Goal: Task Accomplishment & Management: Manage account settings

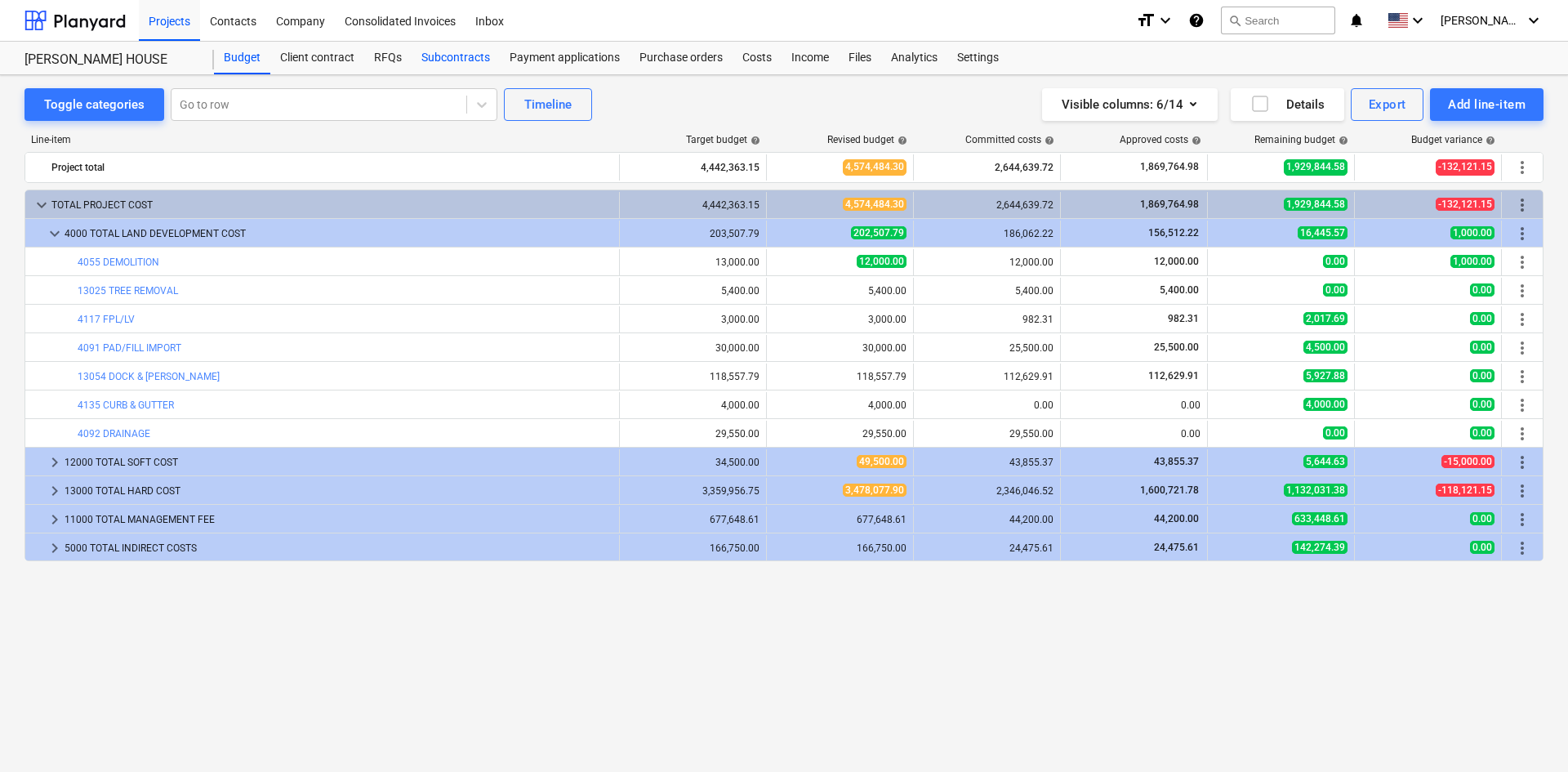
click at [439, 63] on div "Subcontracts" at bounding box center [456, 58] width 88 height 33
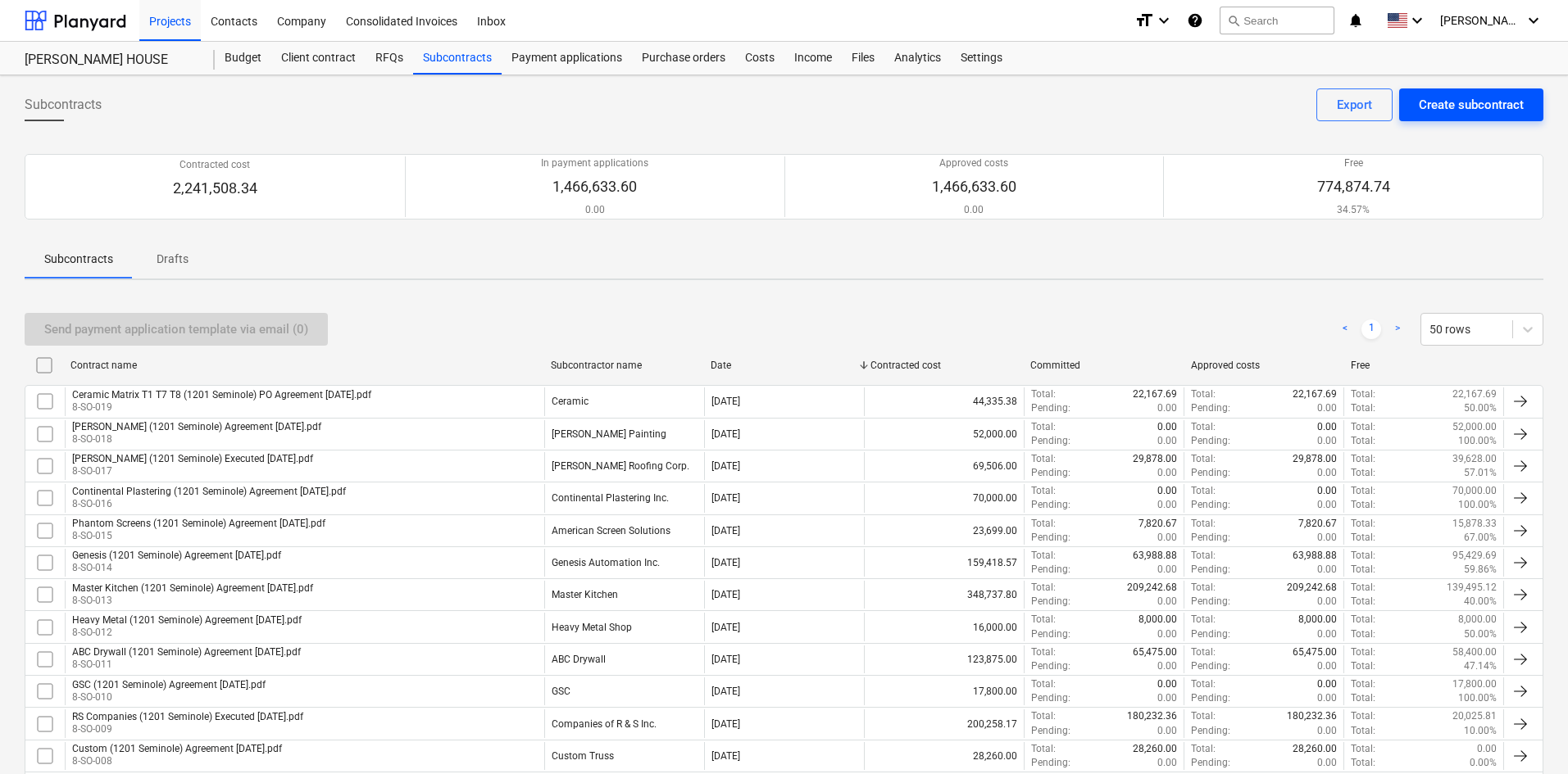
click at [1462, 109] on div "Create subcontract" at bounding box center [1471, 105] width 105 height 21
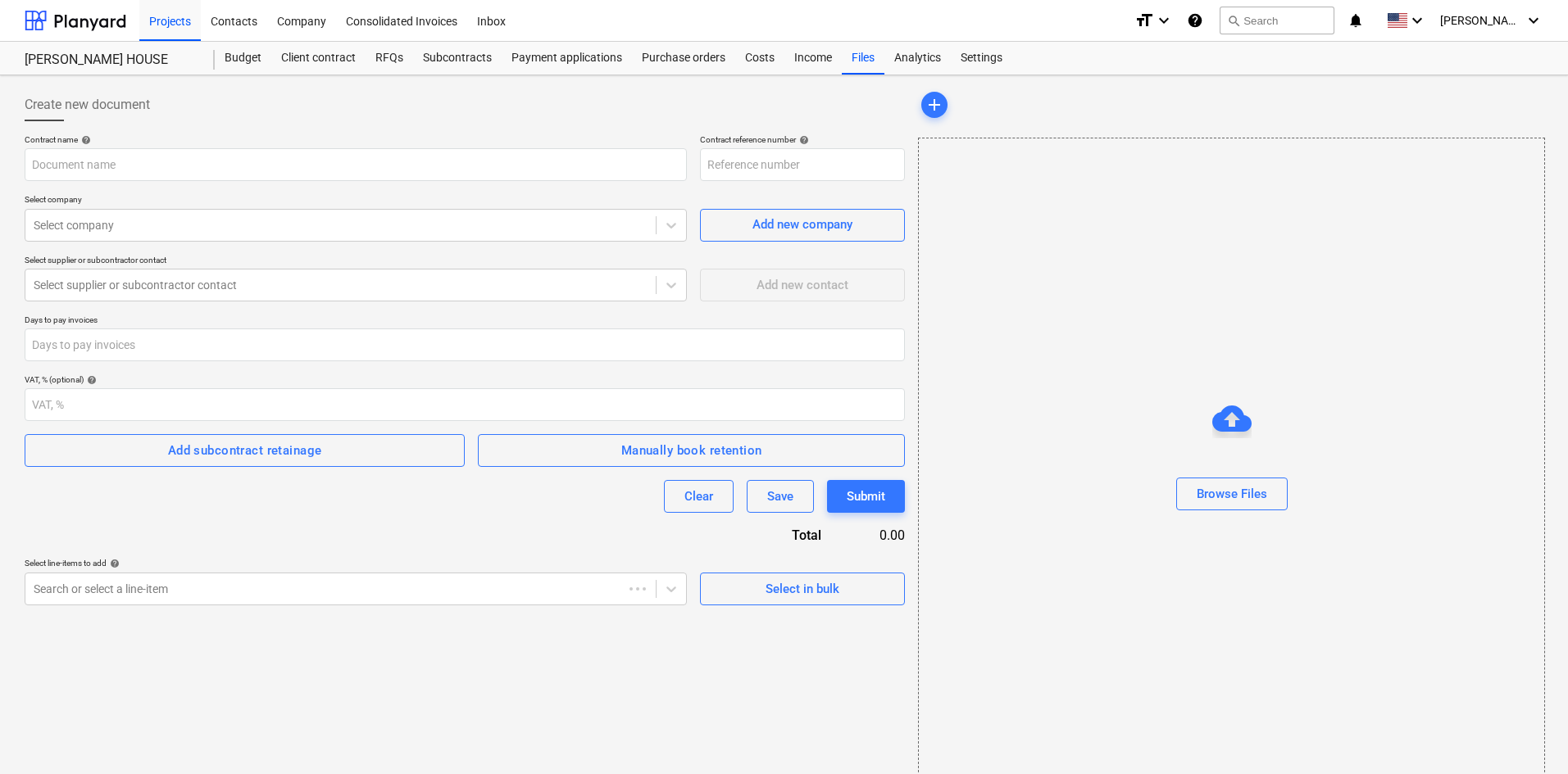
type input "8-SO-021"
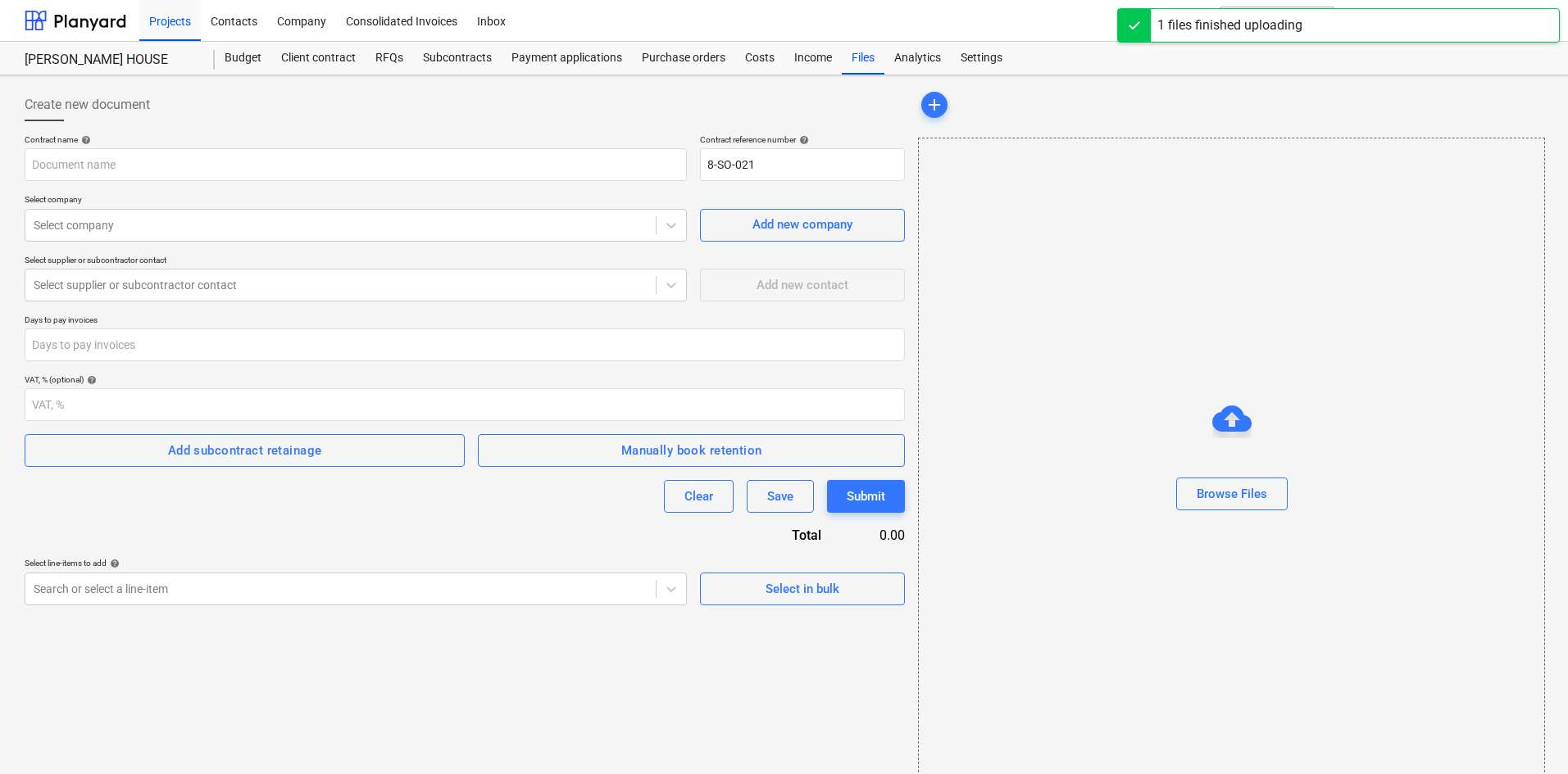
type input "Slorp (7 Winnebago ) Agreement 9.22.25.pdf"
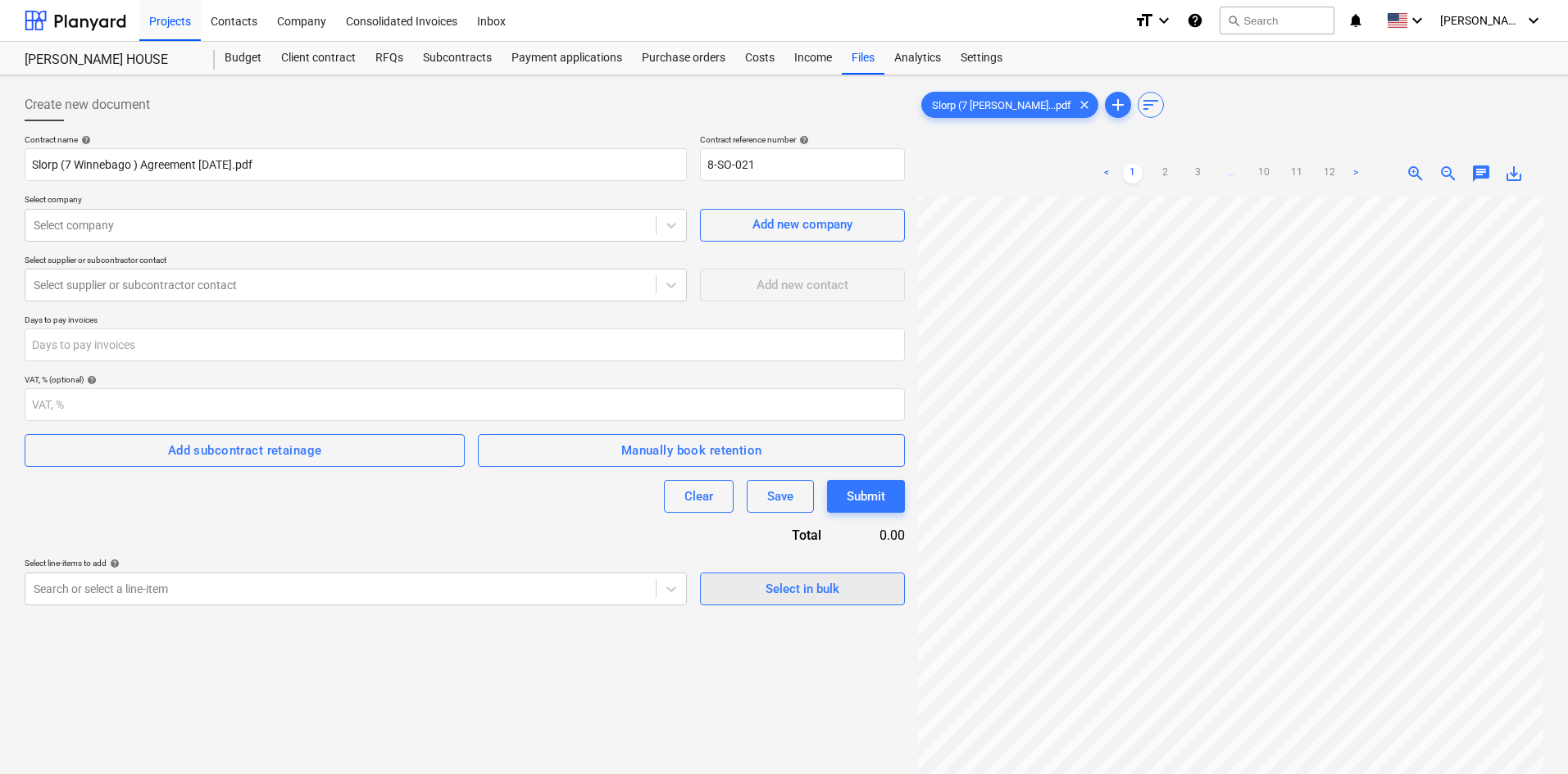
scroll to position [59, 16]
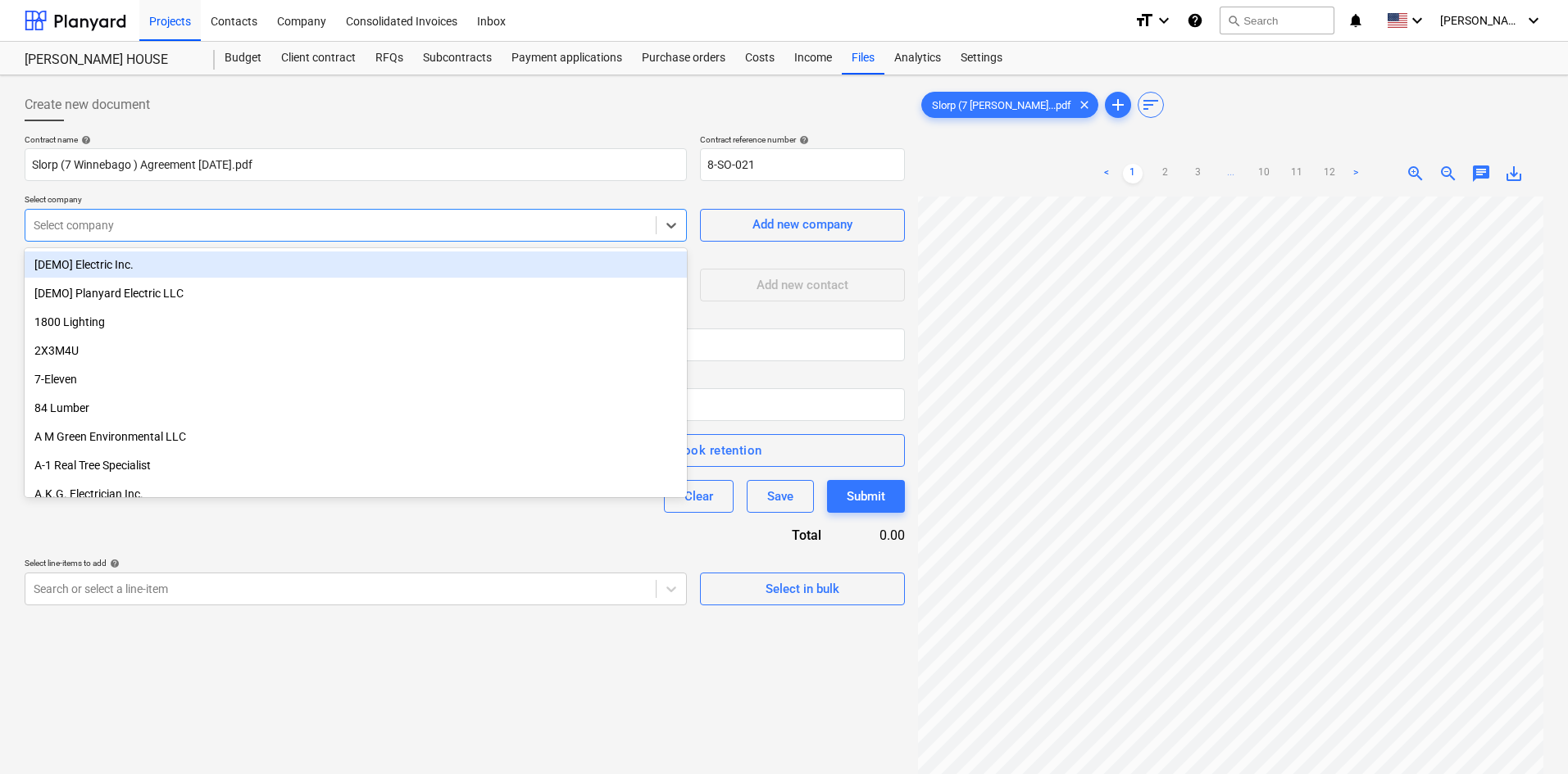
click at [193, 215] on div "Select company" at bounding box center [340, 225] width 630 height 23
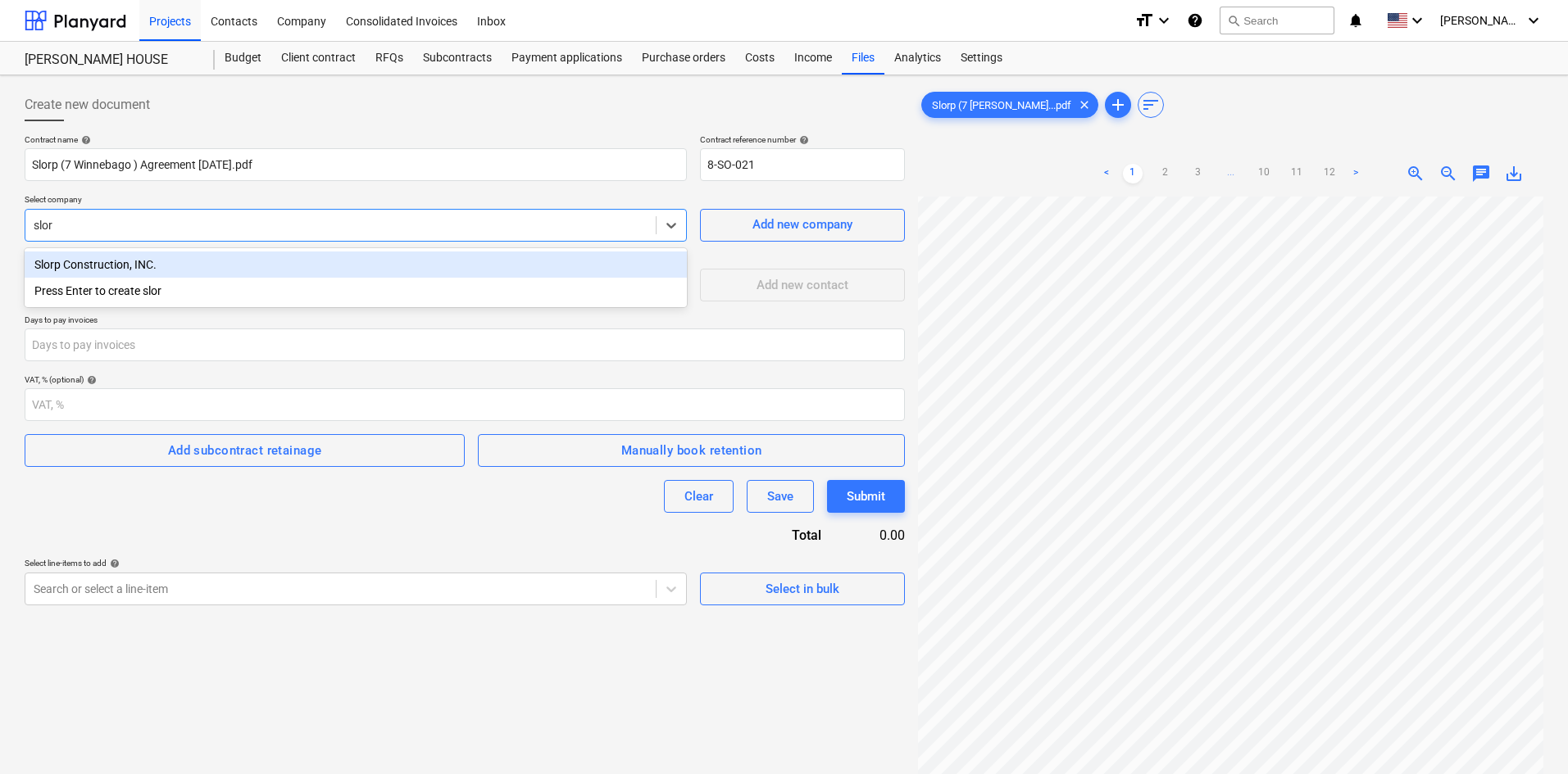
type input "slorp"
click at [255, 261] on div "Slorp Construction, INC." at bounding box center [356, 264] width 663 height 26
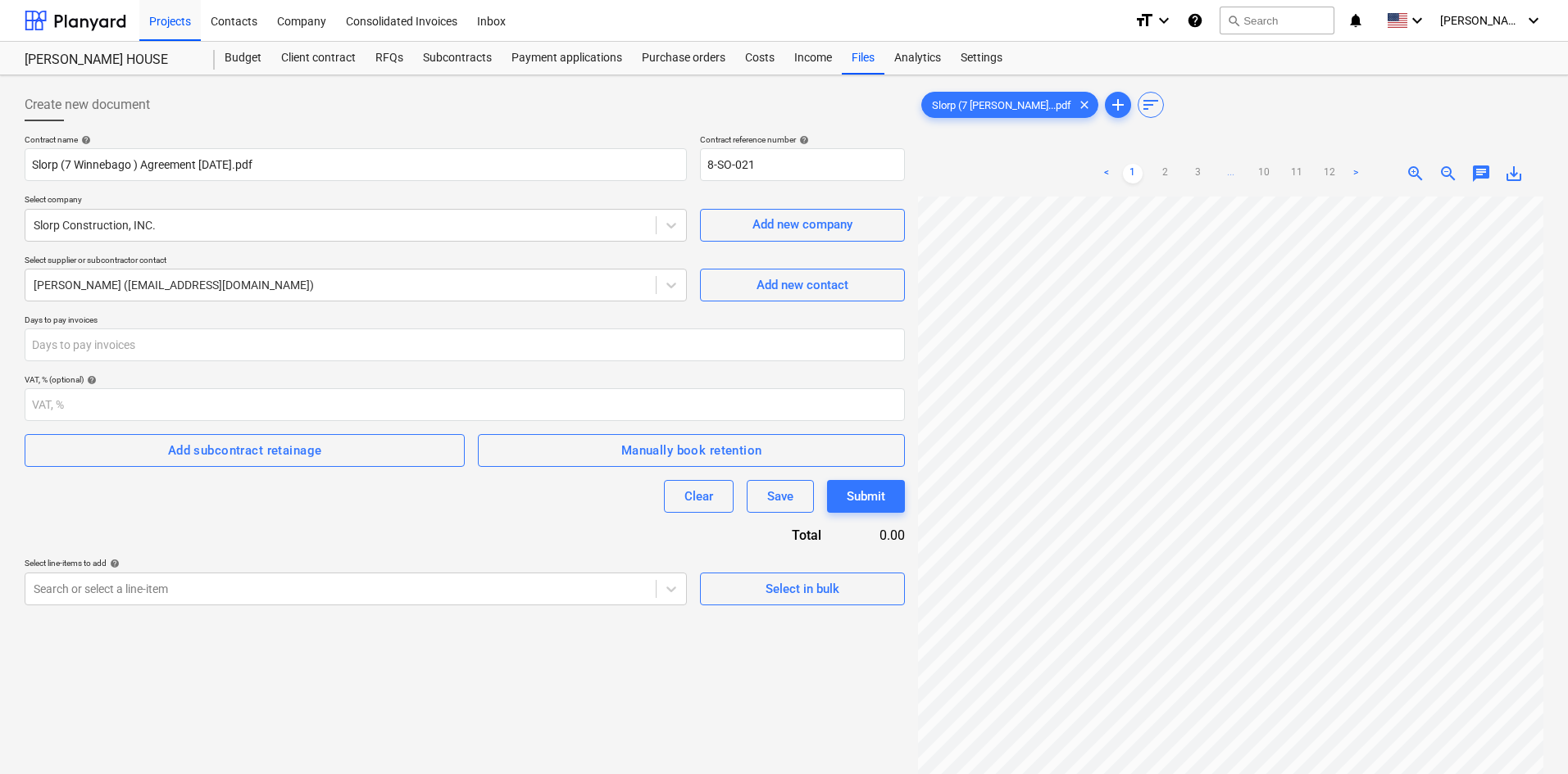
click at [349, 315] on p "Days to pay invoices" at bounding box center [465, 321] width 880 height 13
click at [269, 591] on body "Projects Contacts Company Consolidated Invoices Inbox format_size keyboard_arro…" at bounding box center [784, 387] width 1568 height 774
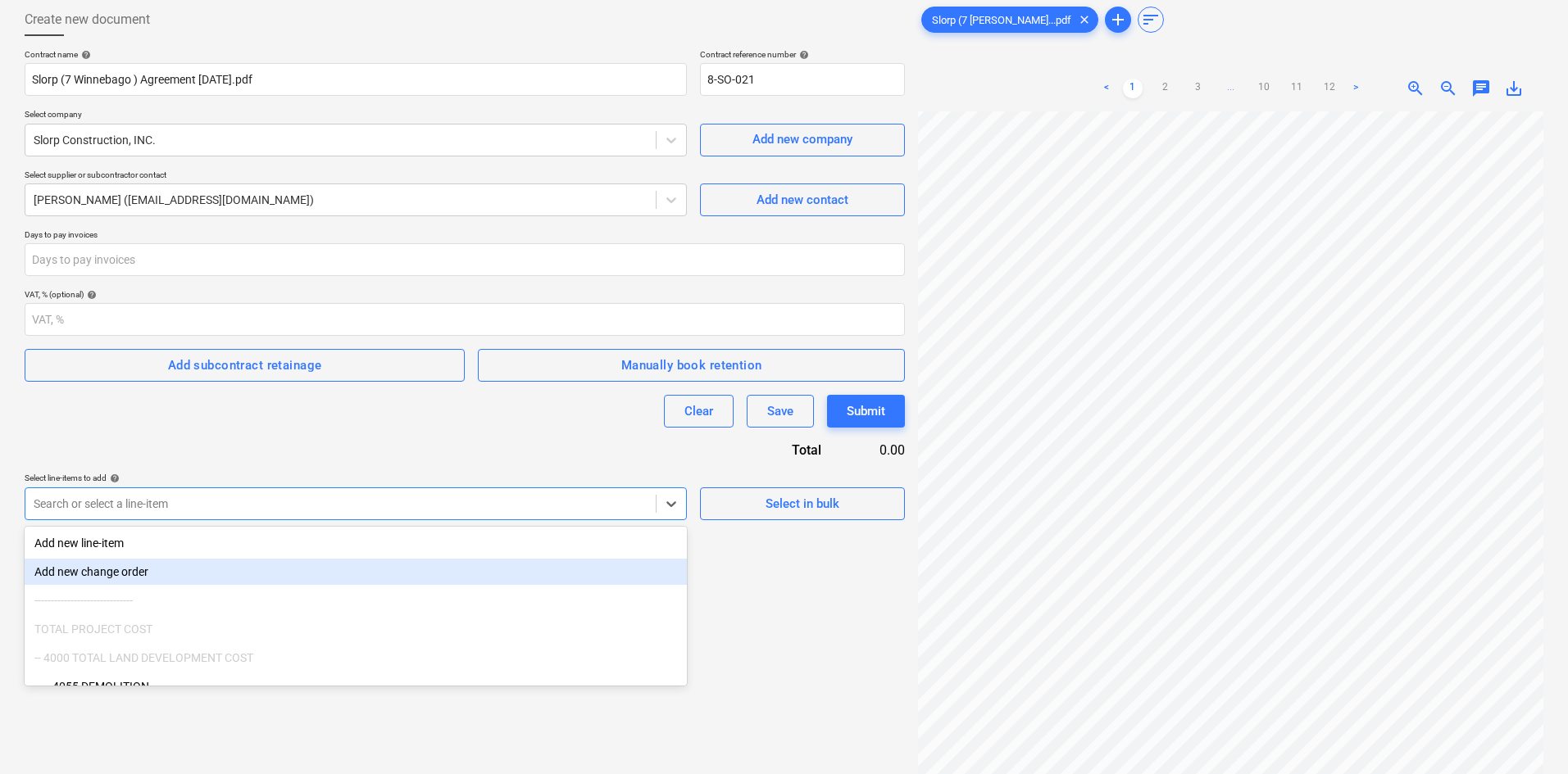
scroll to position [93, 0]
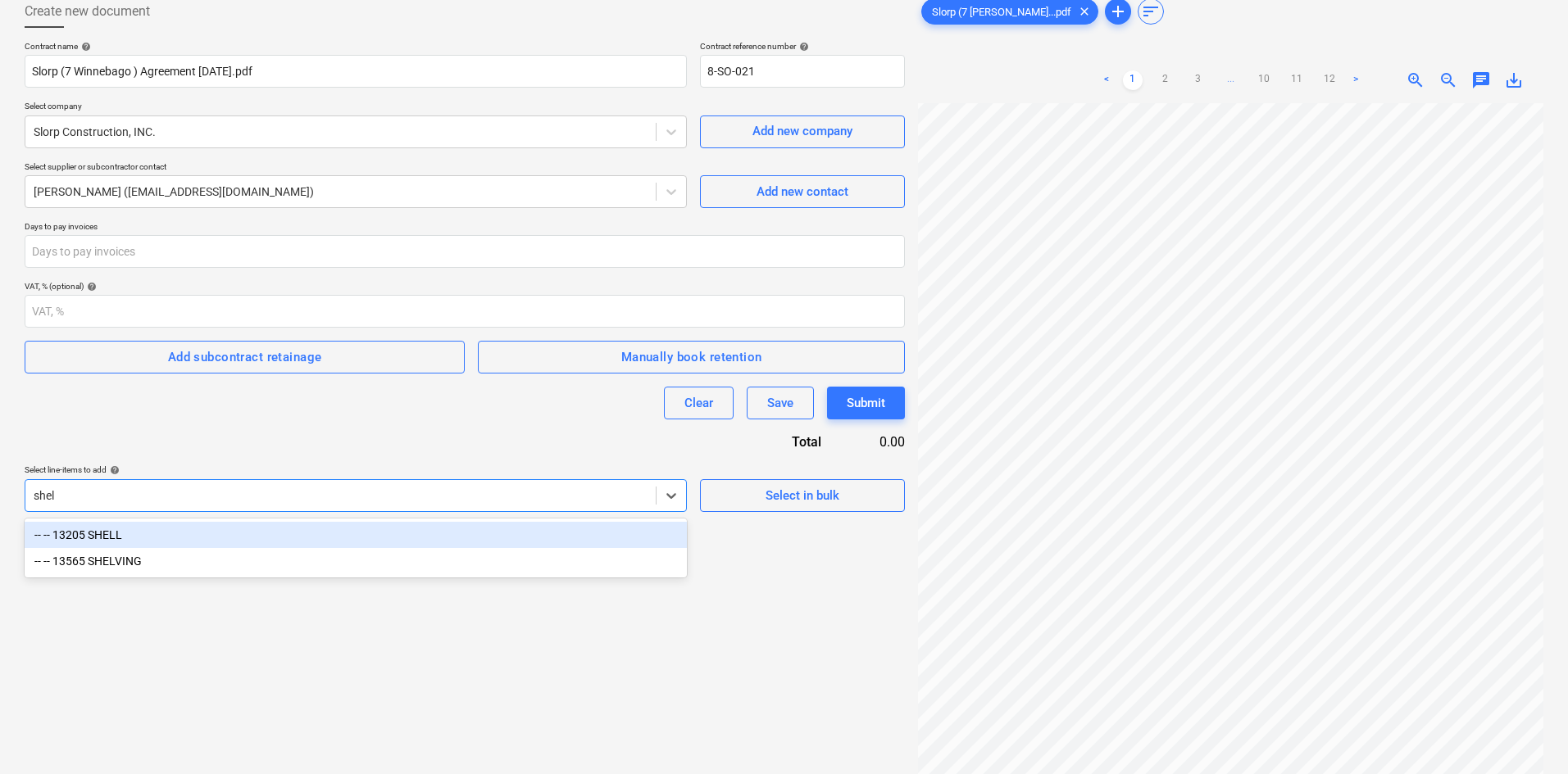
type input "shell"
click at [134, 540] on div "-- -- 13205 SHELL" at bounding box center [356, 535] width 663 height 26
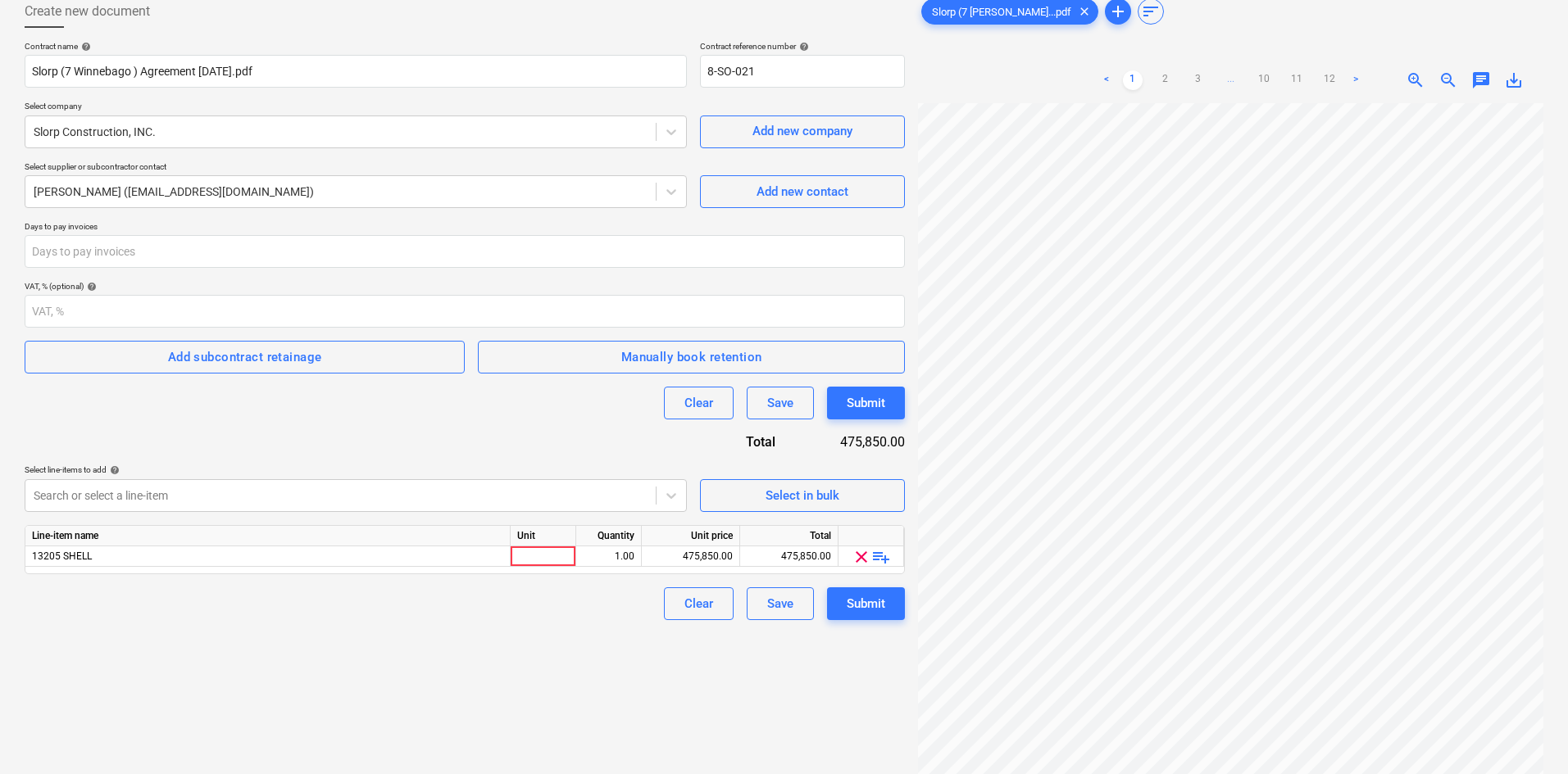
click at [354, 430] on div "Contract name help Slorp (7 Winnebago ) Agreement 9.22.25.pdf Contract referenc…" at bounding box center [465, 331] width 880 height 580
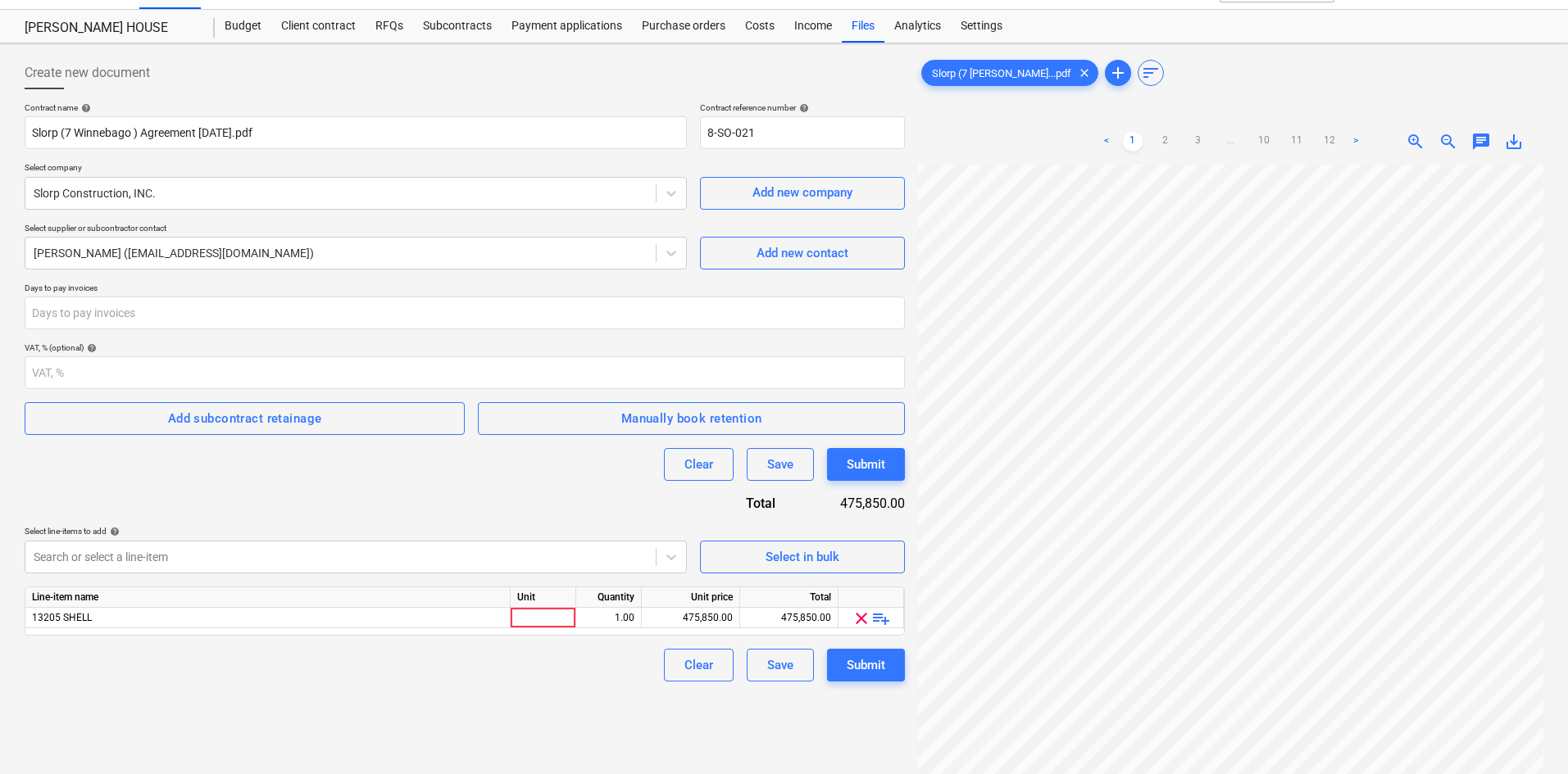
scroll to position [0, 0]
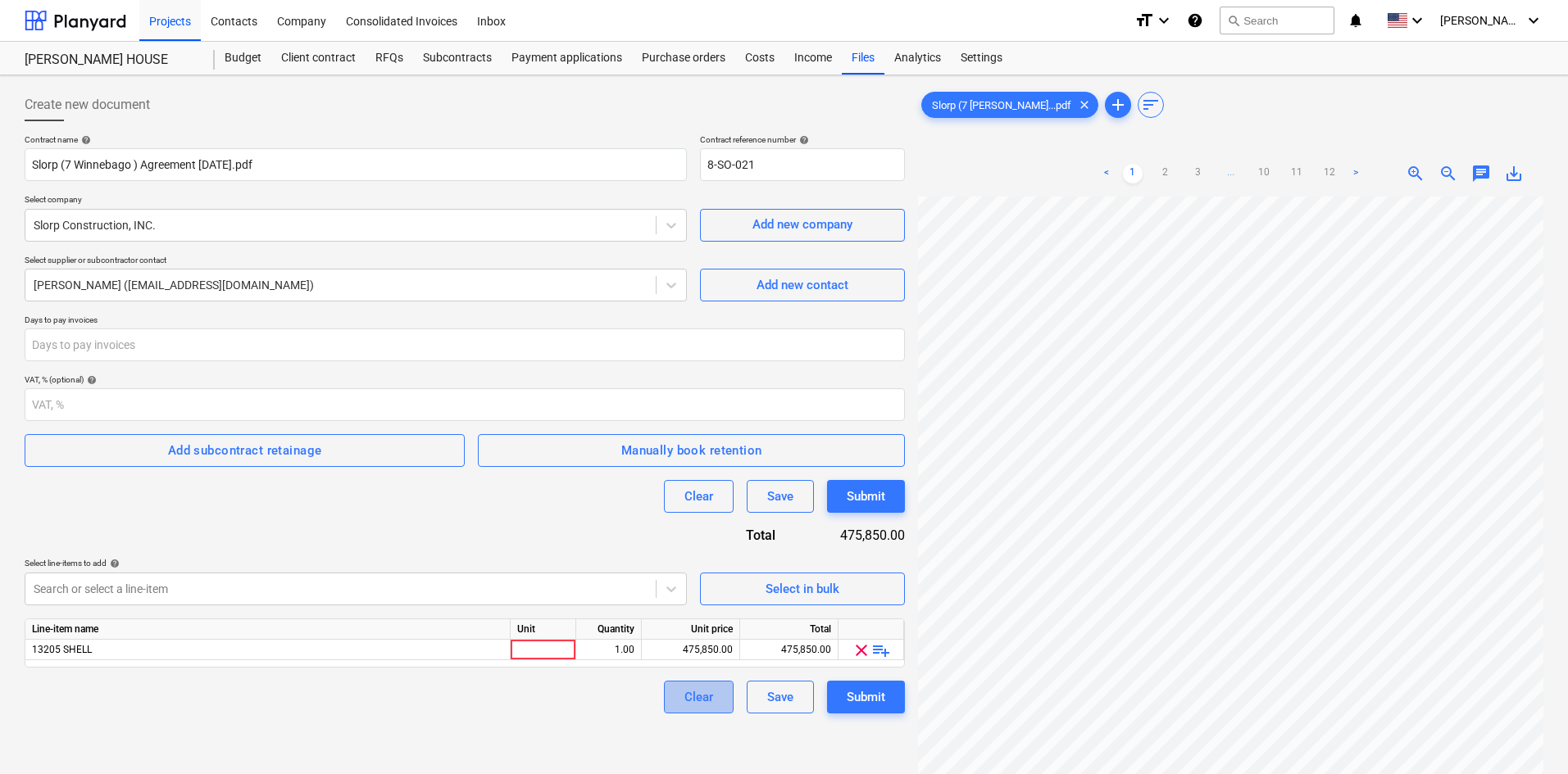
click at [695, 704] on div "Clear" at bounding box center [699, 697] width 29 height 21
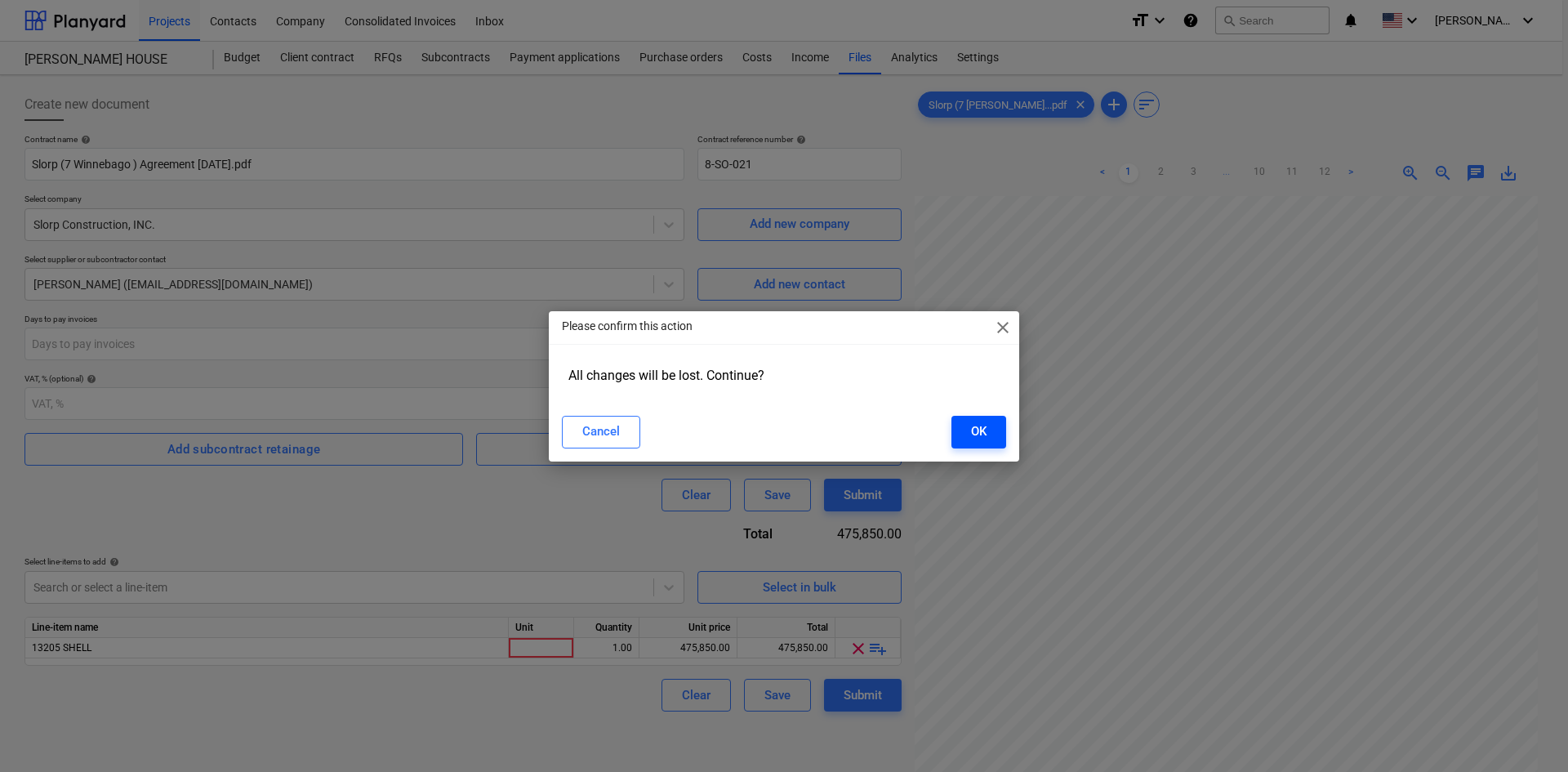
click at [986, 431] on div "OK" at bounding box center [979, 432] width 15 height 21
type input "8-SO-021"
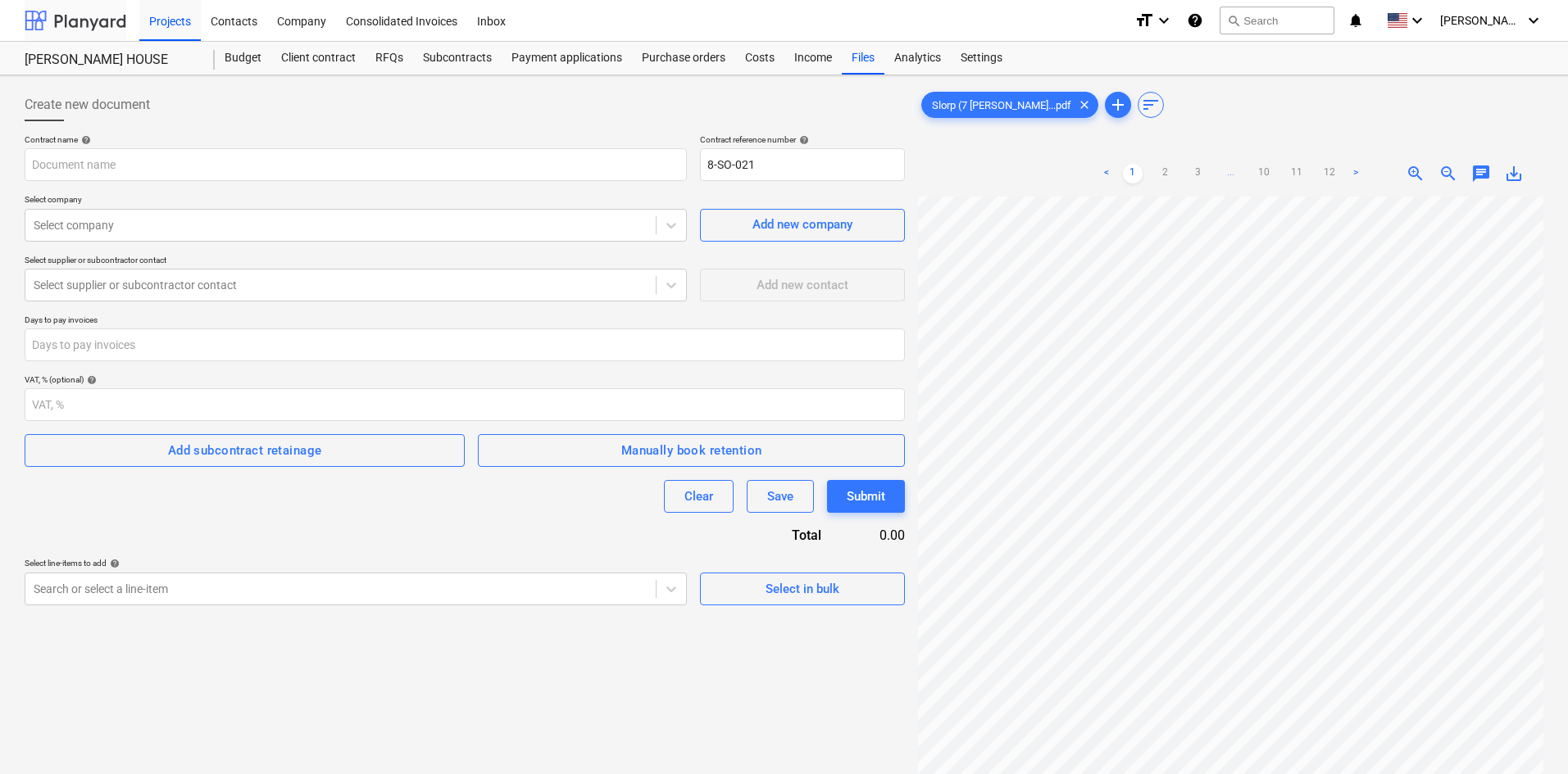
click at [96, 15] on div at bounding box center [76, 20] width 102 height 41
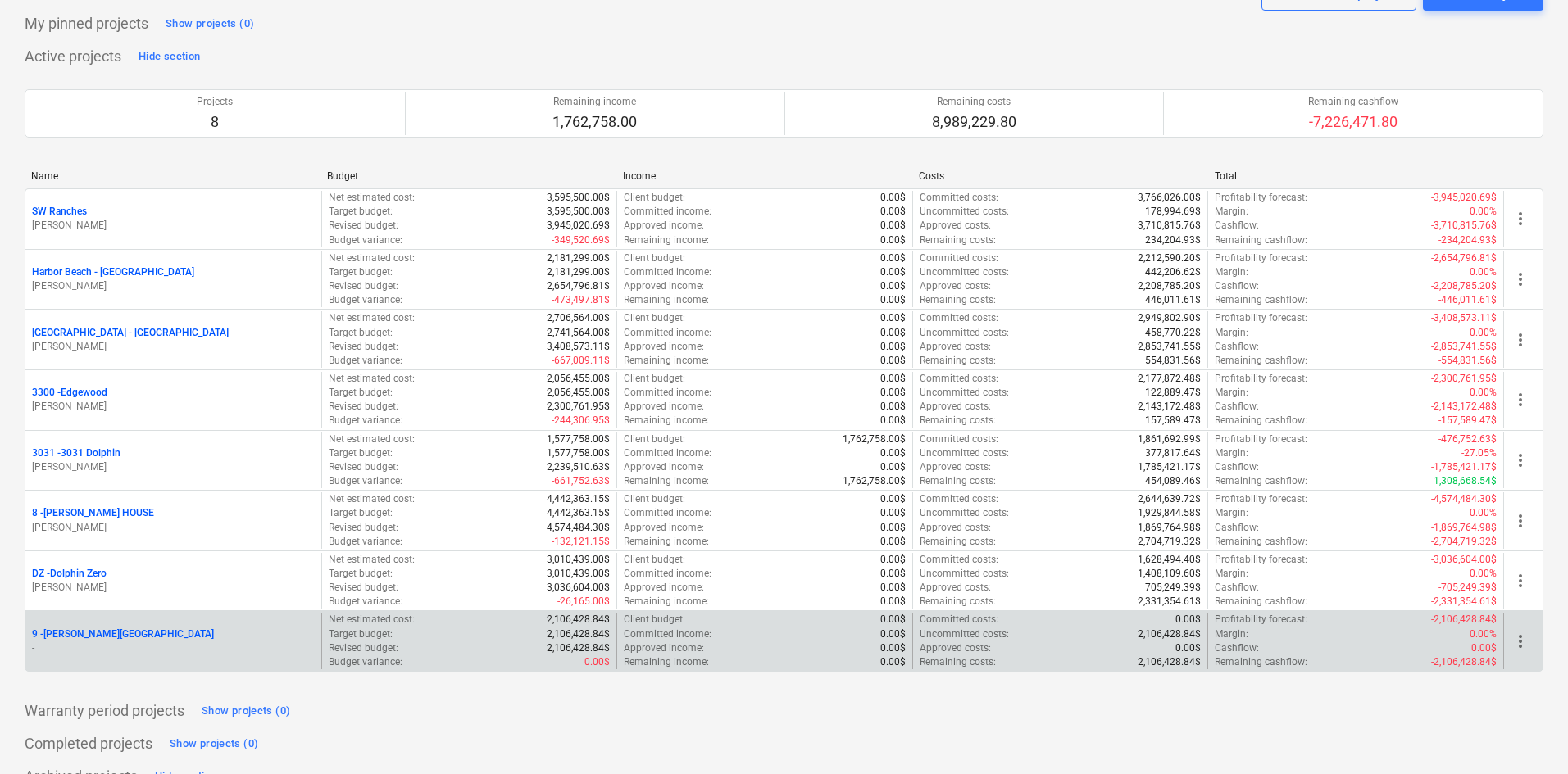
scroll to position [328, 0]
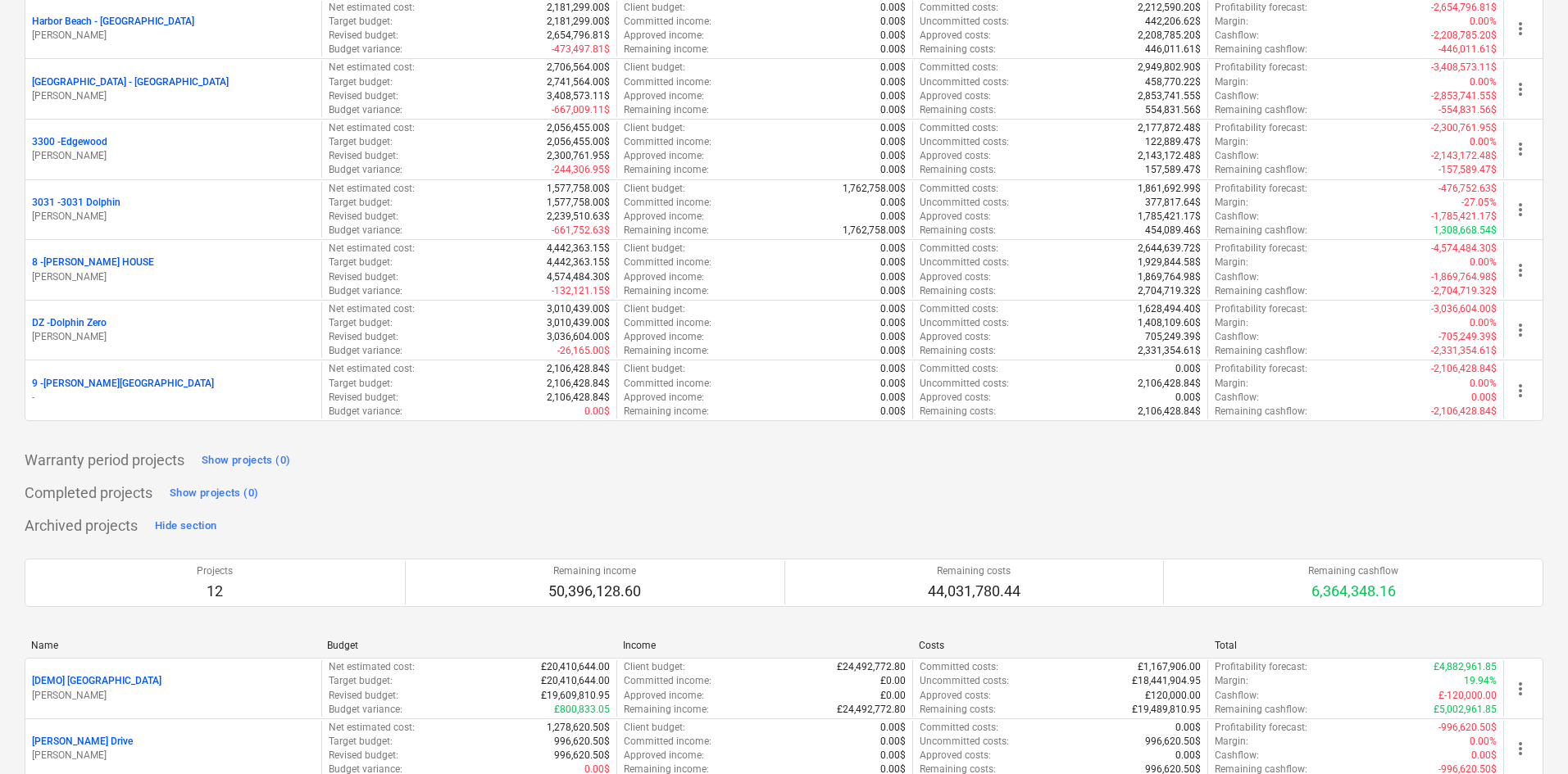
click at [97, 378] on p "9 - Graziano House" at bounding box center [122, 384] width 182 height 13
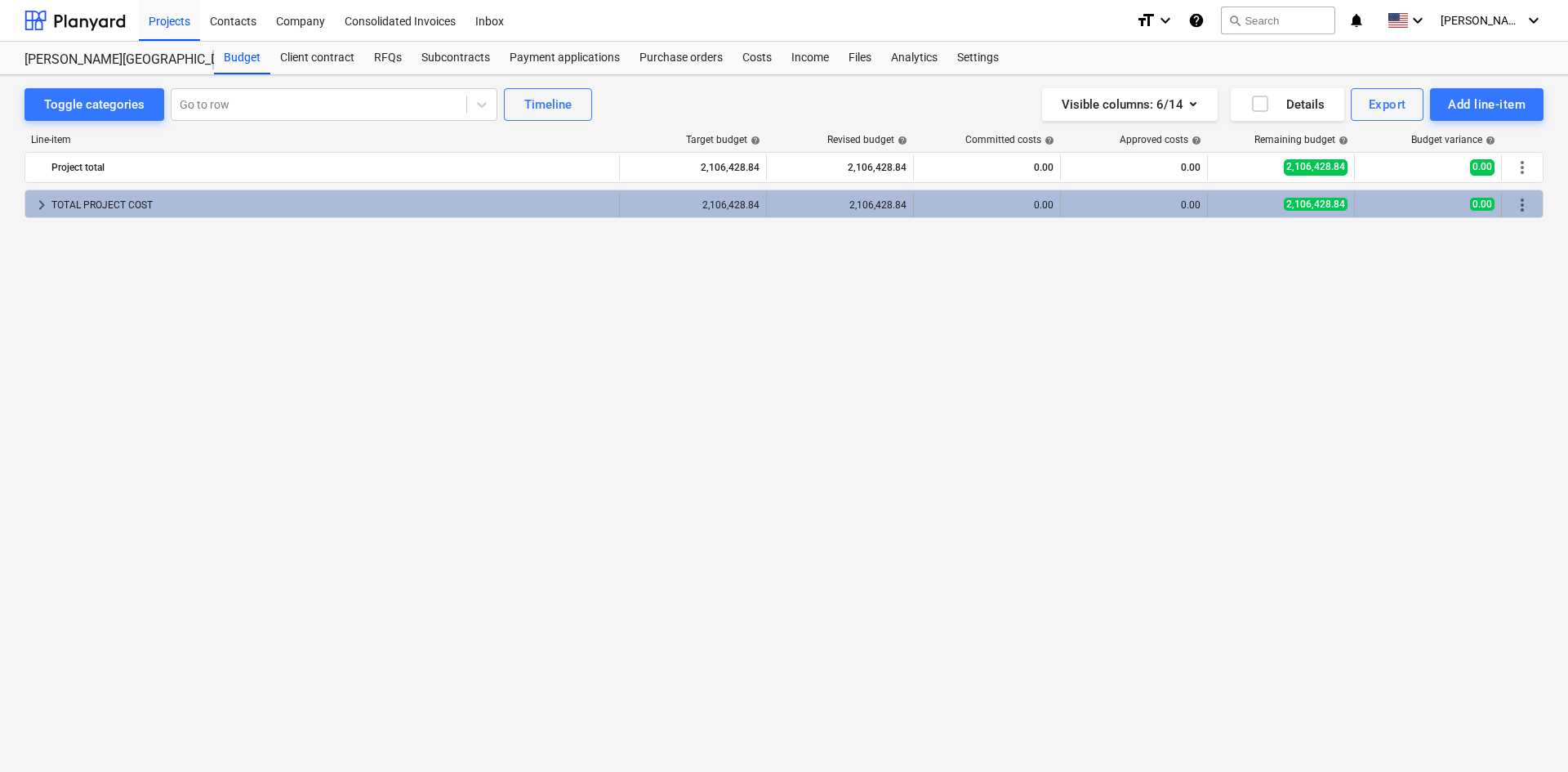
click at [48, 193] on div "keyboard_arrow_right" at bounding box center [41, 204] width 19 height 26
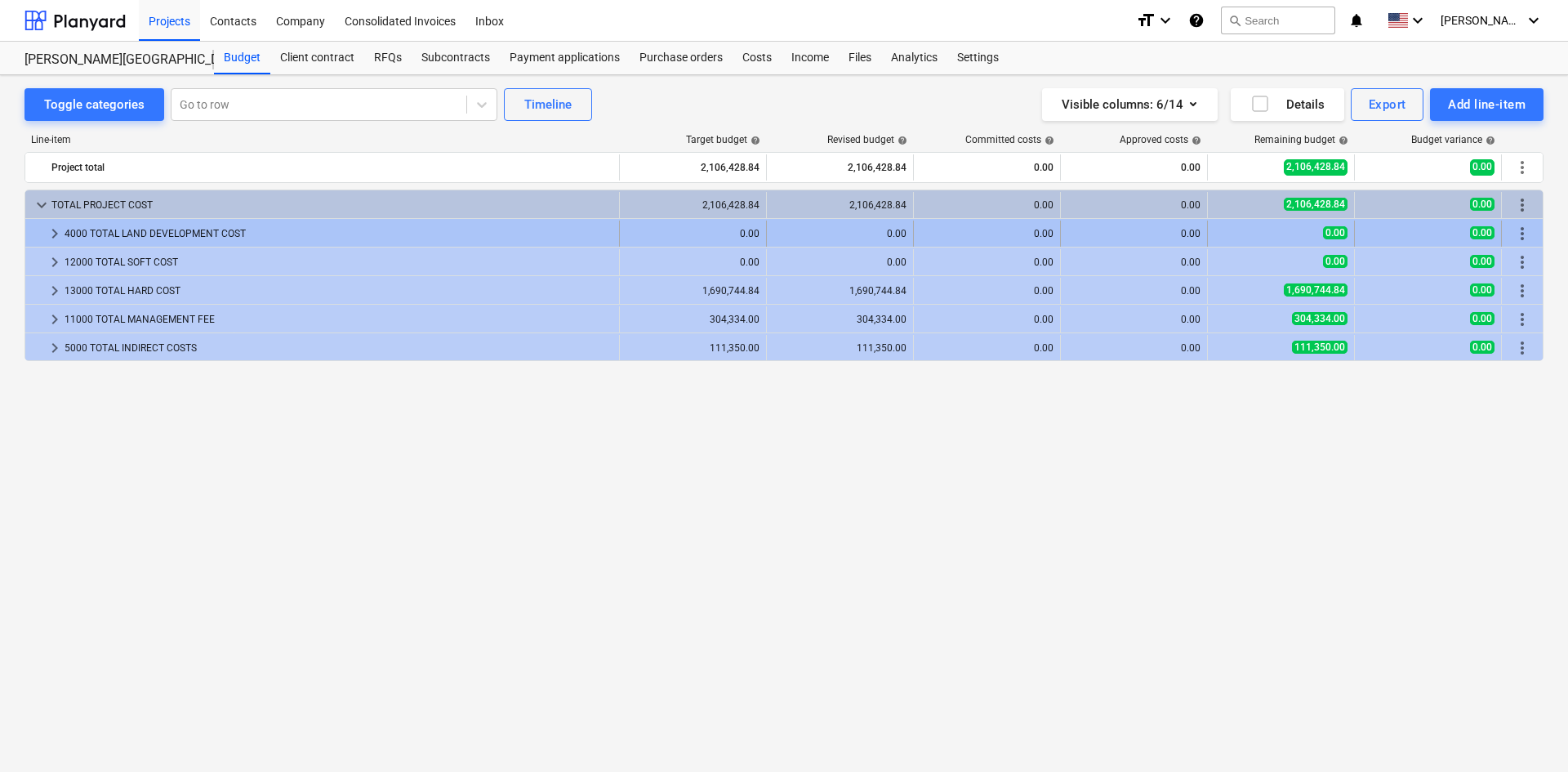
click at [45, 236] on span "keyboard_arrow_right" at bounding box center [55, 234] width 19 height 19
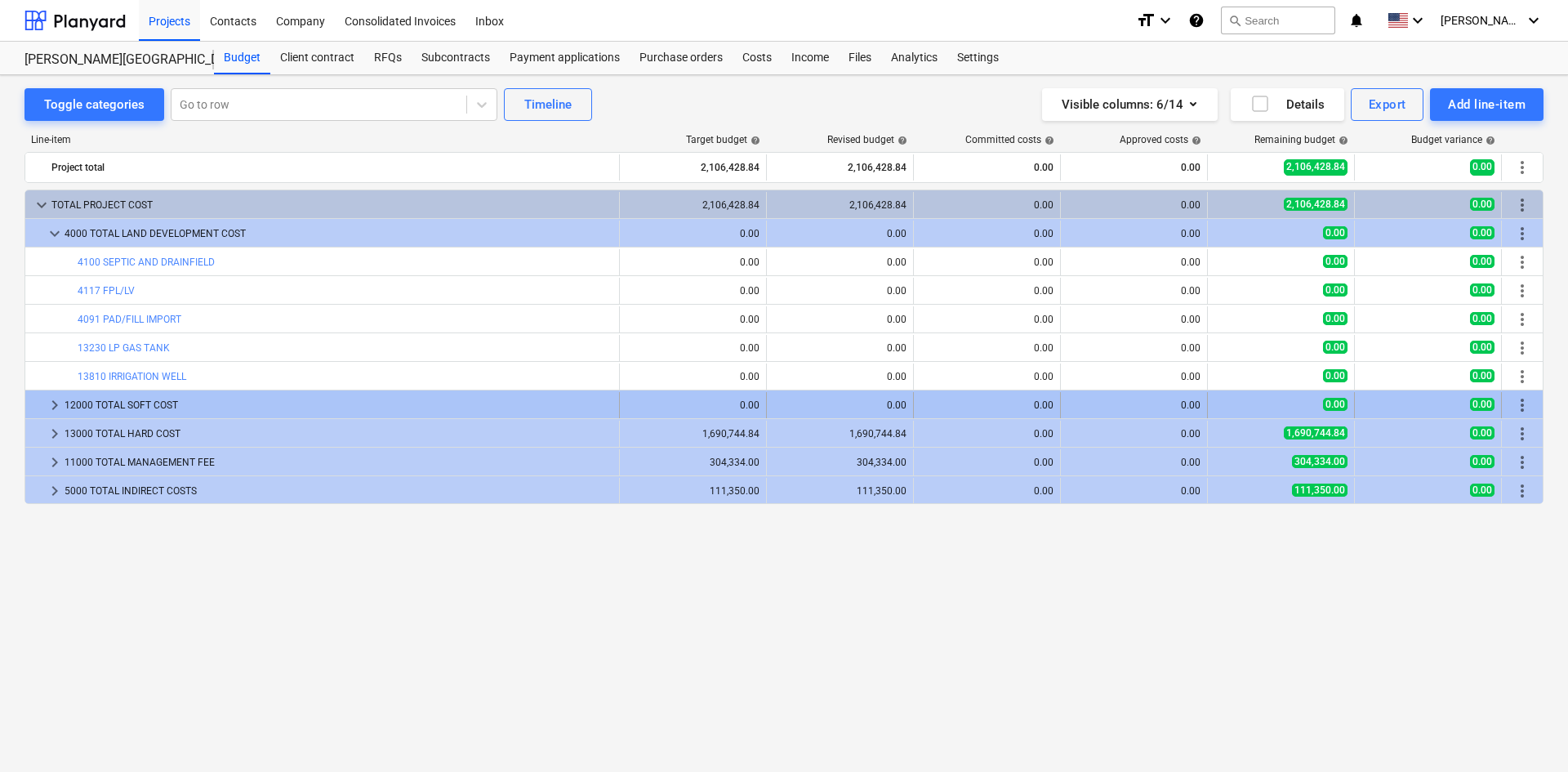
click at [53, 402] on span "keyboard_arrow_right" at bounding box center [55, 406] width 19 height 19
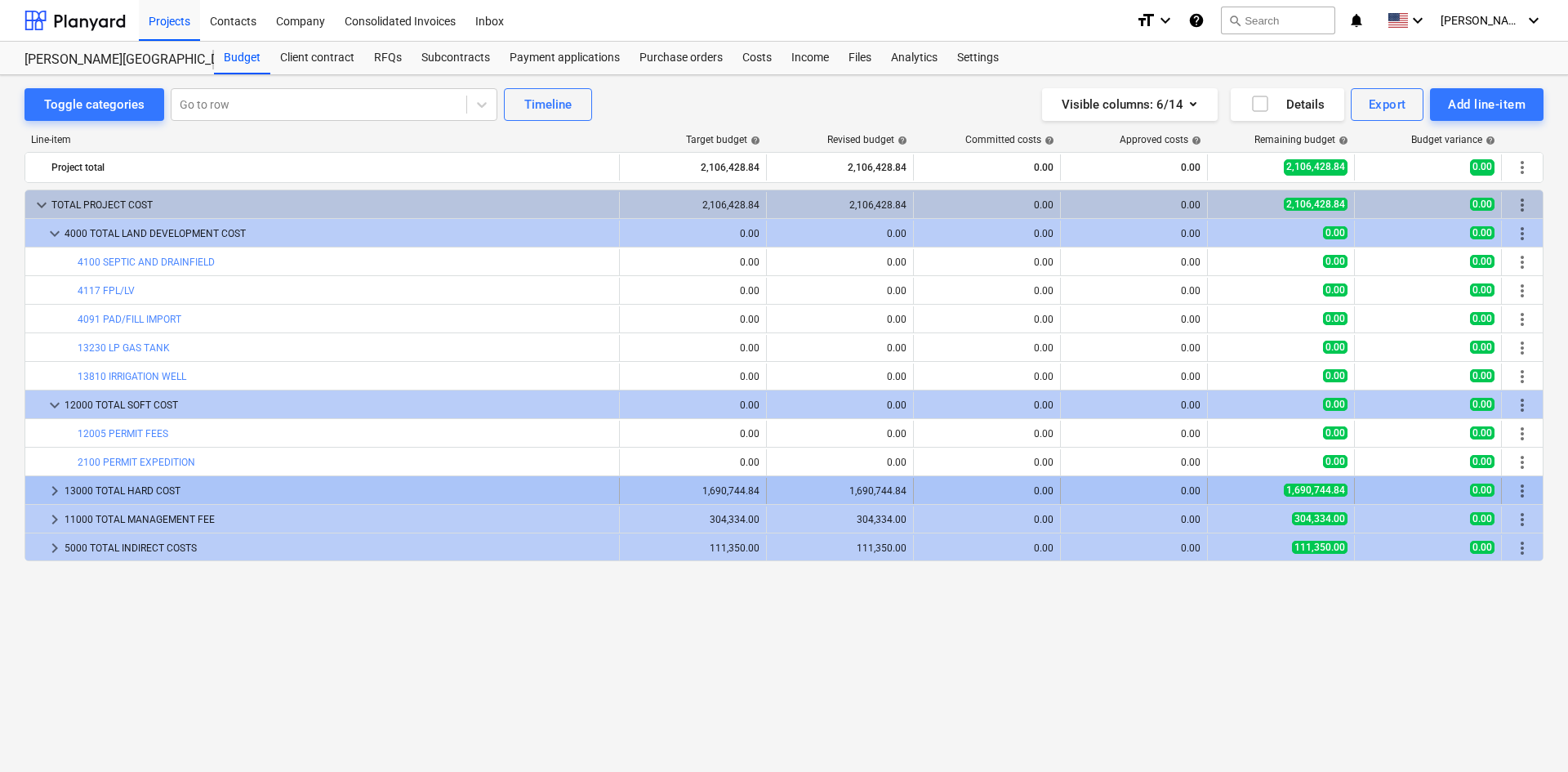
click at [45, 493] on span "keyboard_arrow_right" at bounding box center [55, 491] width 19 height 19
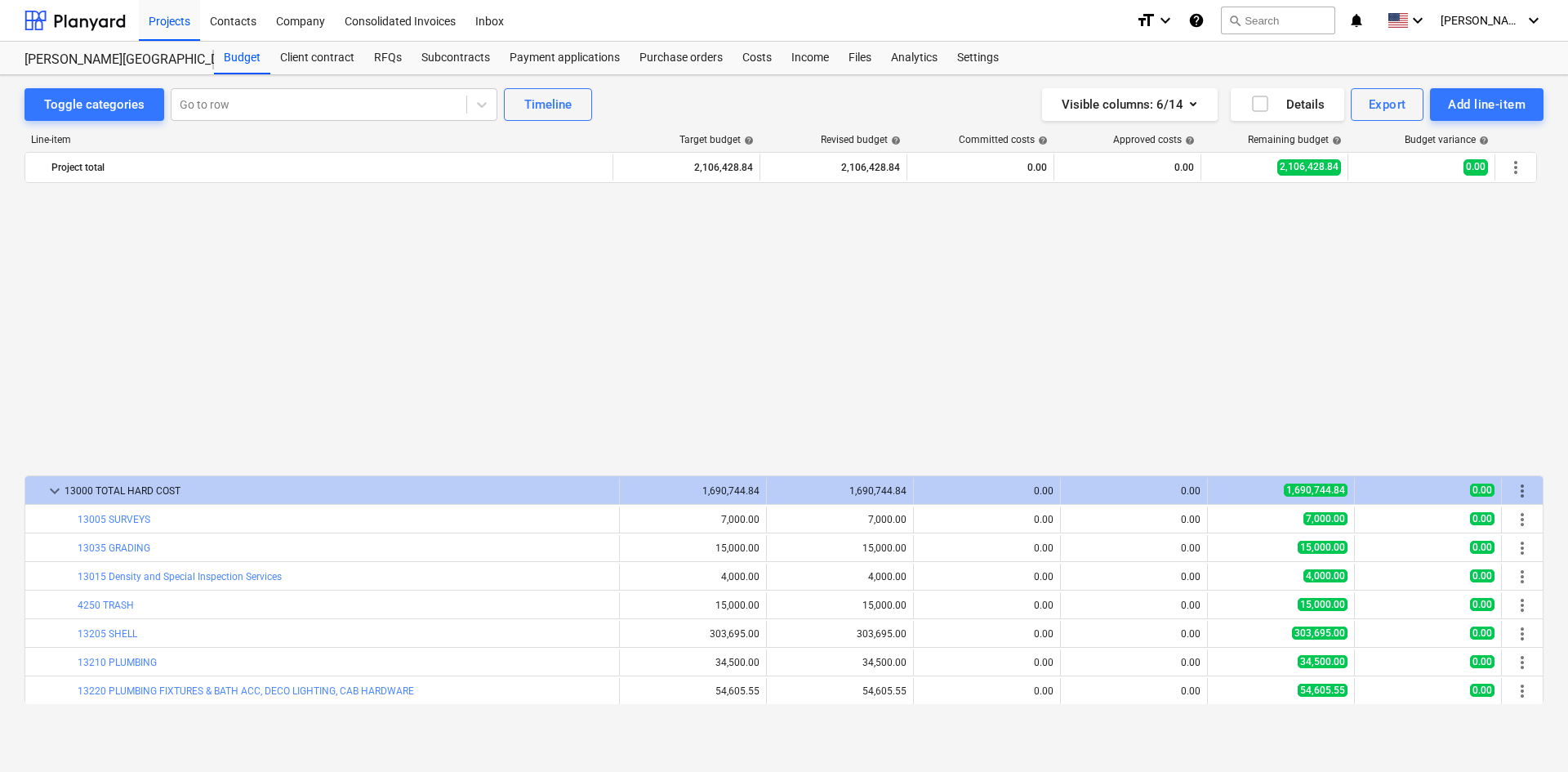
scroll to position [327, 0]
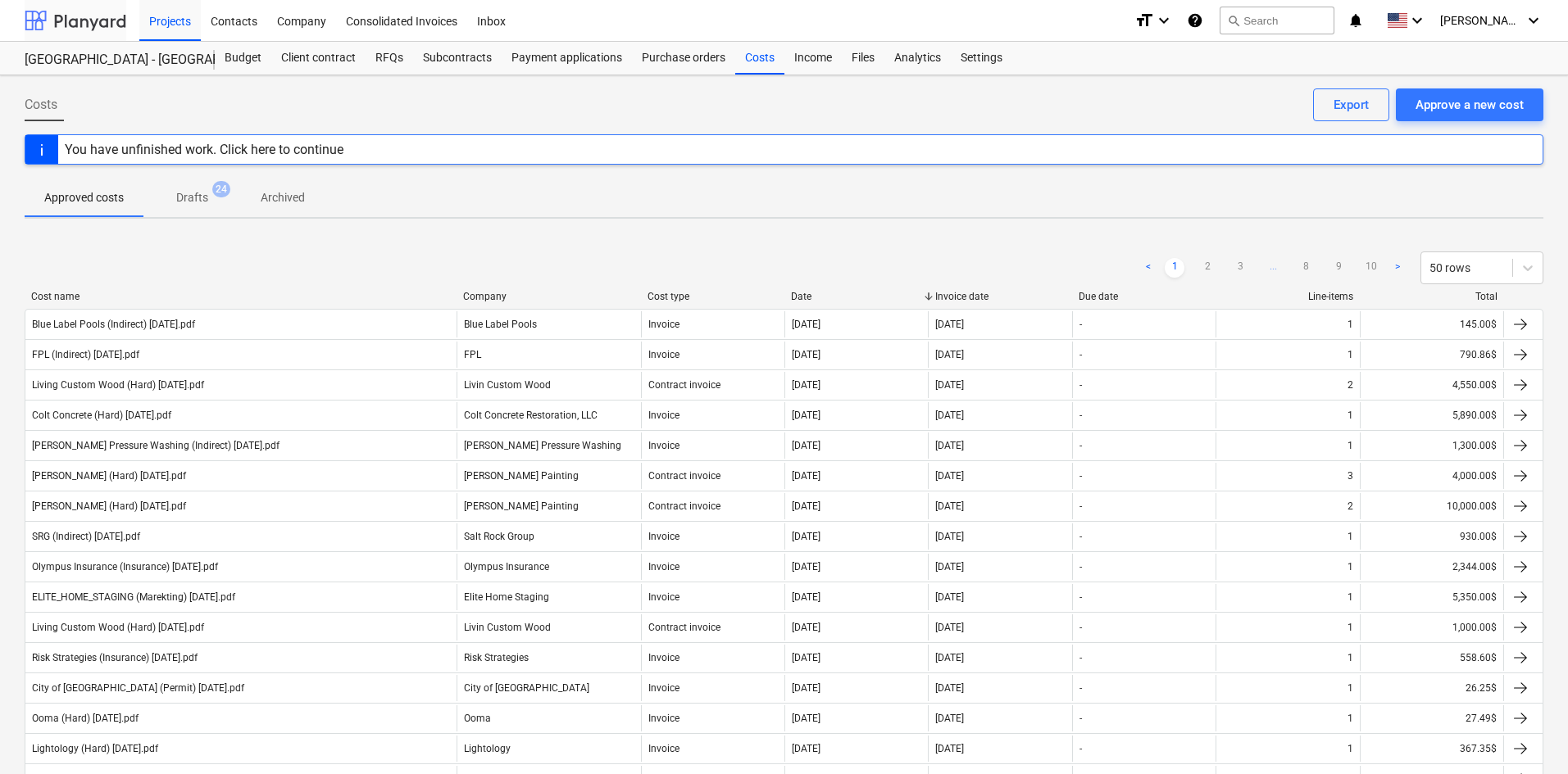
click at [101, 20] on div at bounding box center [76, 20] width 102 height 41
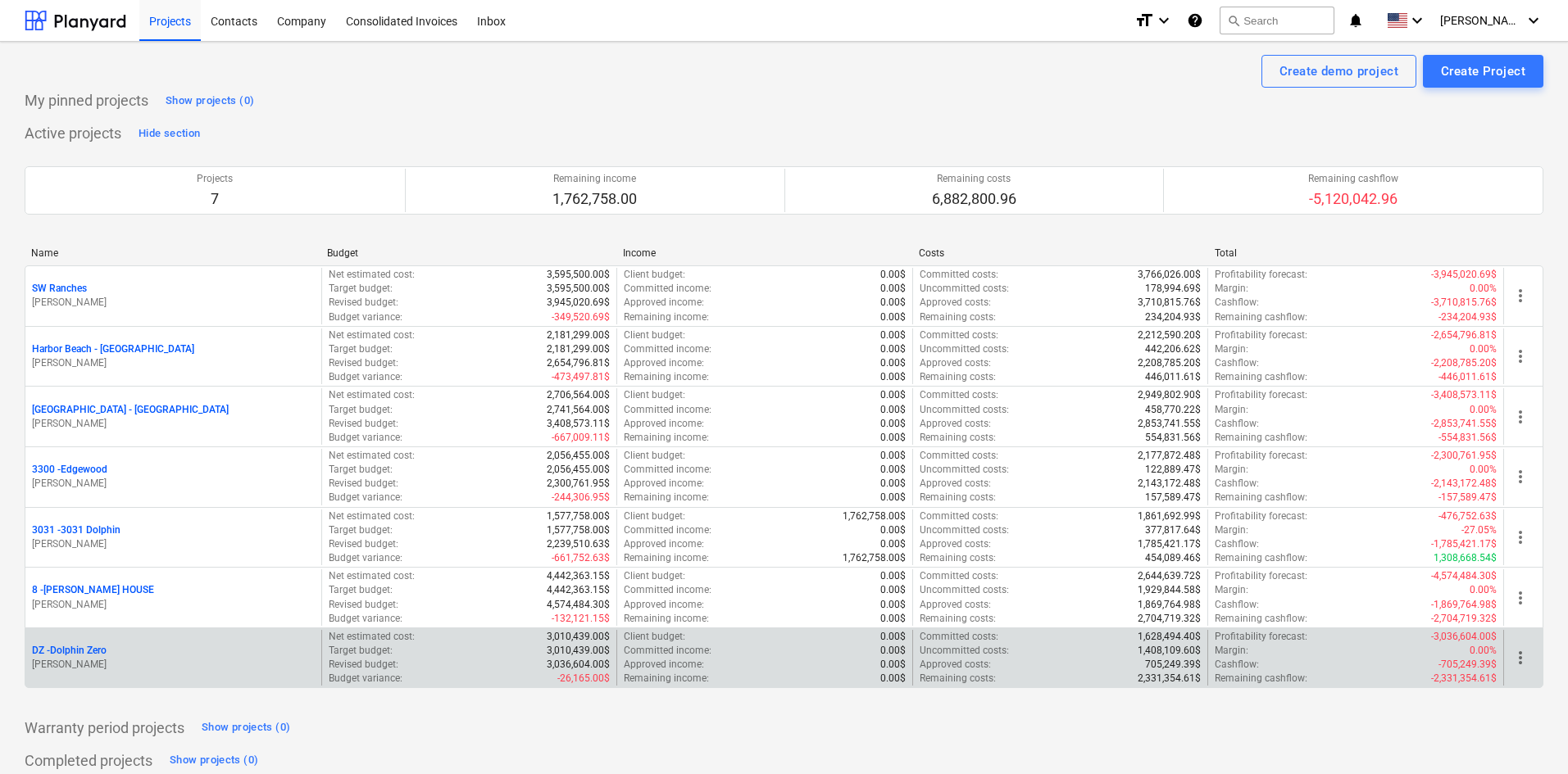
click at [75, 653] on p "DZ - Dolphin Zero" at bounding box center [69, 651] width 75 height 13
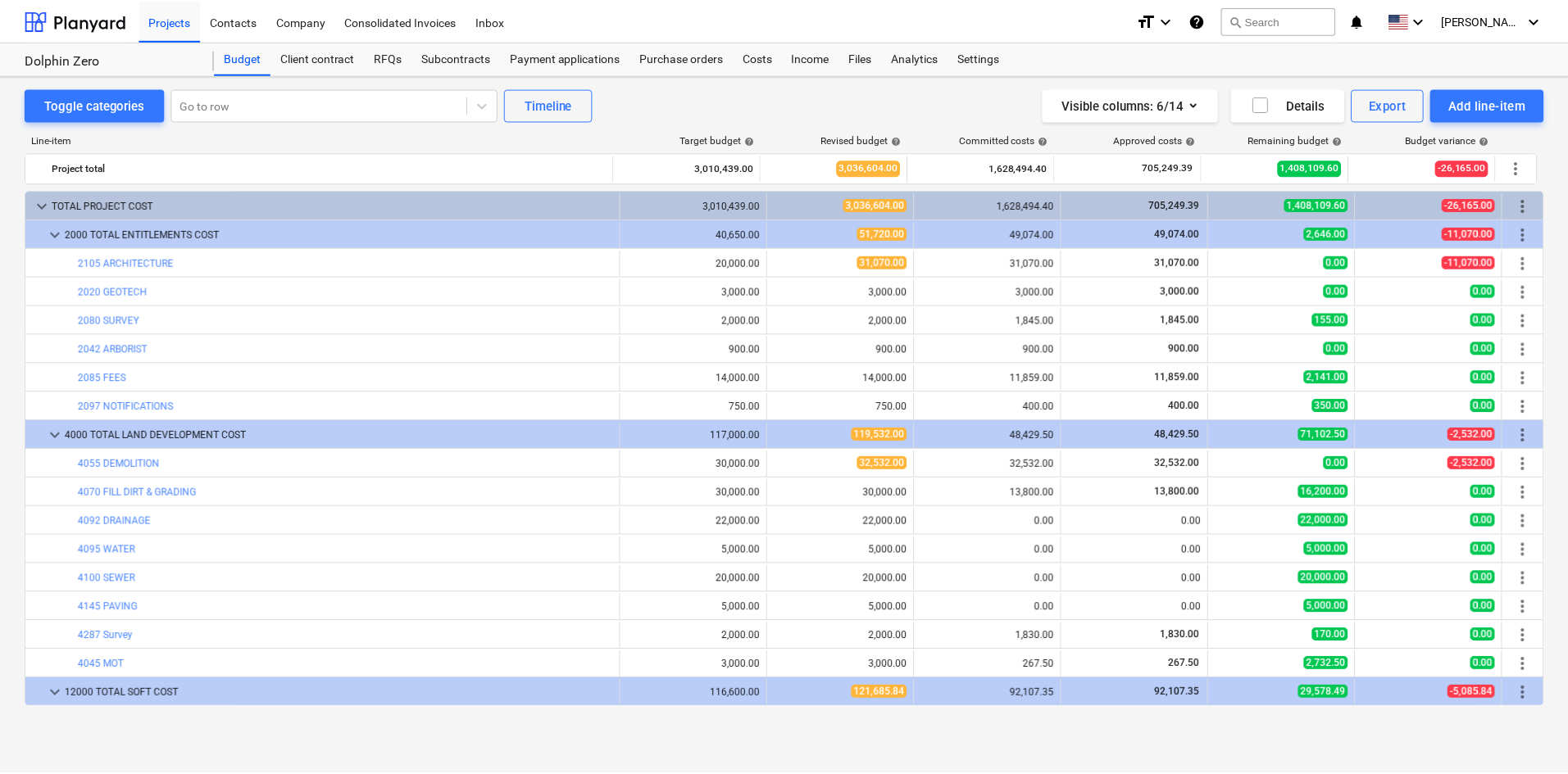
scroll to position [312, 0]
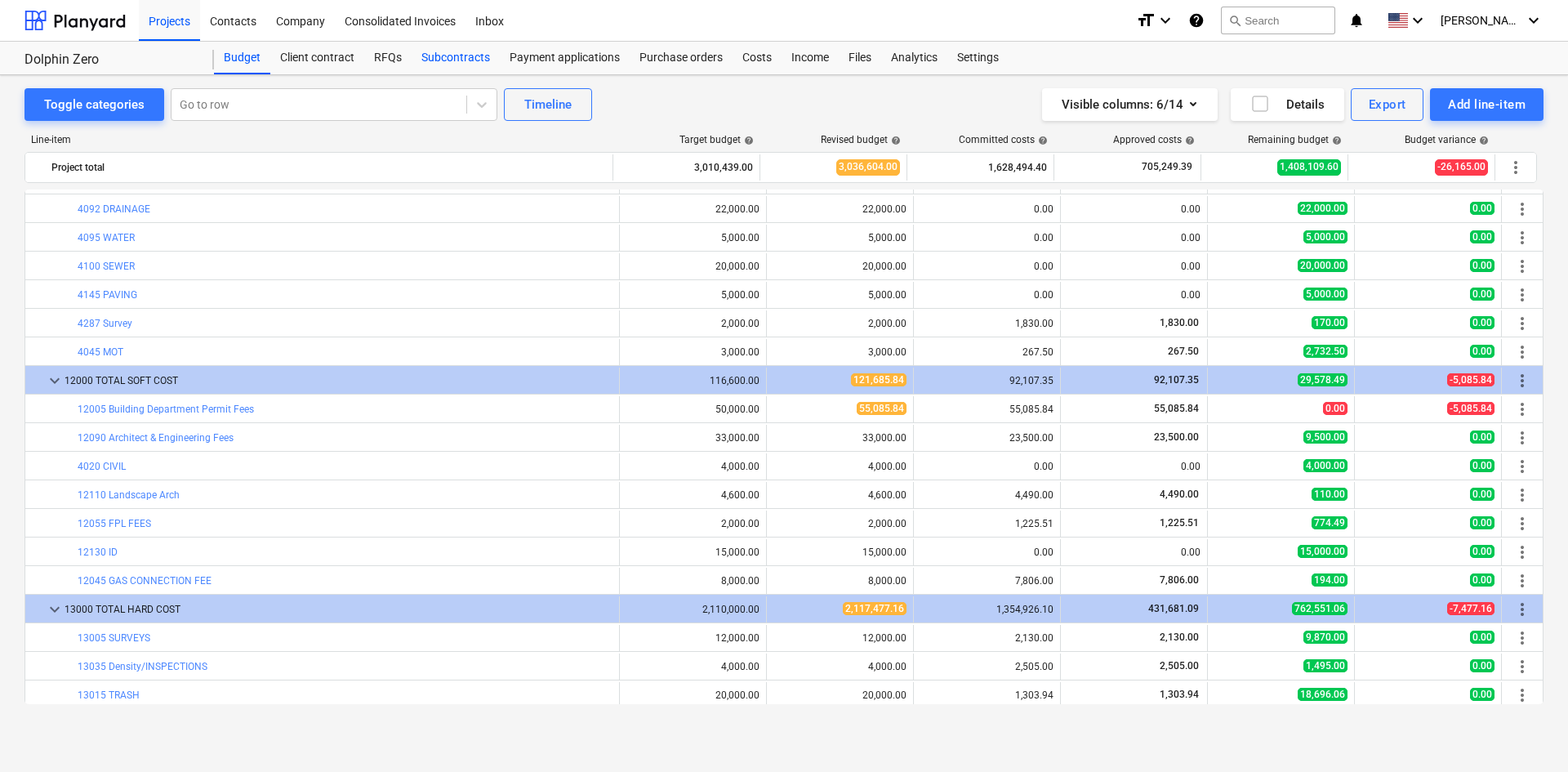
click at [473, 58] on div "Subcontracts" at bounding box center [456, 58] width 88 height 33
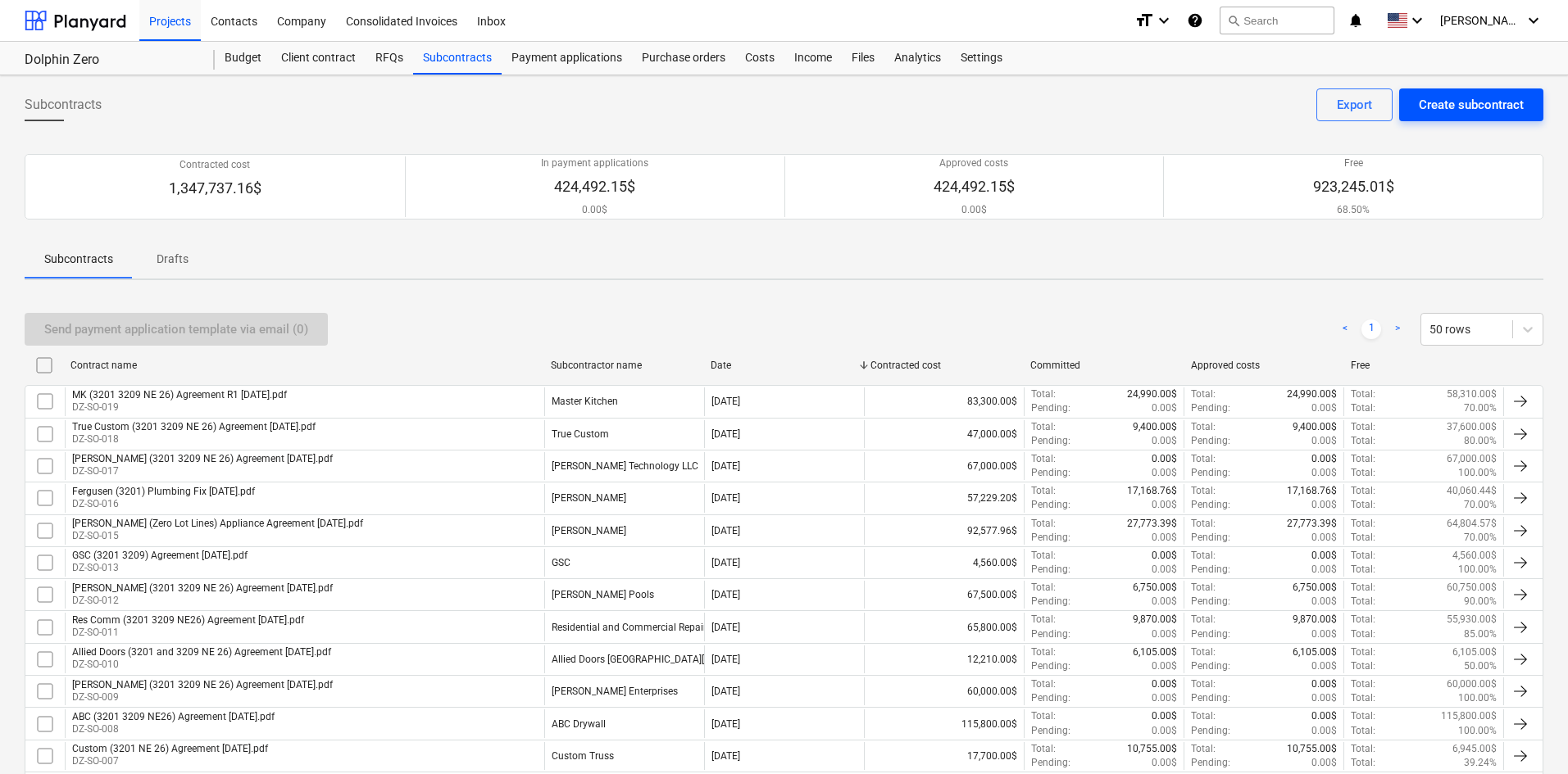
click at [1507, 103] on div "Create subcontract" at bounding box center [1471, 105] width 105 height 21
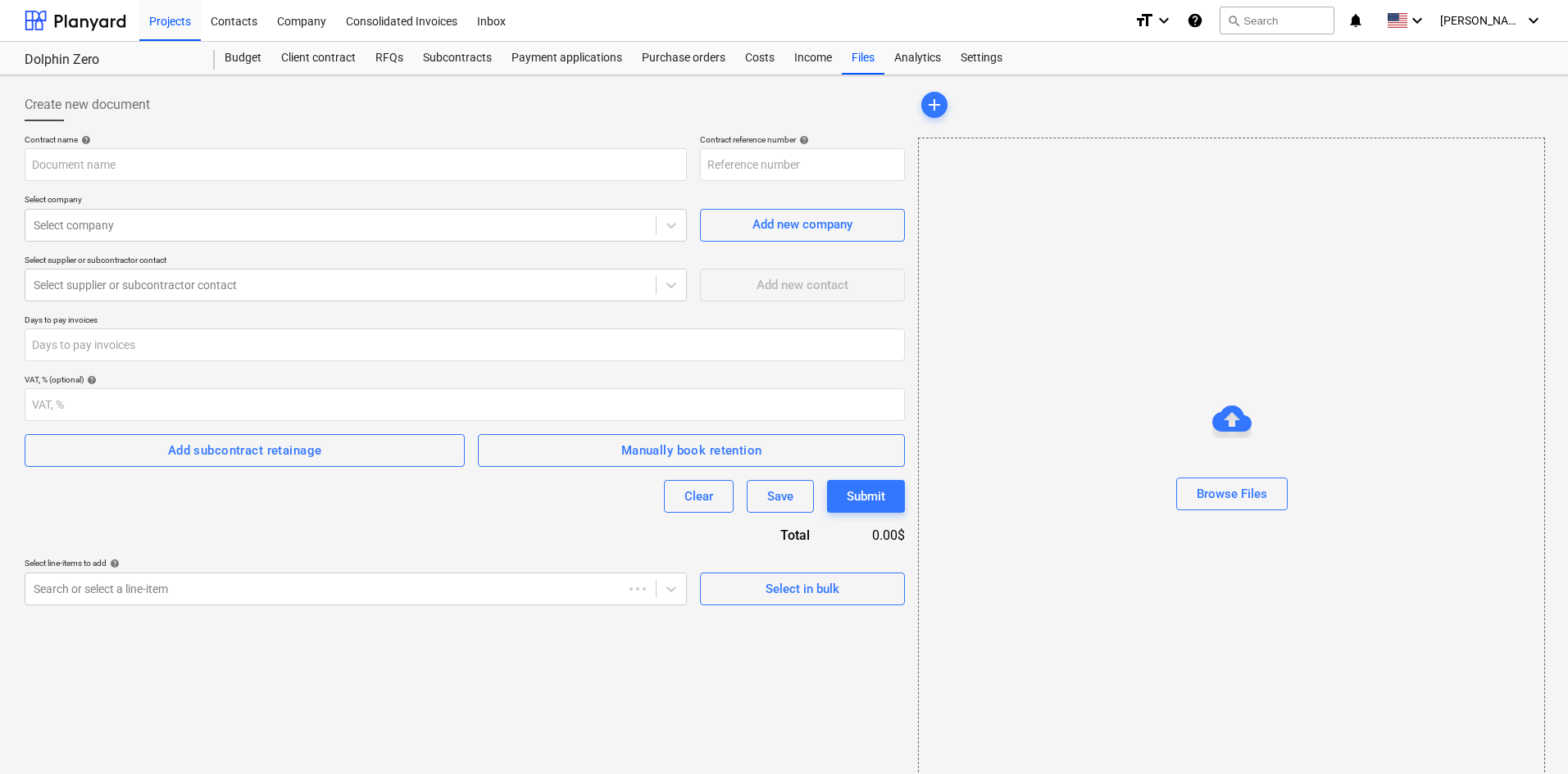
type input "DZ-SO-020"
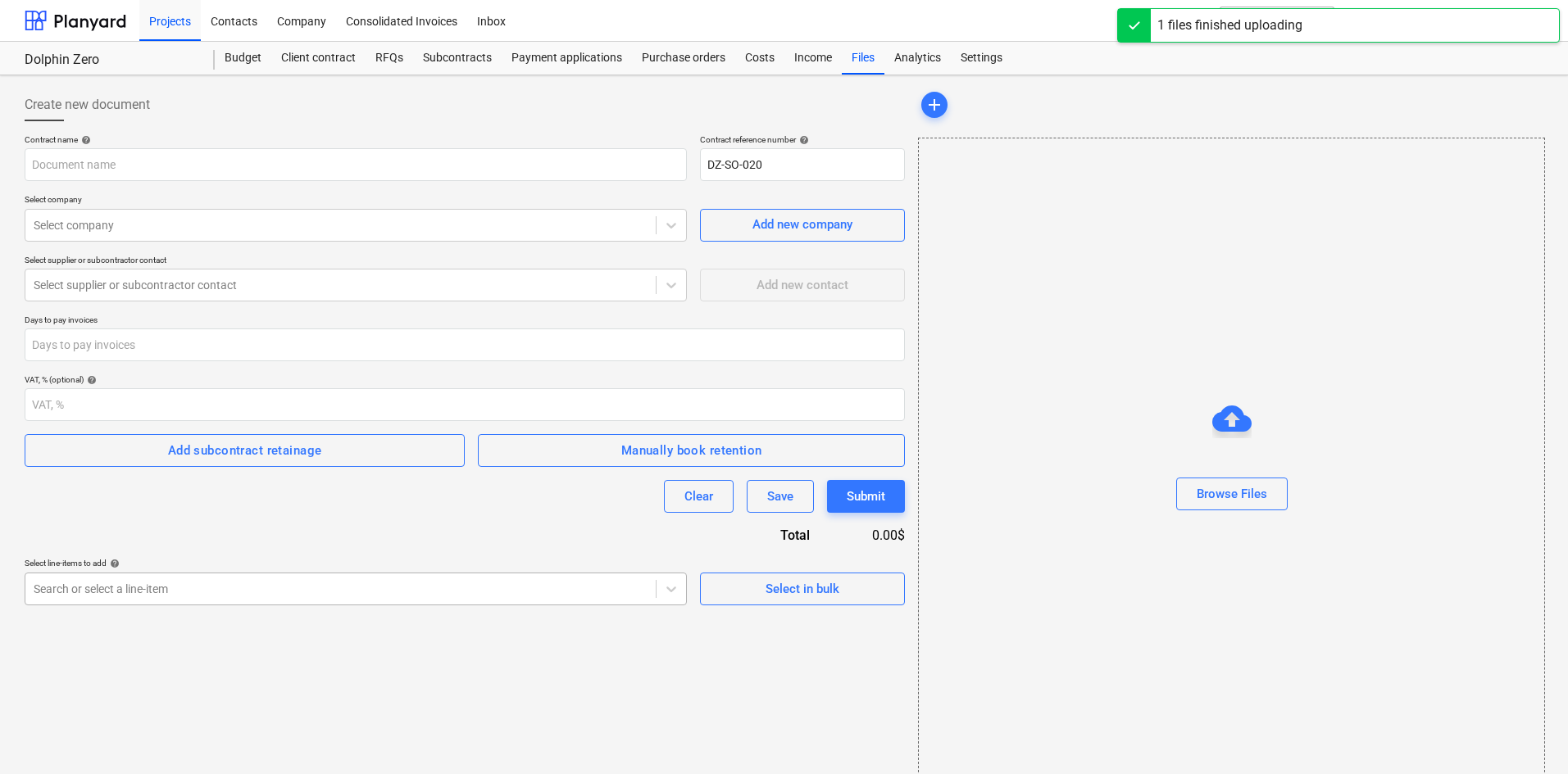
type input "Heavy Metal Shop (3201 3209) Agreement 9.19.25.pdf"
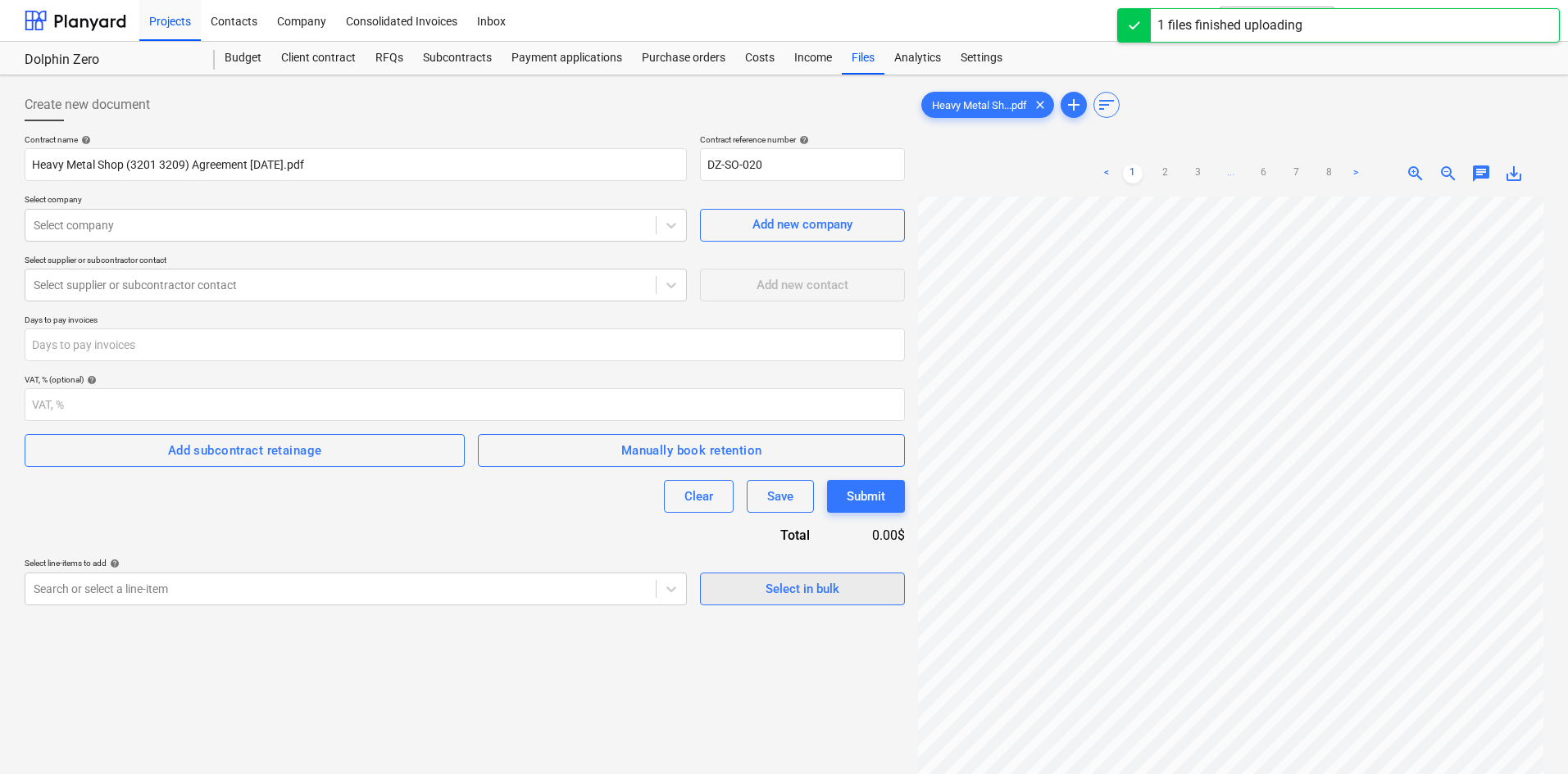
scroll to position [95, 31]
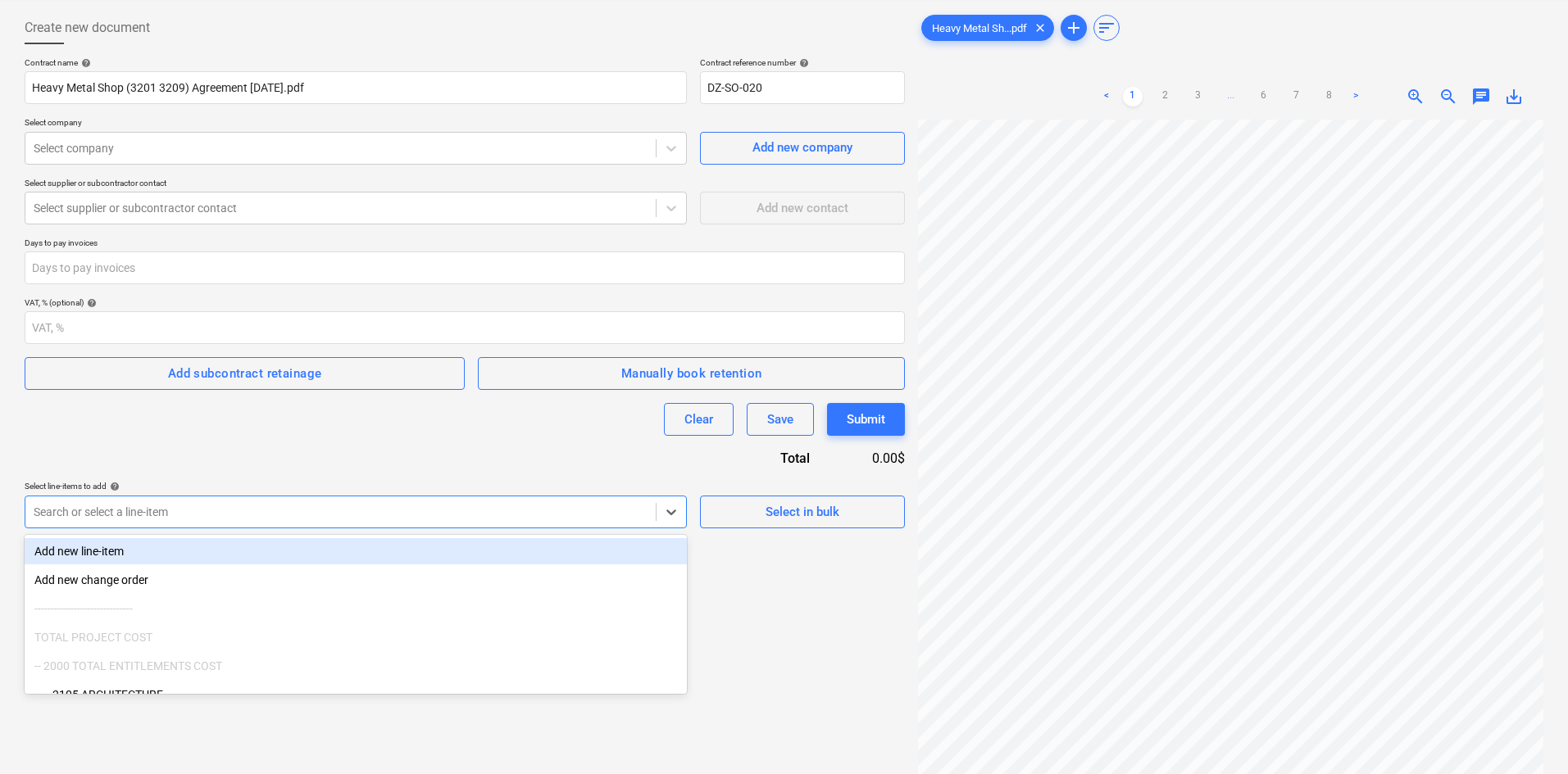
click at [406, 586] on body "Projects Contacts Company Consolidated Invoices Inbox format_size keyboard_arro…" at bounding box center [784, 310] width 1568 height 774
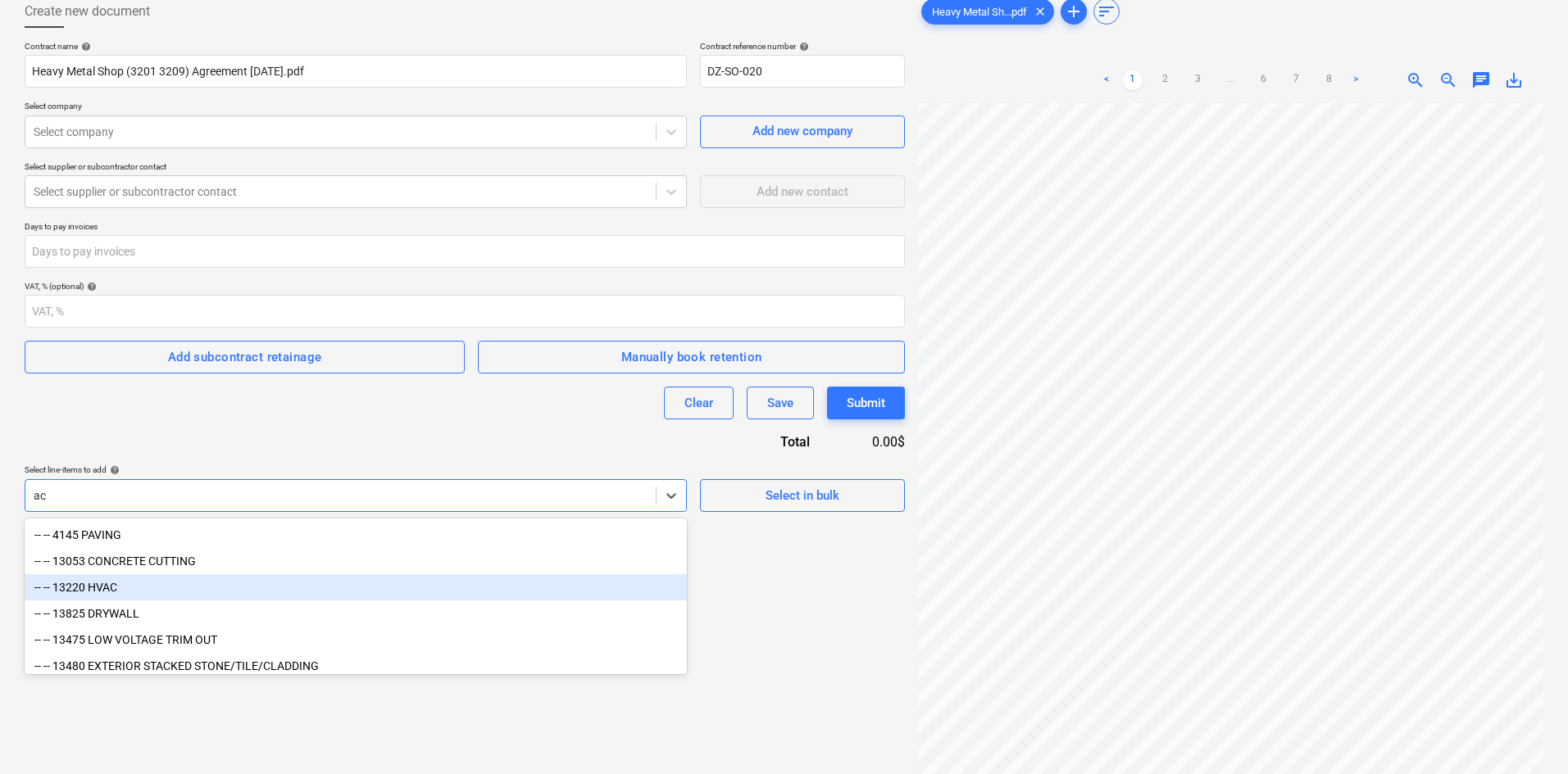
type input "a"
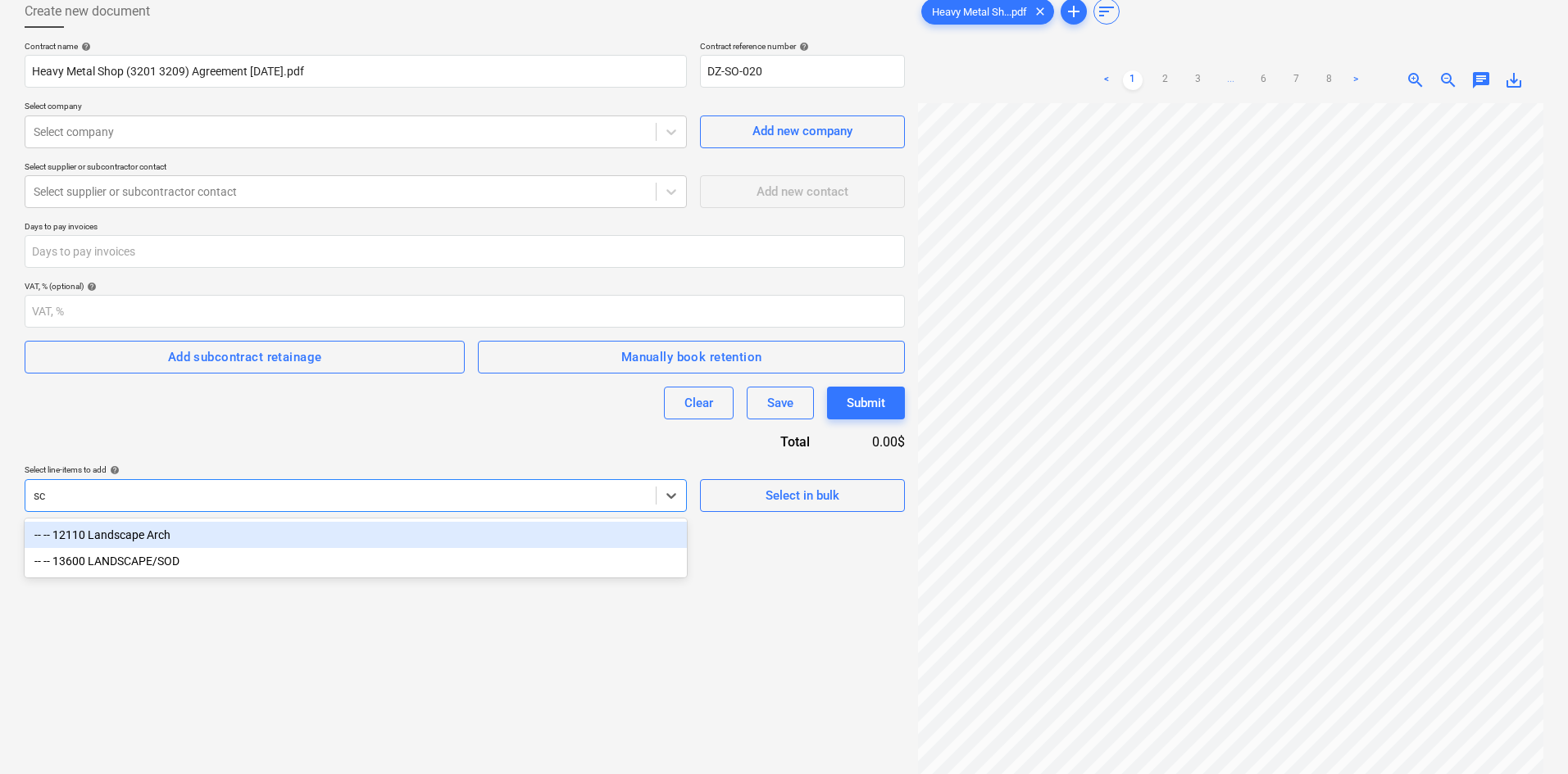
type input "s"
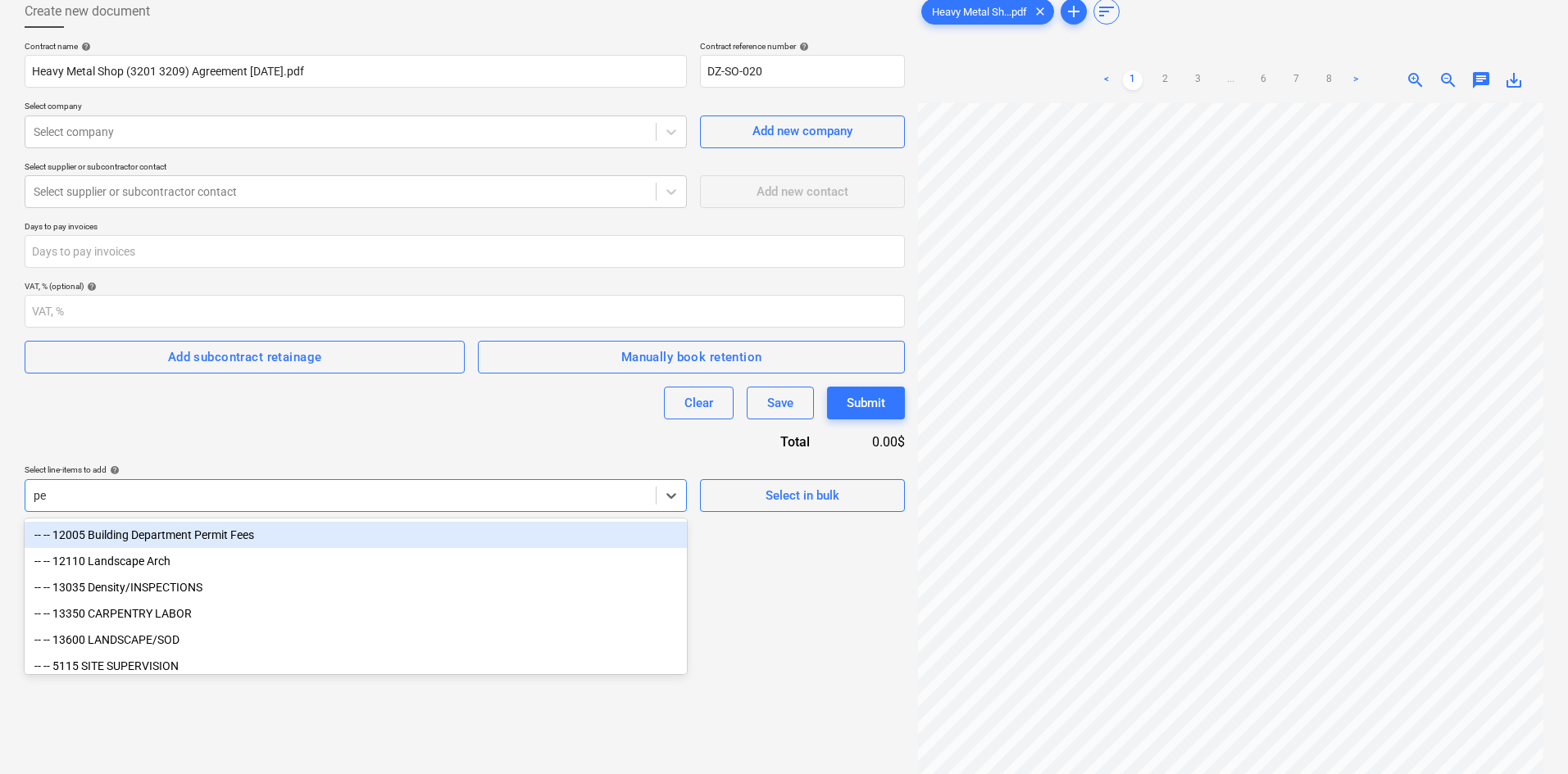
type input "p"
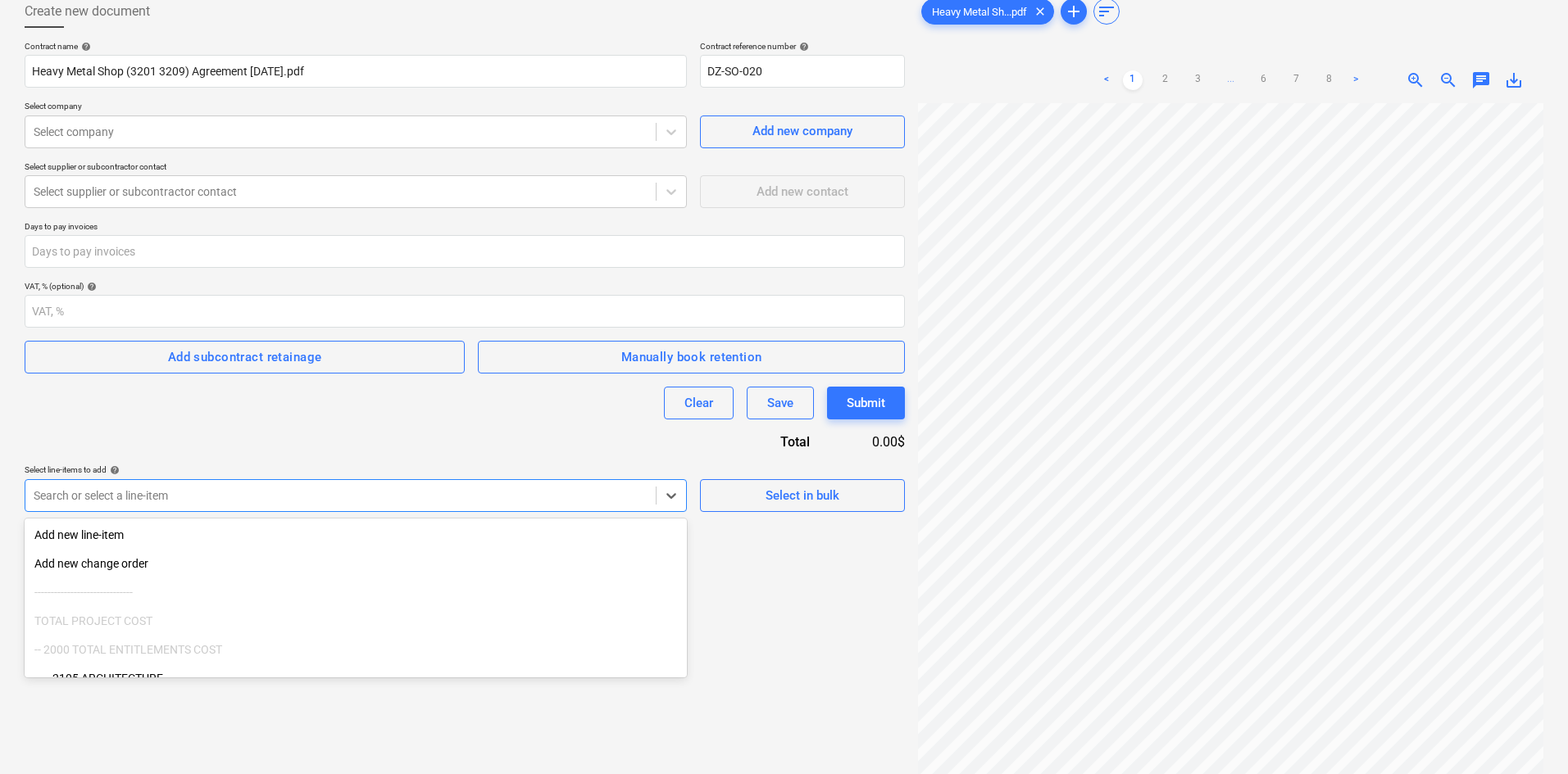
type input "g"
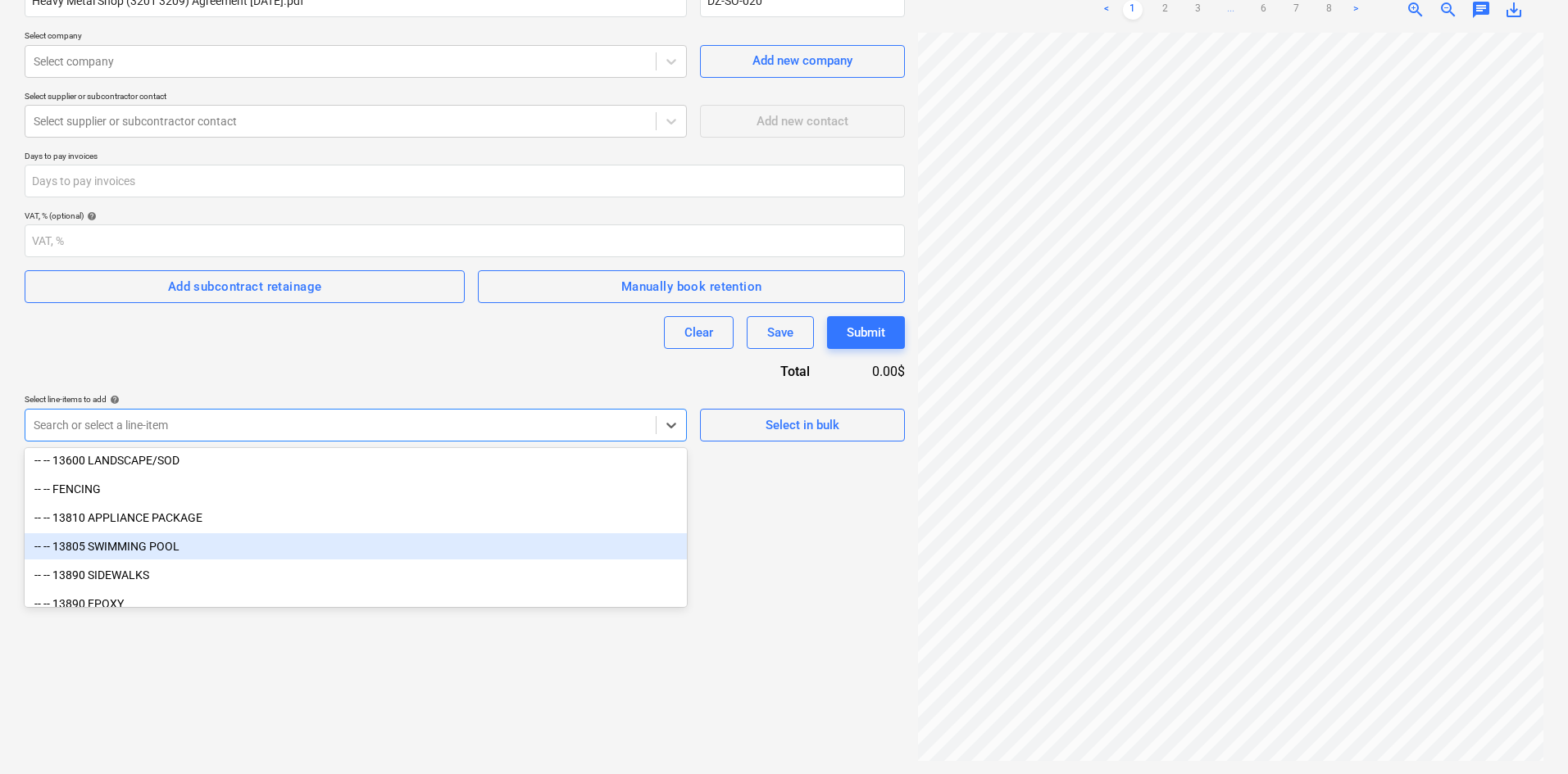
scroll to position [1906, 0]
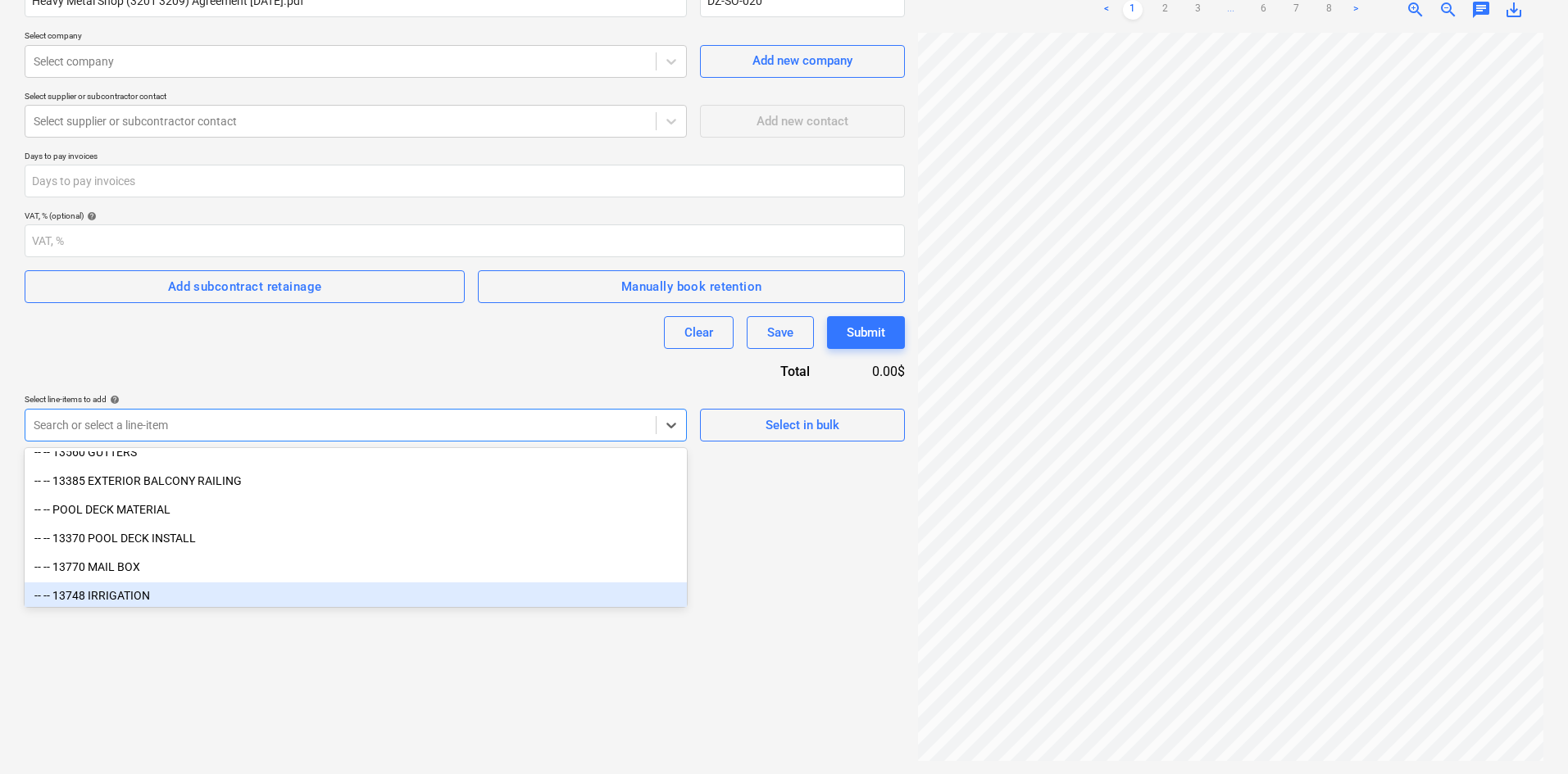
click at [846, 568] on div "Create new document Contract name help Heavy Metal Shop (3201 3209) Agreement 9…" at bounding box center [465, 343] width 894 height 850
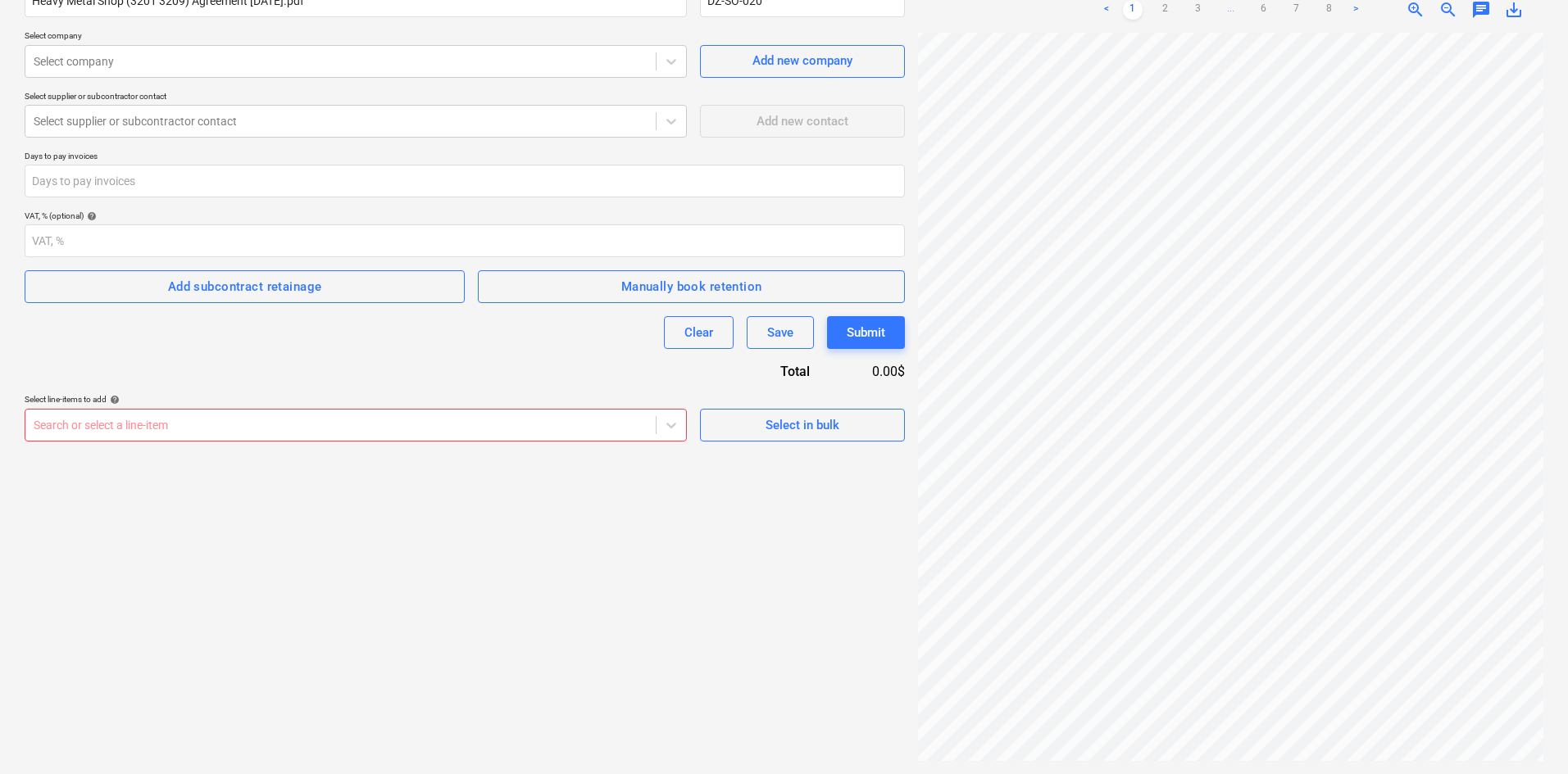
scroll to position [54, 29]
click at [680, 427] on div at bounding box center [671, 425] width 30 height 30
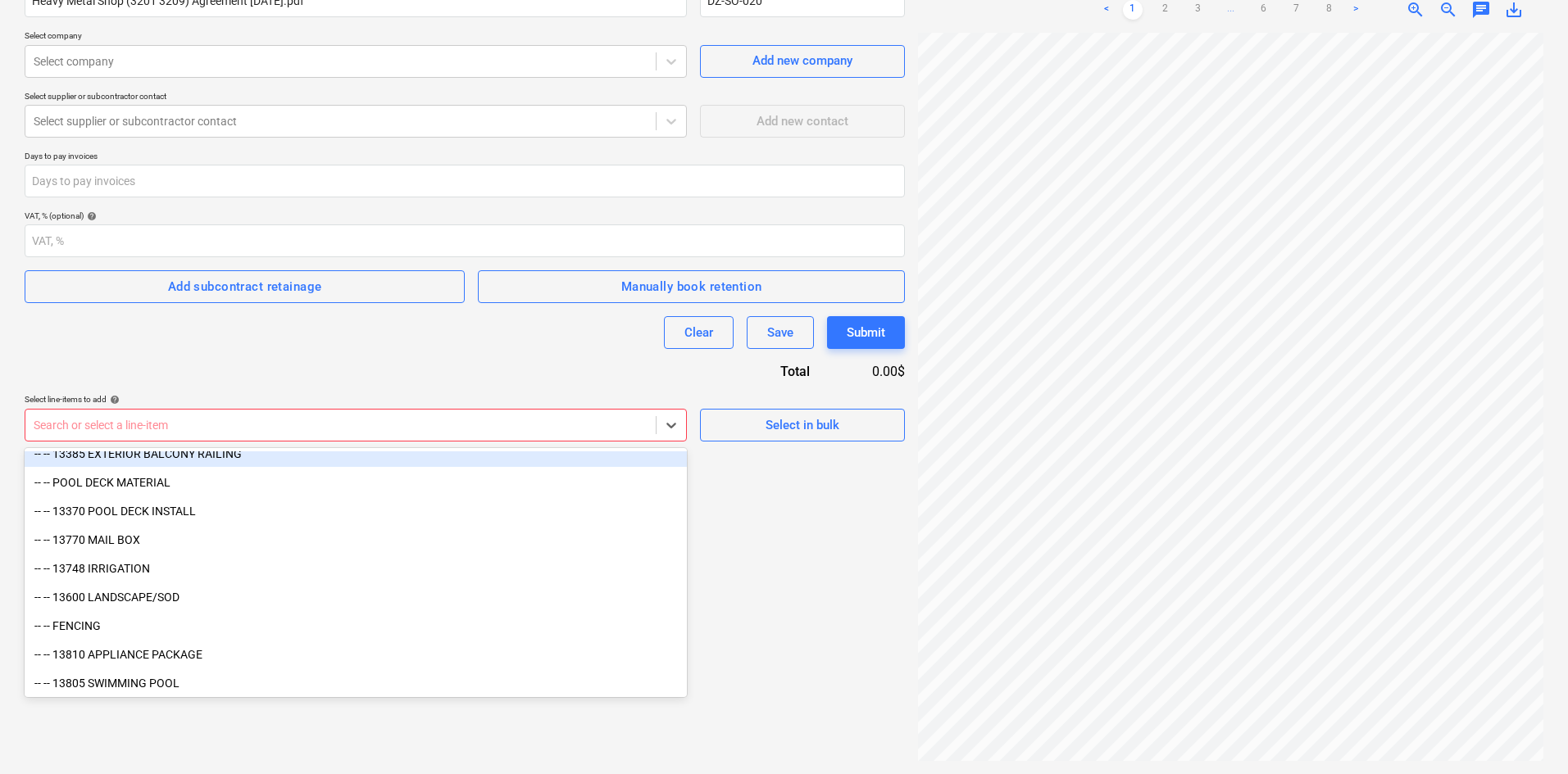
scroll to position [1967, 0]
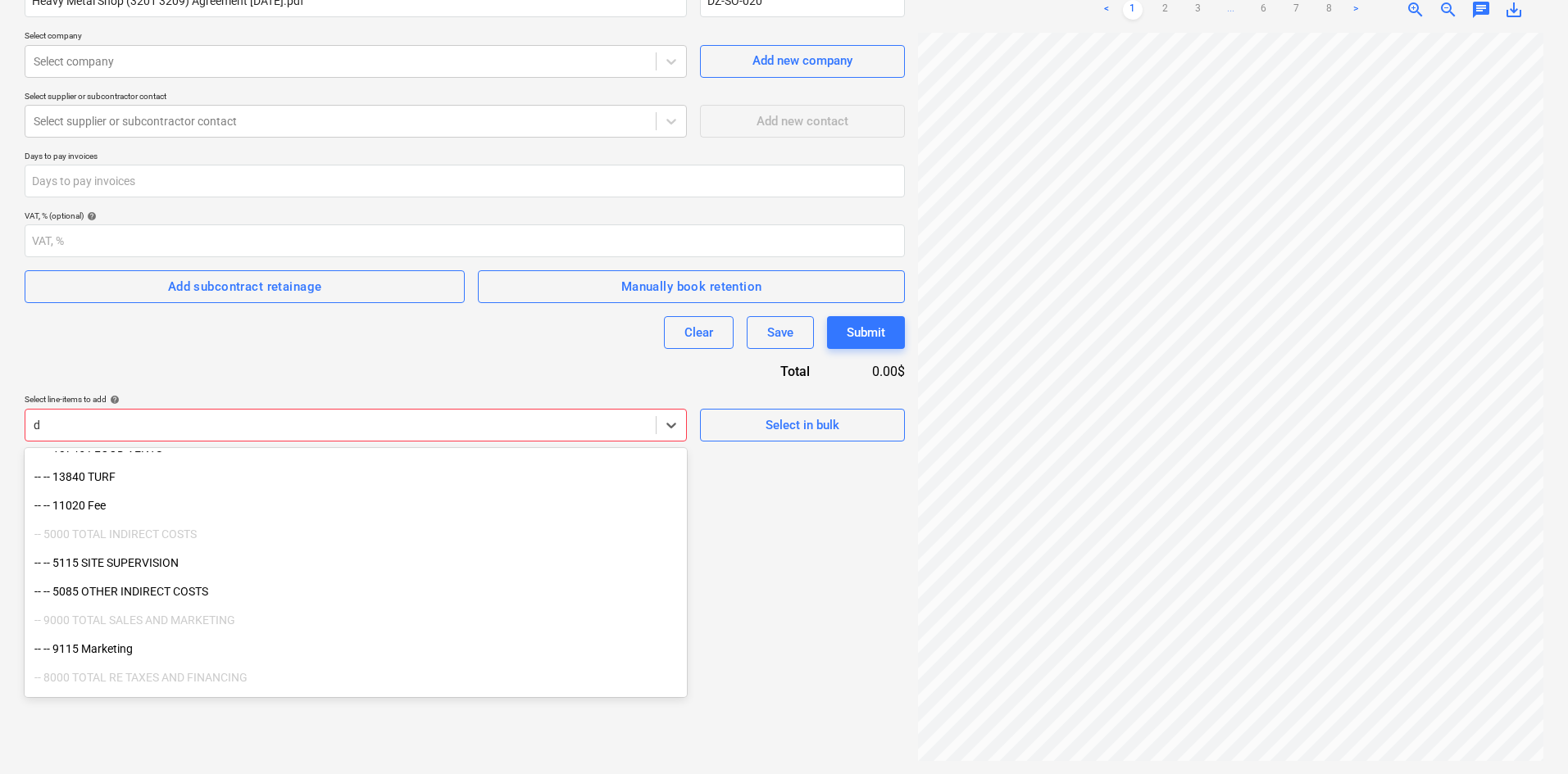
type input "d"
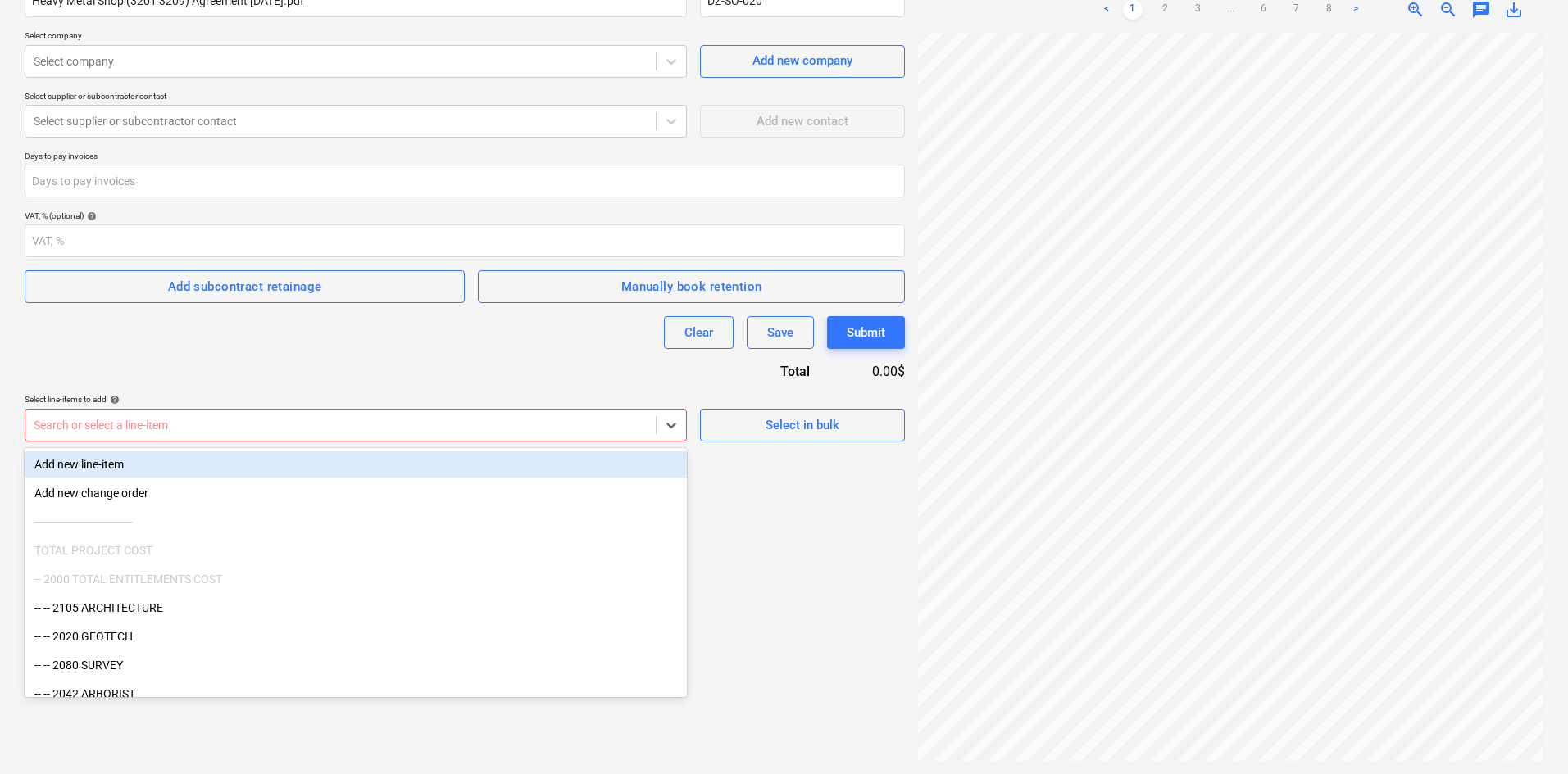
click at [225, 417] on div at bounding box center [341, 425] width 614 height 16
type input "ex"
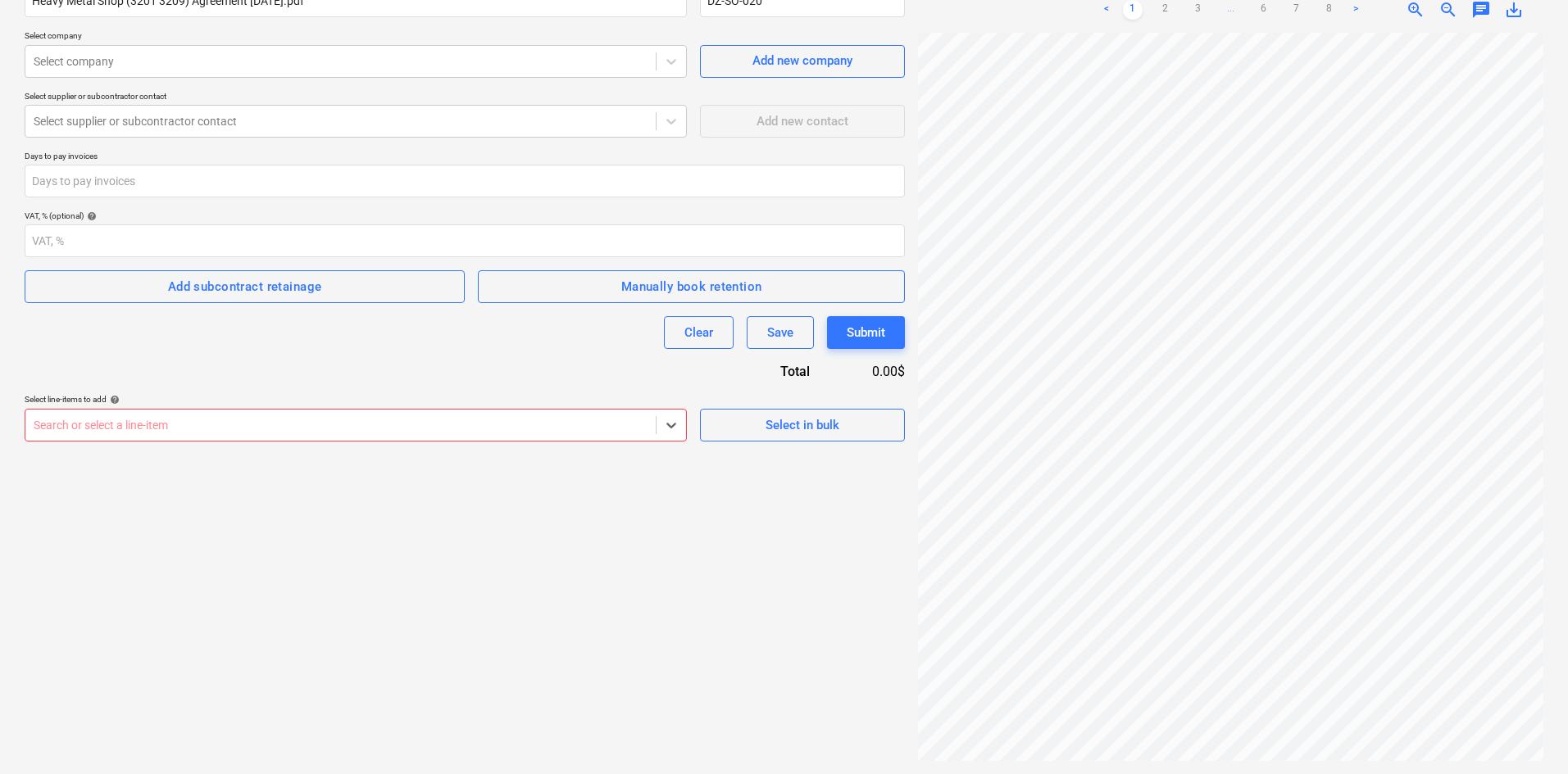
drag, startPoint x: 71, startPoint y: 421, endPoint x: 0, endPoint y: 427, distance: 71.3
click at [0, 427] on div "Create new document Contract name help Heavy Metal Shop (3201 3209) Agreement 9…" at bounding box center [784, 342] width 1568 height 862
click at [592, 549] on div "Create new document Contract name help Heavy Metal Shop (3201 3209) Agreement 9…" at bounding box center [465, 343] width 894 height 850
click at [542, 378] on div "Contract name help Heavy Metal Shop (3201 3209) Agreement 9.19.25.pdf Contract …" at bounding box center [465, 206] width 880 height 471
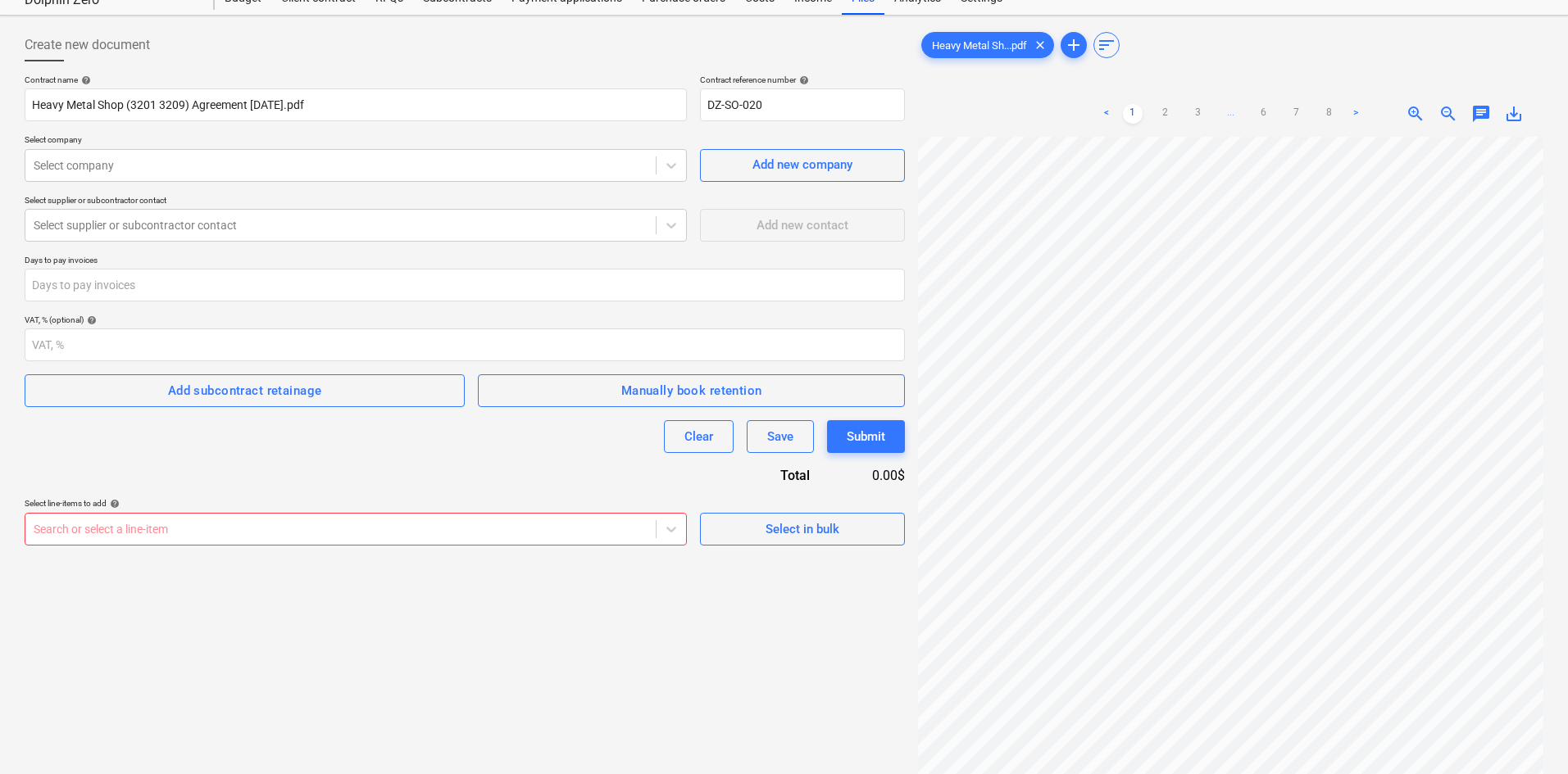
scroll to position [0, 0]
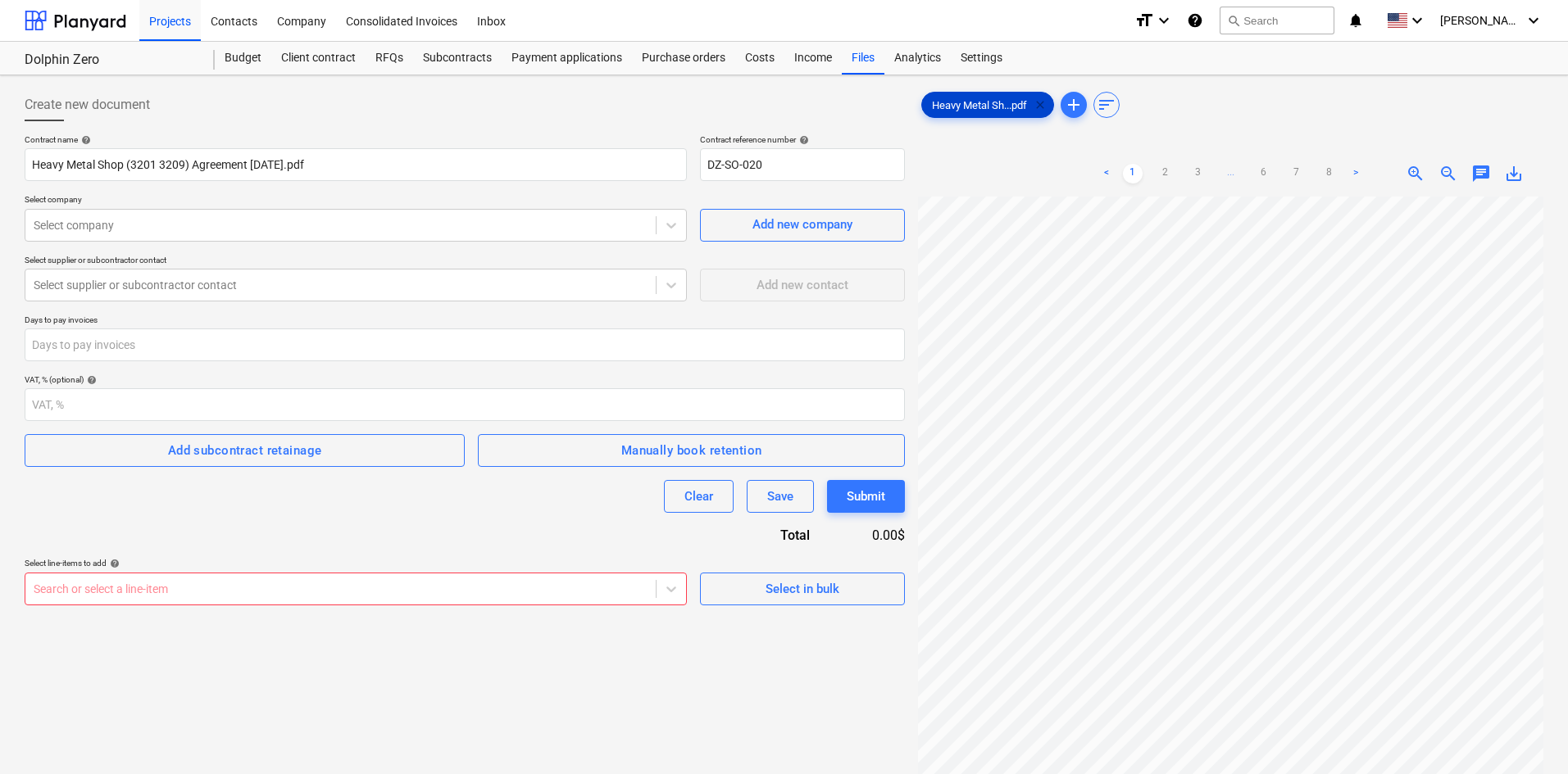
click at [1039, 103] on span "clear" at bounding box center [1040, 105] width 19 height 19
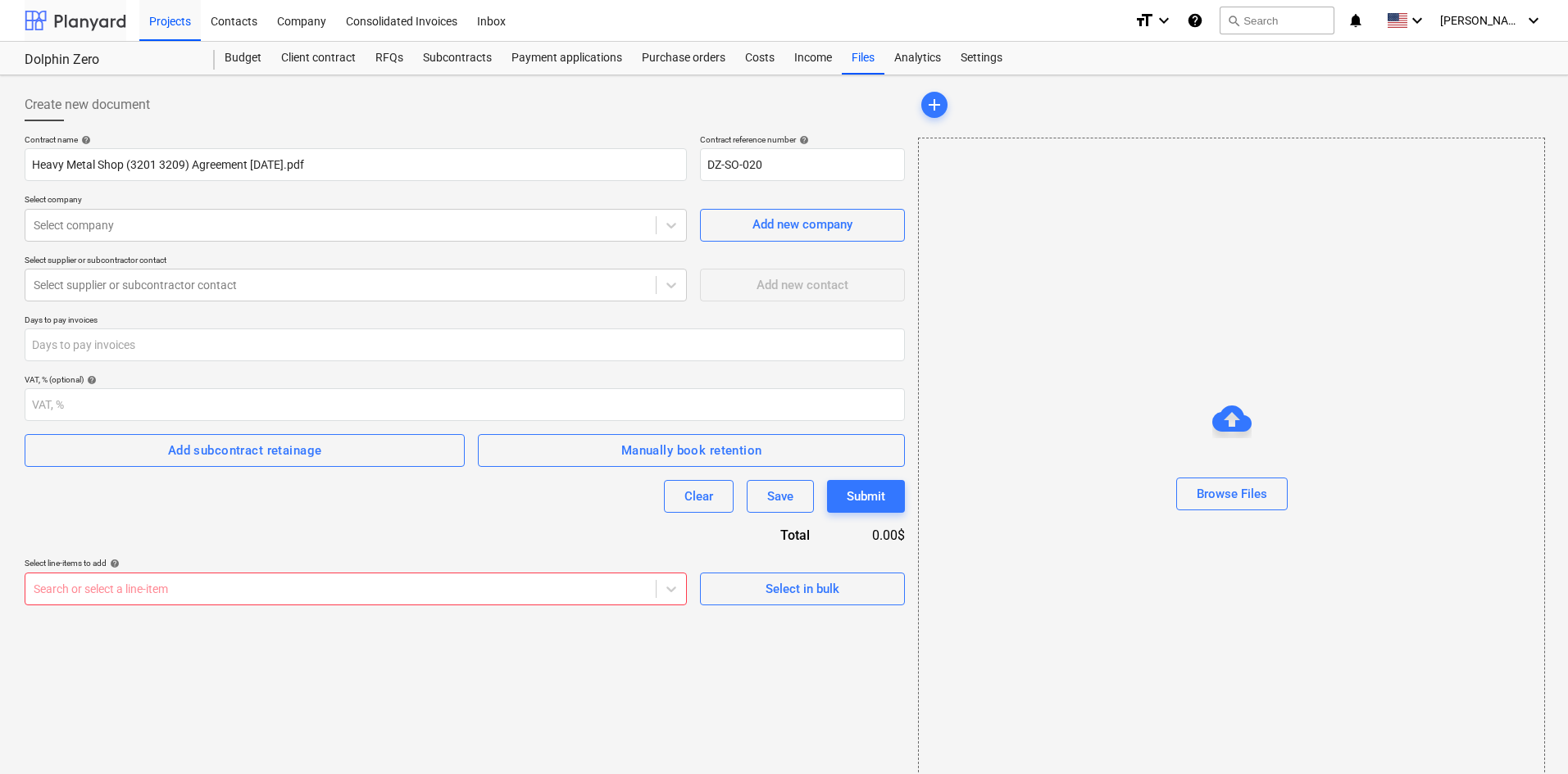
click at [64, 28] on div at bounding box center [76, 20] width 102 height 41
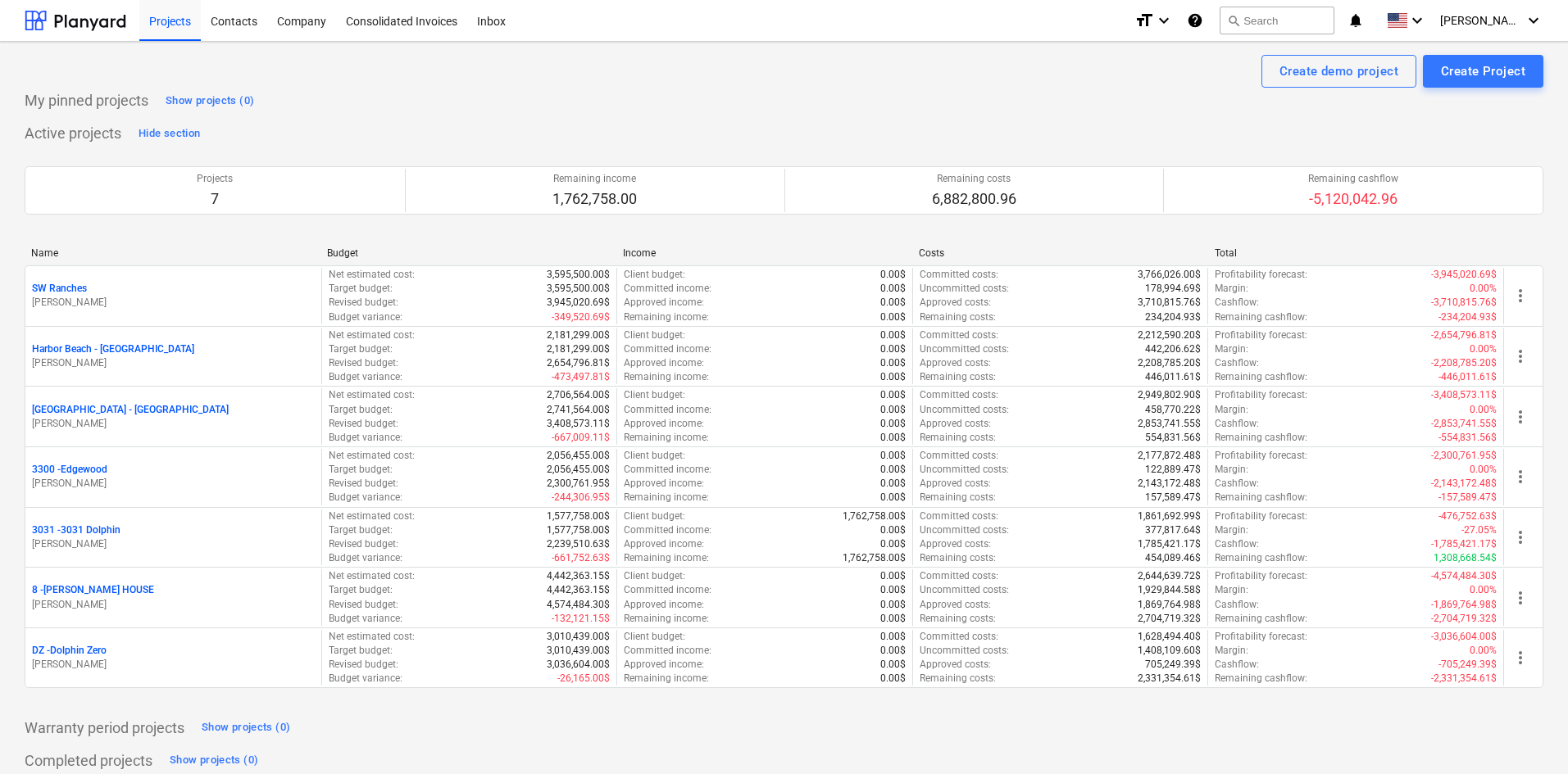
click at [646, 747] on div "Completed projects Show projects (0)" at bounding box center [784, 760] width 1519 height 26
click at [1475, 64] on div "Create Project" at bounding box center [1483, 71] width 85 height 21
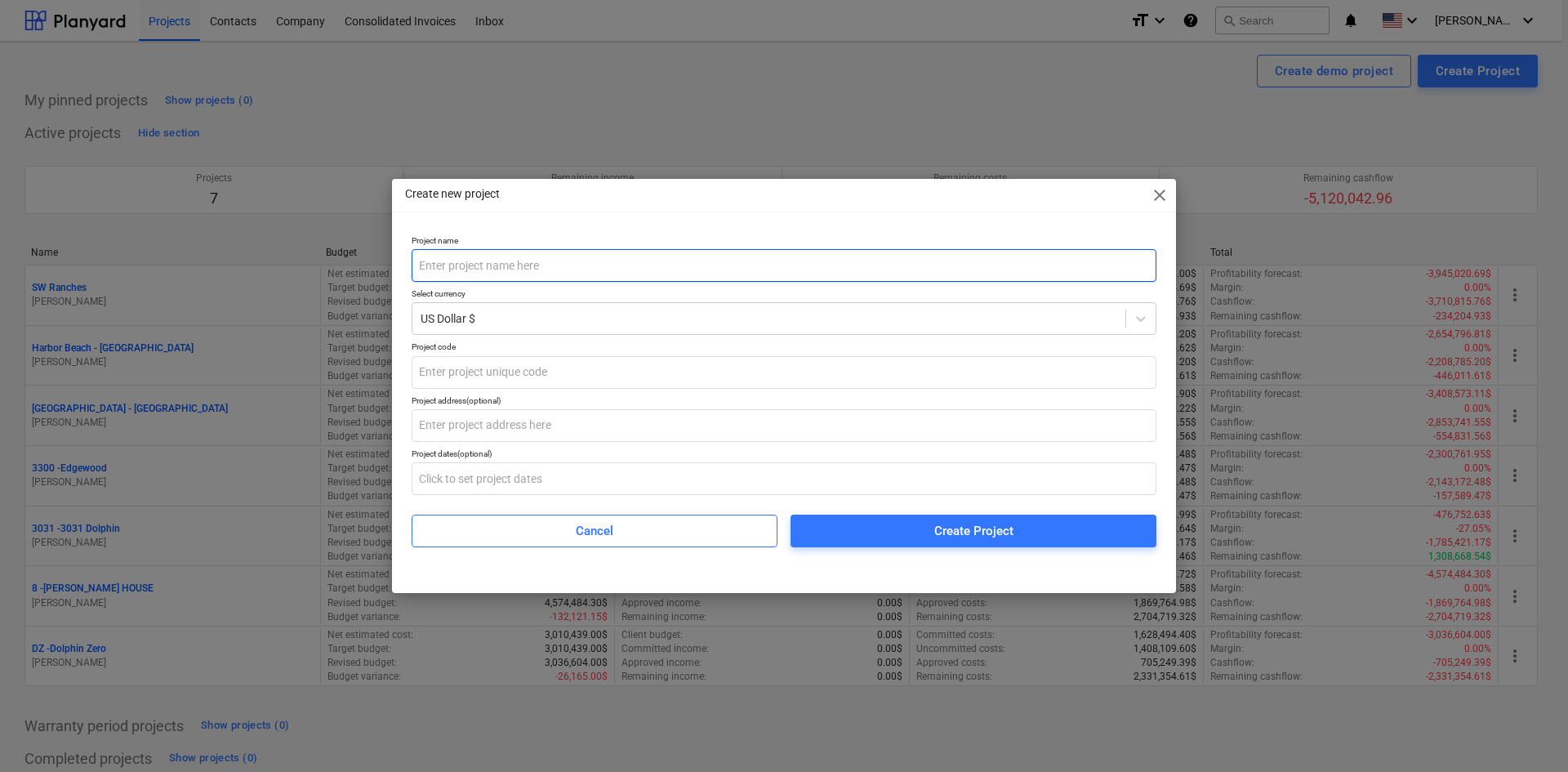
click at [544, 264] on input "text" at bounding box center [784, 266] width 745 height 33
click at [626, 529] on span "Cancel" at bounding box center [594, 531] width 325 height 21
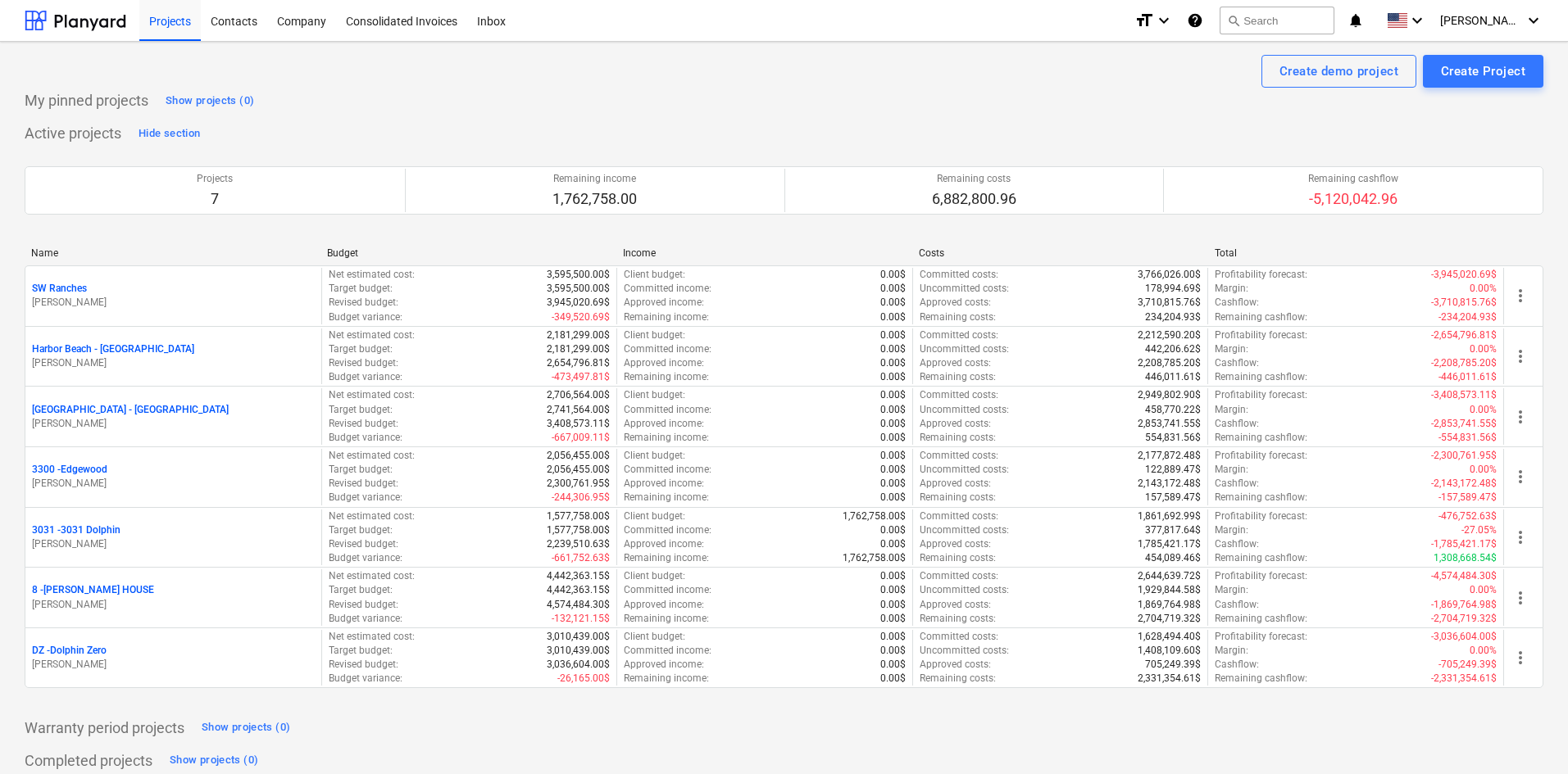
click at [599, 86] on div "Create demo project Create Project" at bounding box center [784, 71] width 1519 height 33
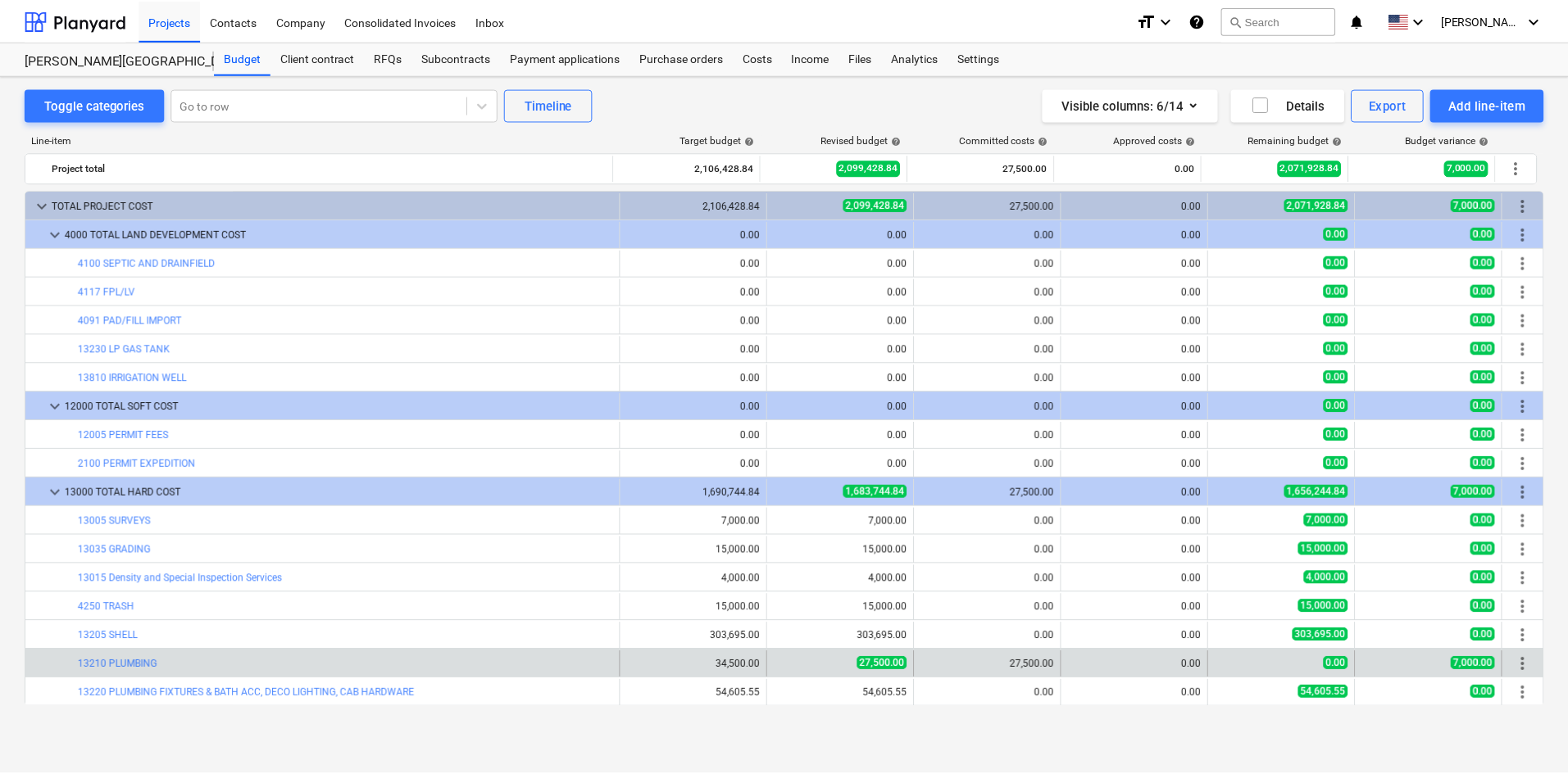
scroll to position [328, 0]
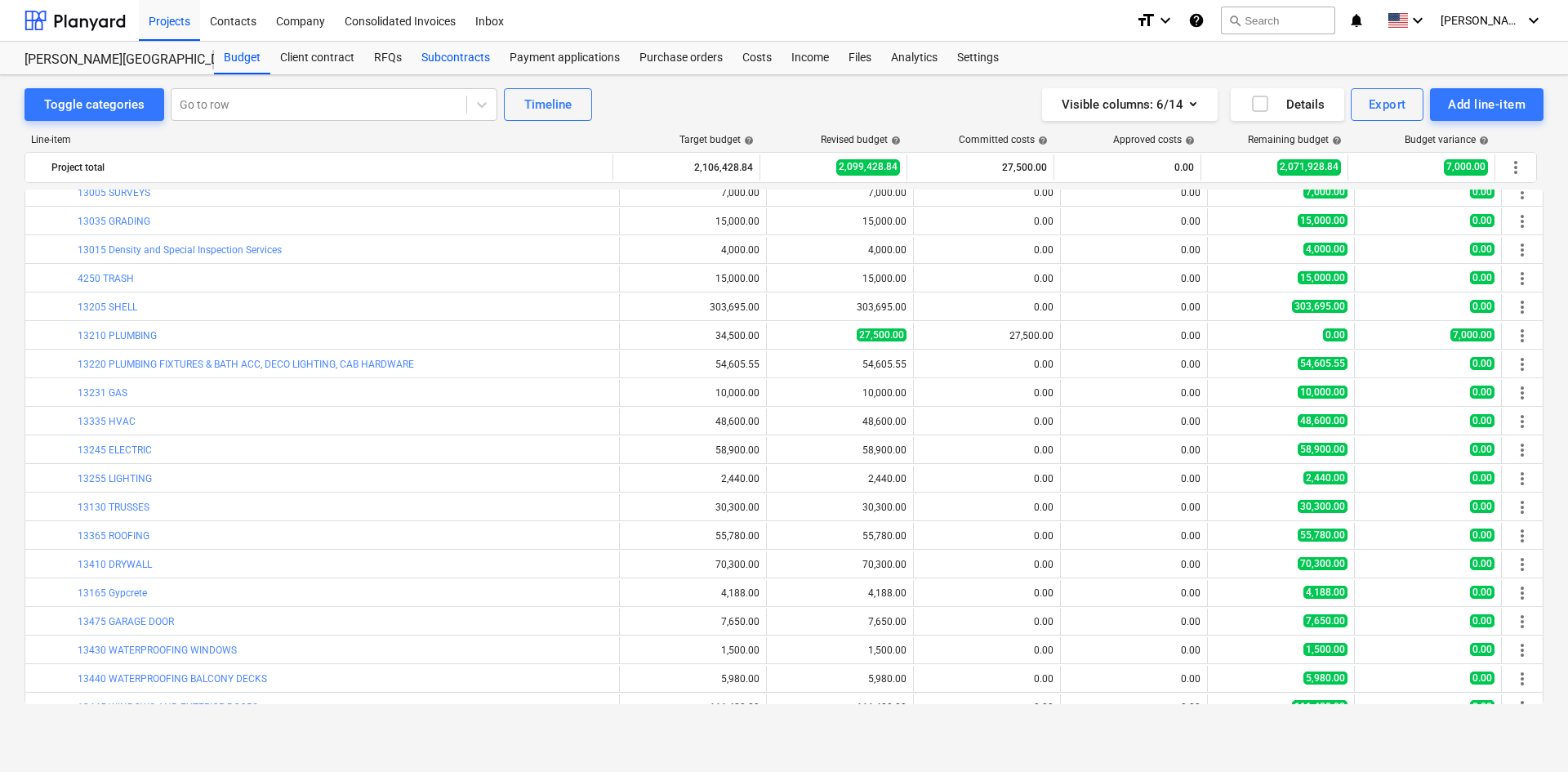
click at [452, 52] on div "Subcontracts" at bounding box center [456, 58] width 88 height 33
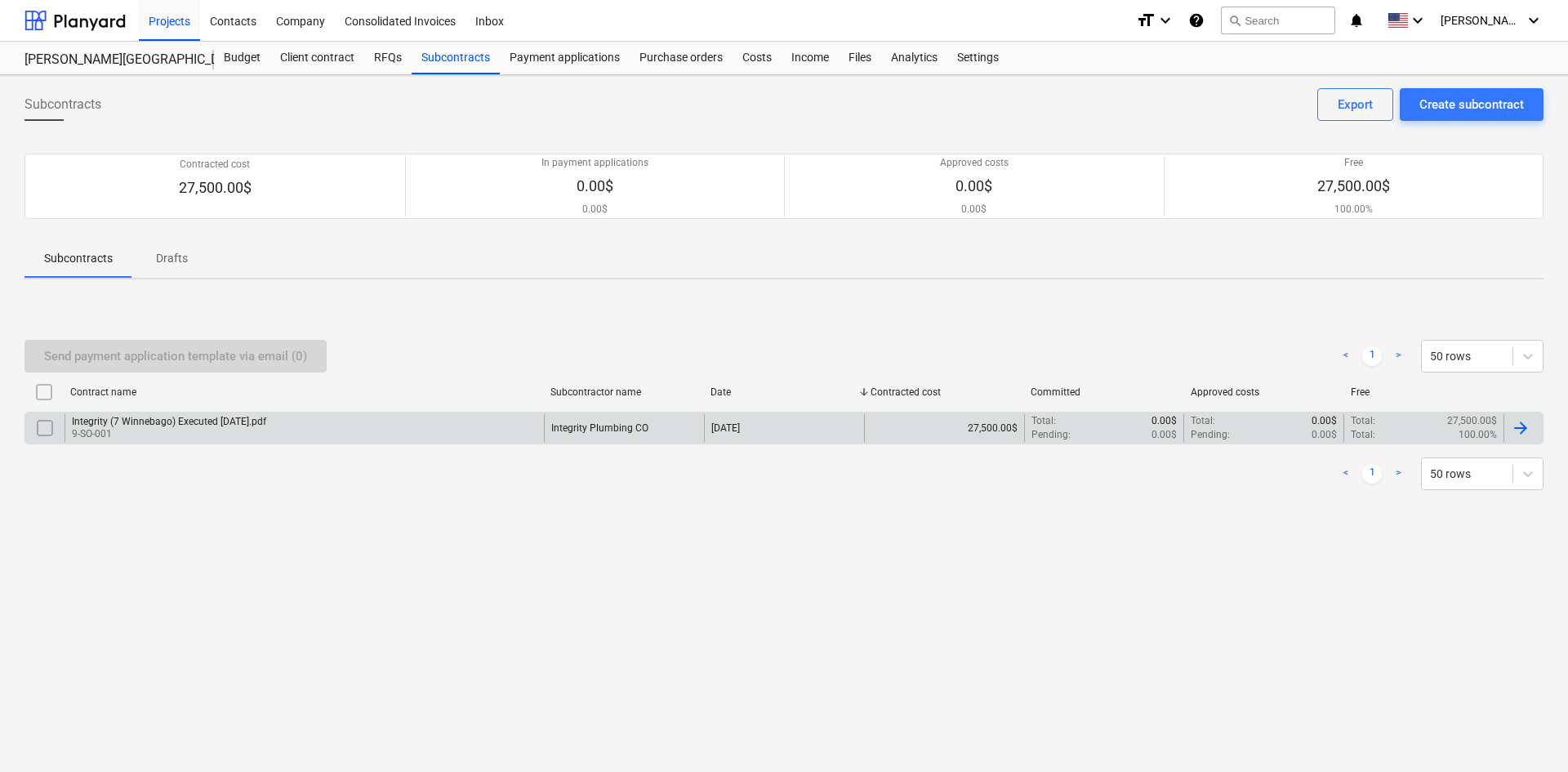
click at [318, 422] on div "Integrity (7 Winnebago) Executed 9.23.25.pdf 9-SO-001" at bounding box center [304, 428] width 479 height 28
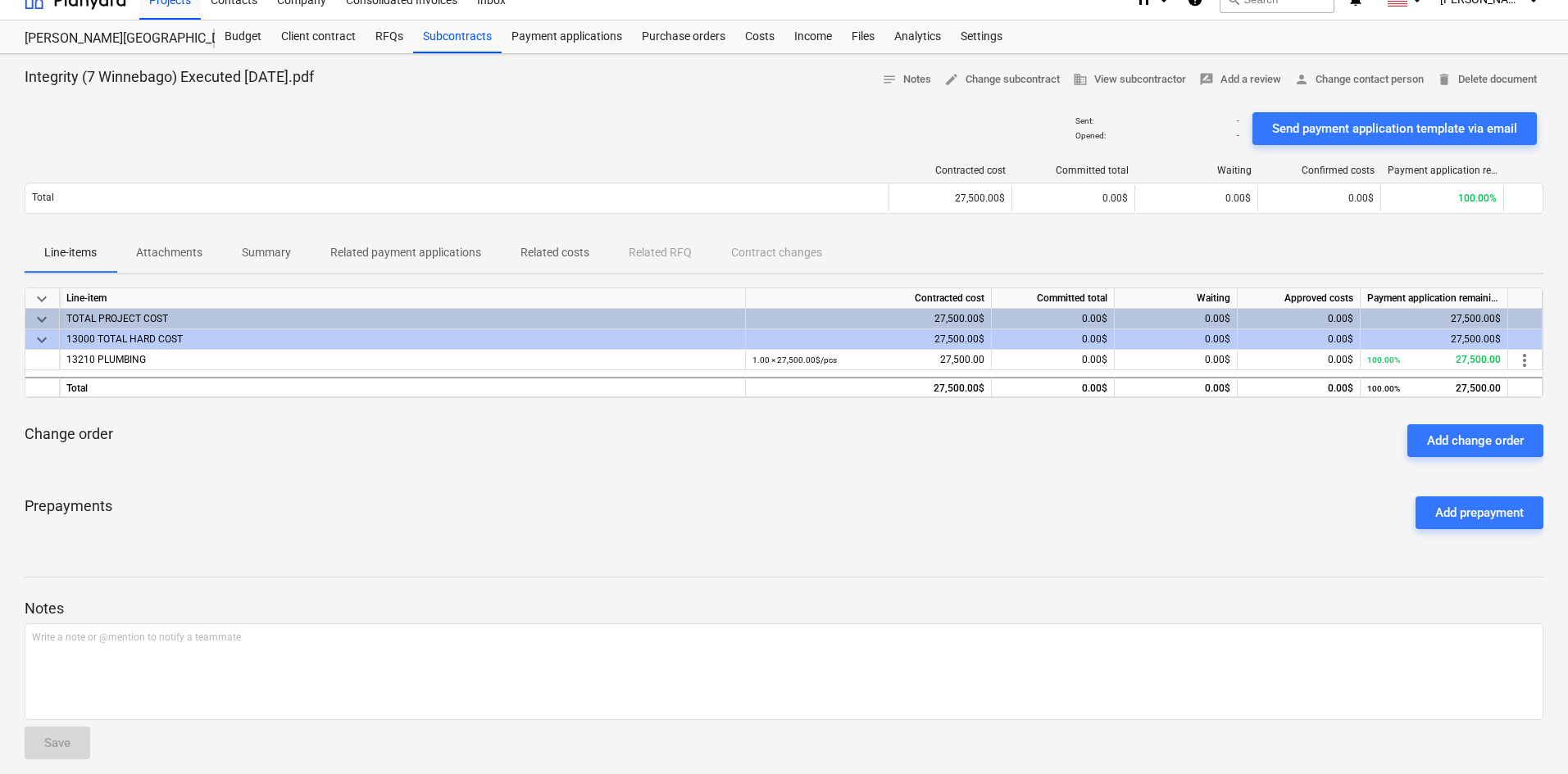
scroll to position [33, 0]
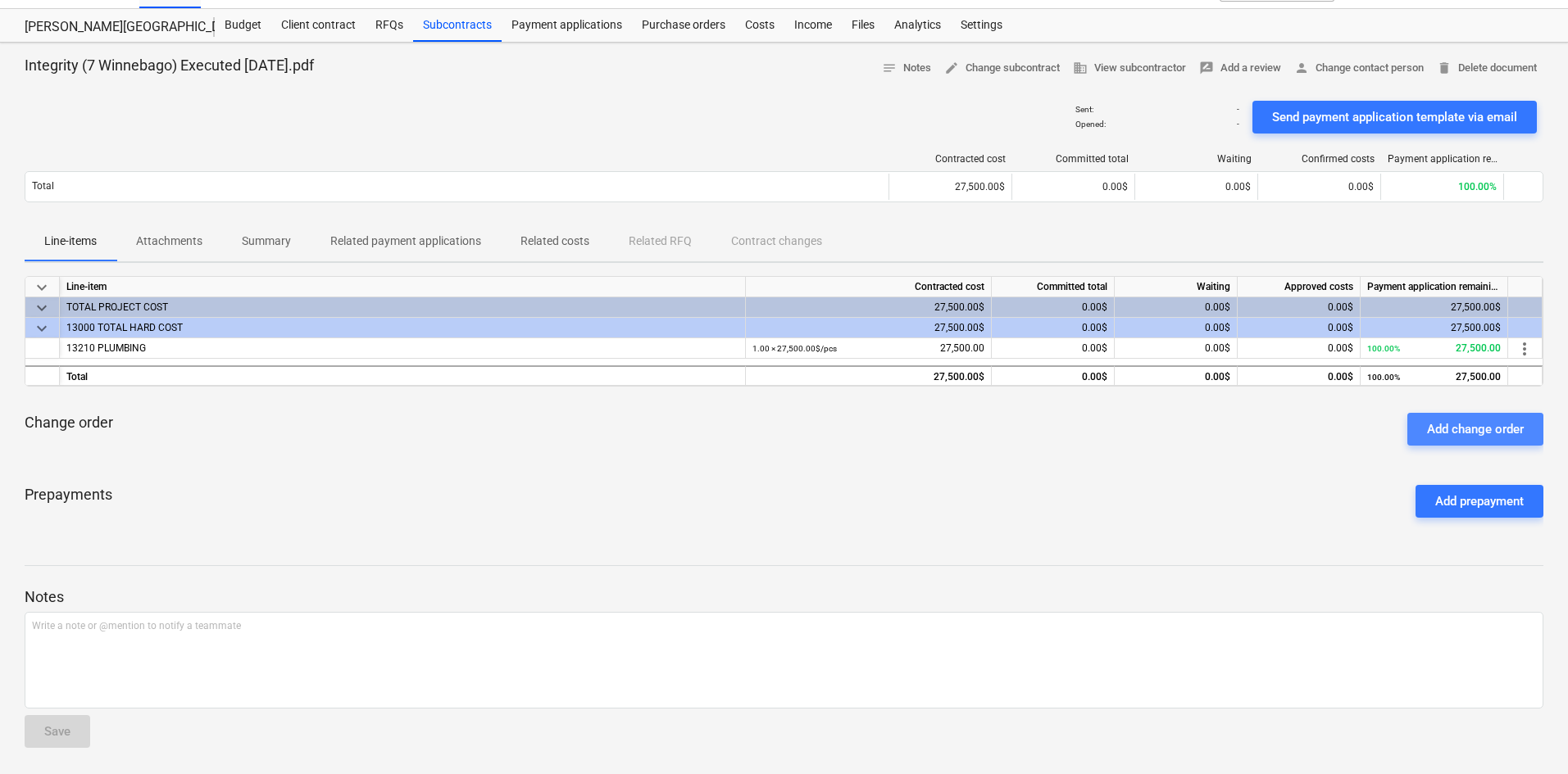
click at [1480, 432] on div "Add change order" at bounding box center [1476, 430] width 97 height 21
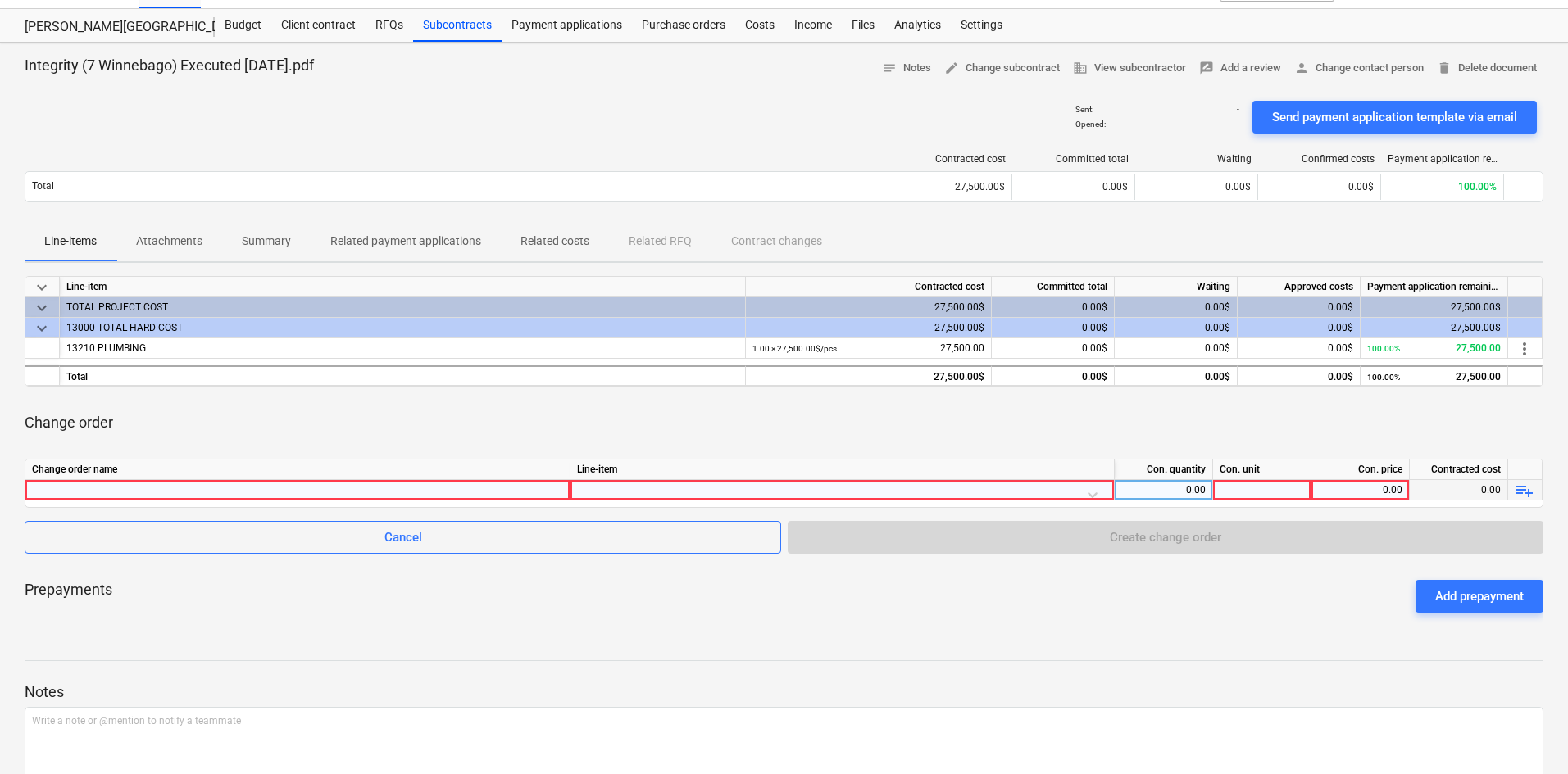
click at [287, 487] on div at bounding box center [297, 489] width 531 height 19
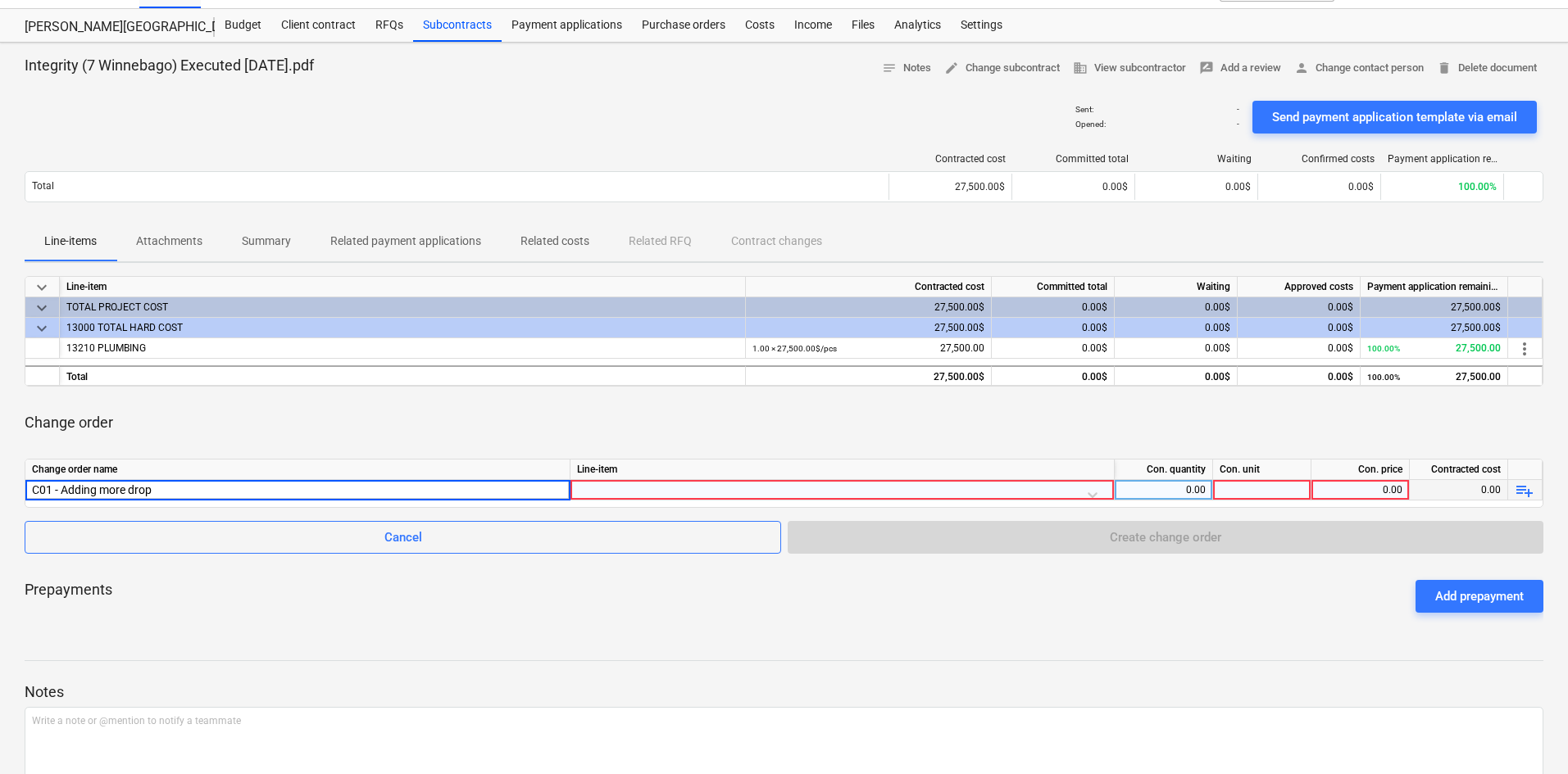
type input "C01 - Adding more drops"
click at [404, 413] on div "Change order" at bounding box center [784, 423] width 1519 height 46
click at [707, 482] on div at bounding box center [842, 494] width 530 height 29
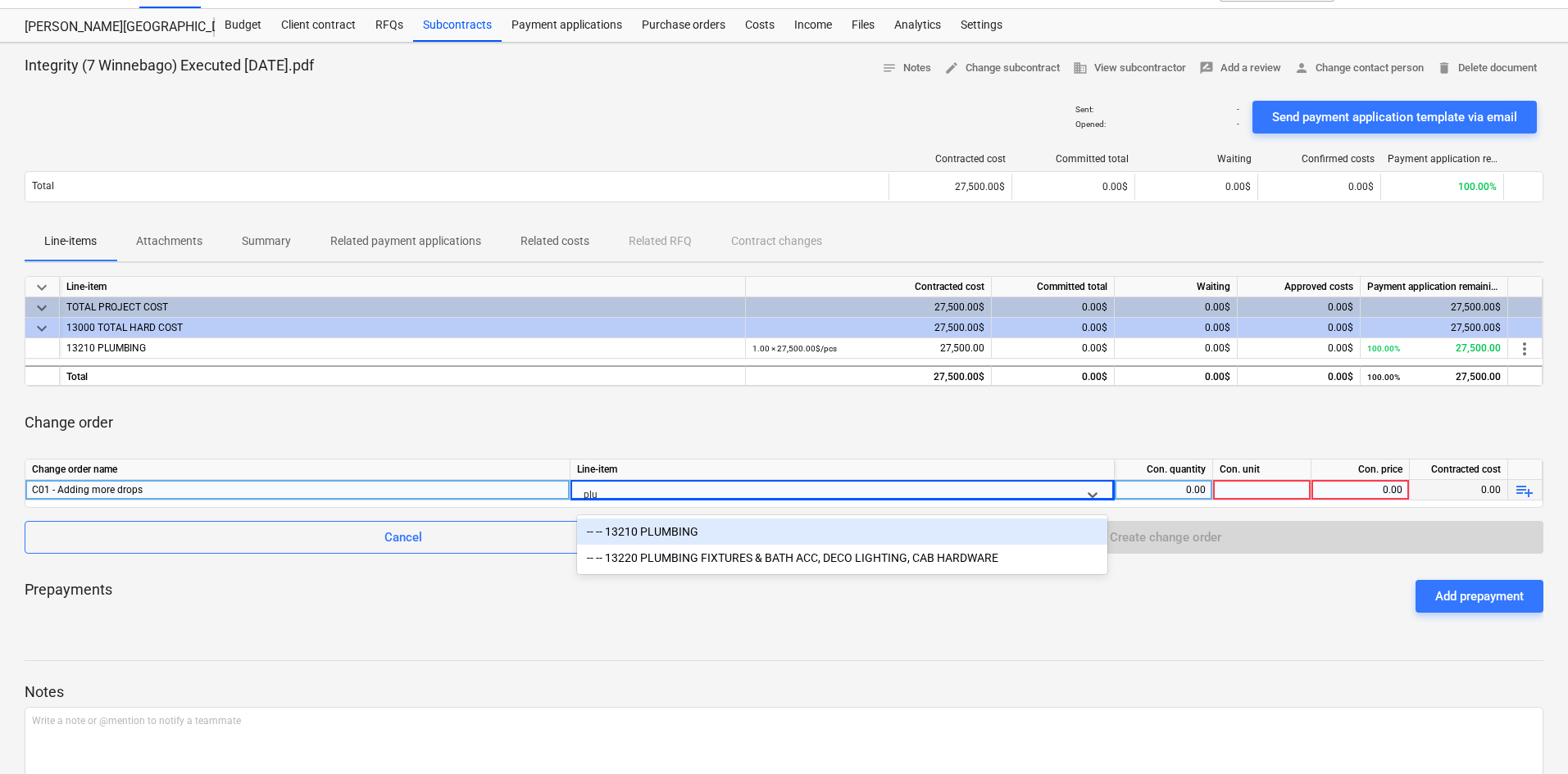
type input "plum"
click at [663, 524] on div "-- -- 13210 PLUMBING" at bounding box center [842, 532] width 530 height 26
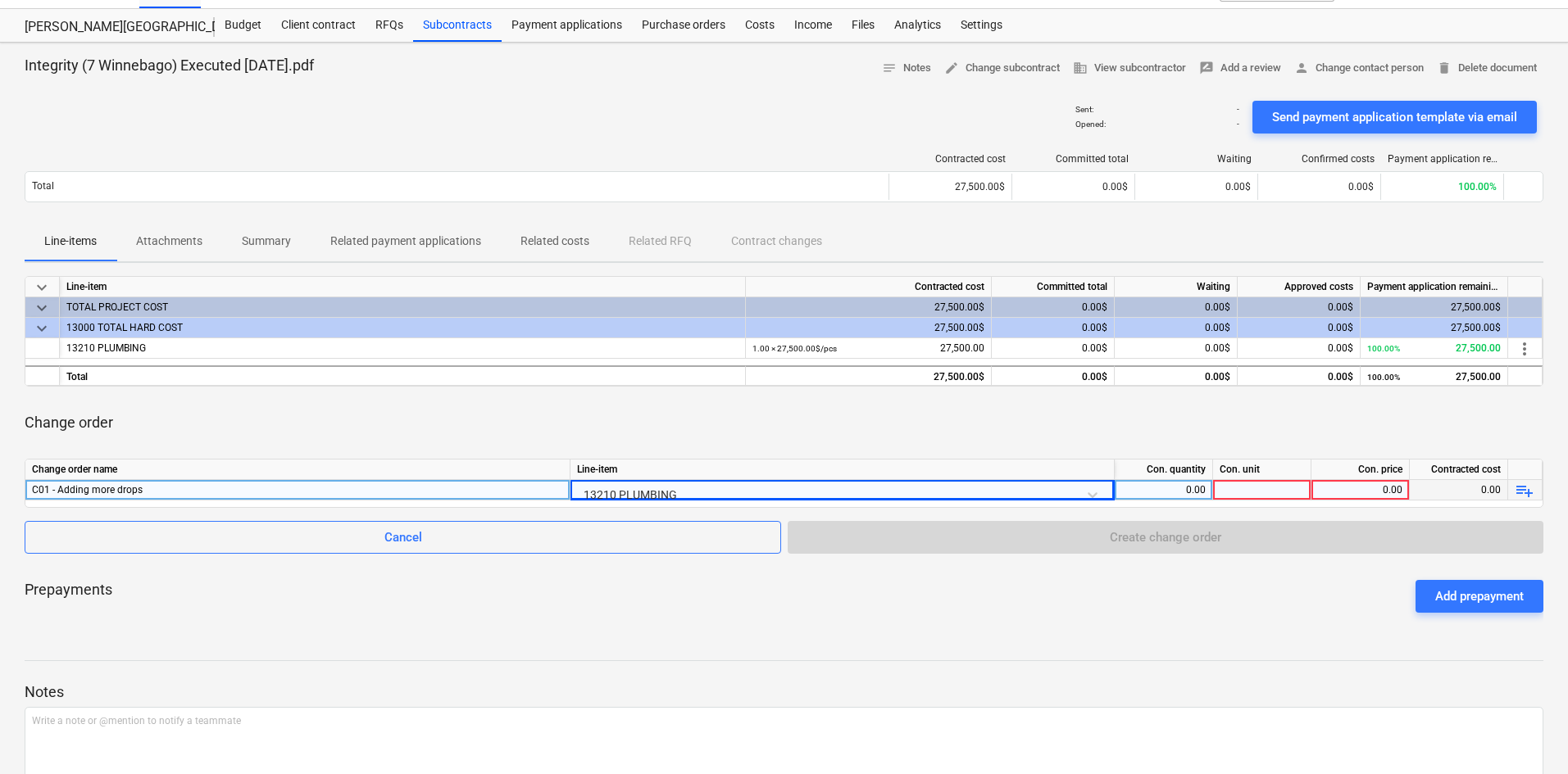
click at [1191, 480] on div "Con. quantity" at bounding box center [1164, 469] width 98 height 20
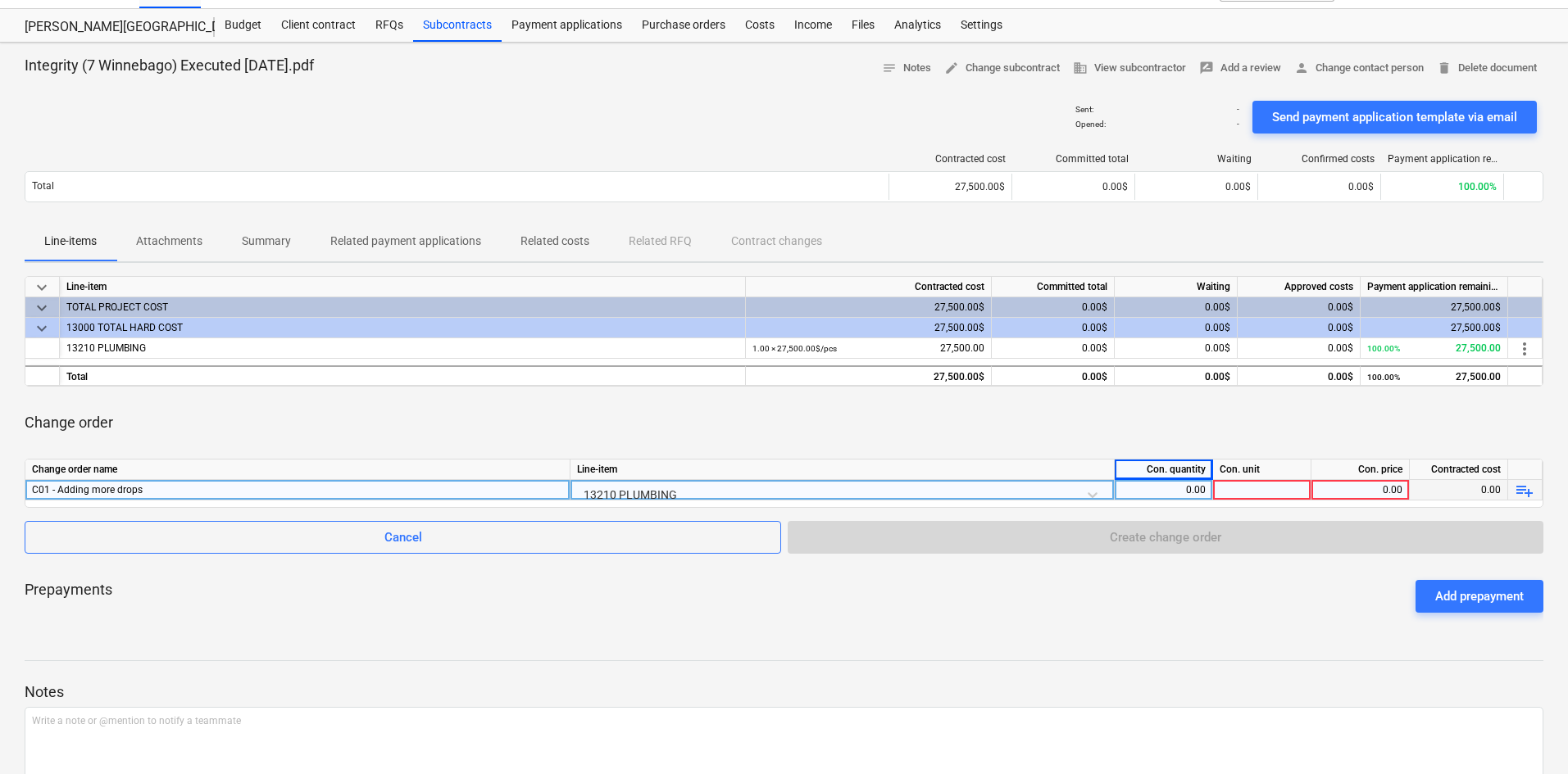
click at [1193, 496] on div "0.00" at bounding box center [1164, 489] width 85 height 20
click at [276, 575] on div "Prepayments Add prepayment" at bounding box center [784, 596] width 1519 height 59
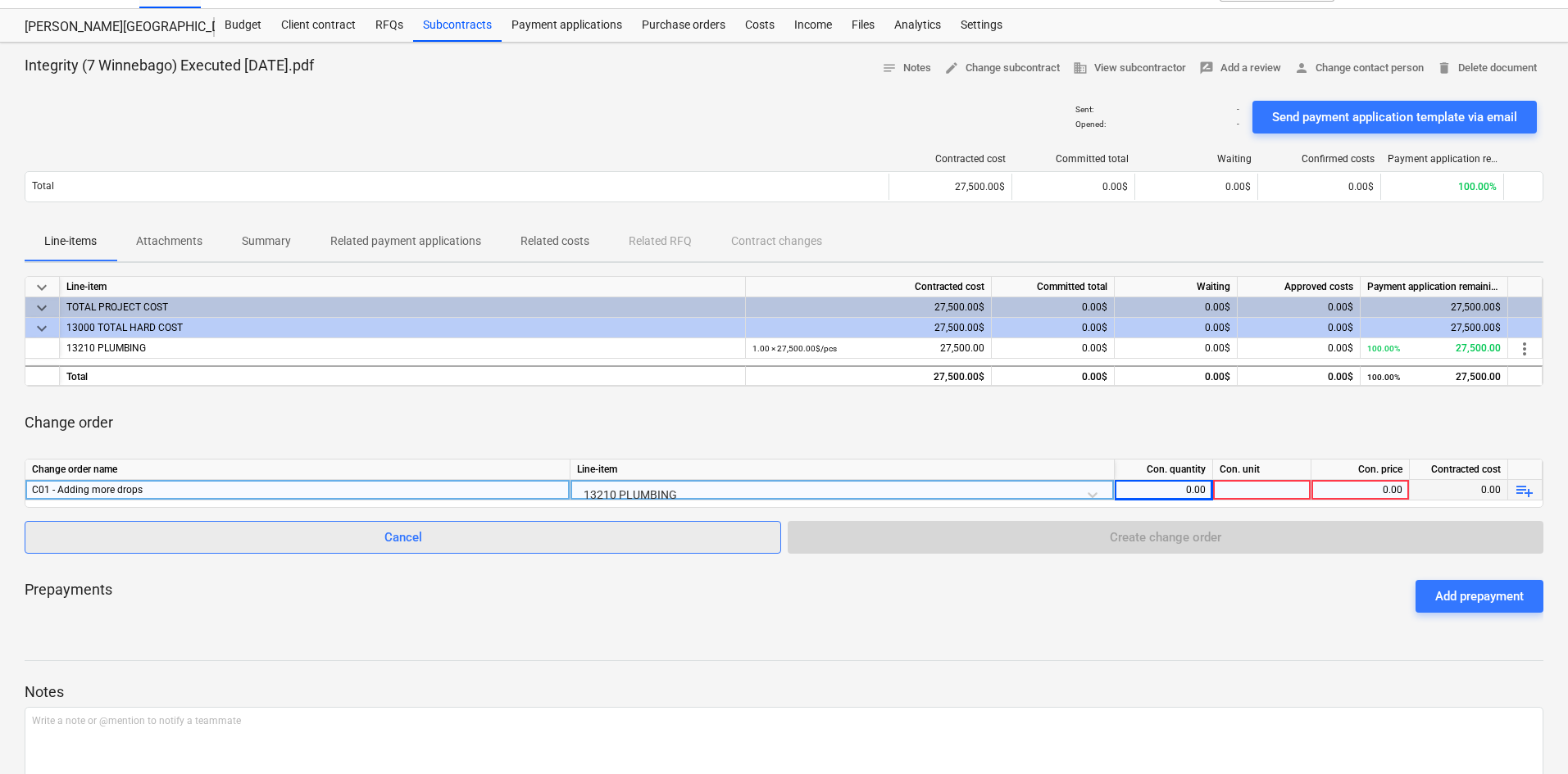
click at [378, 546] on span "Cancel" at bounding box center [403, 537] width 716 height 21
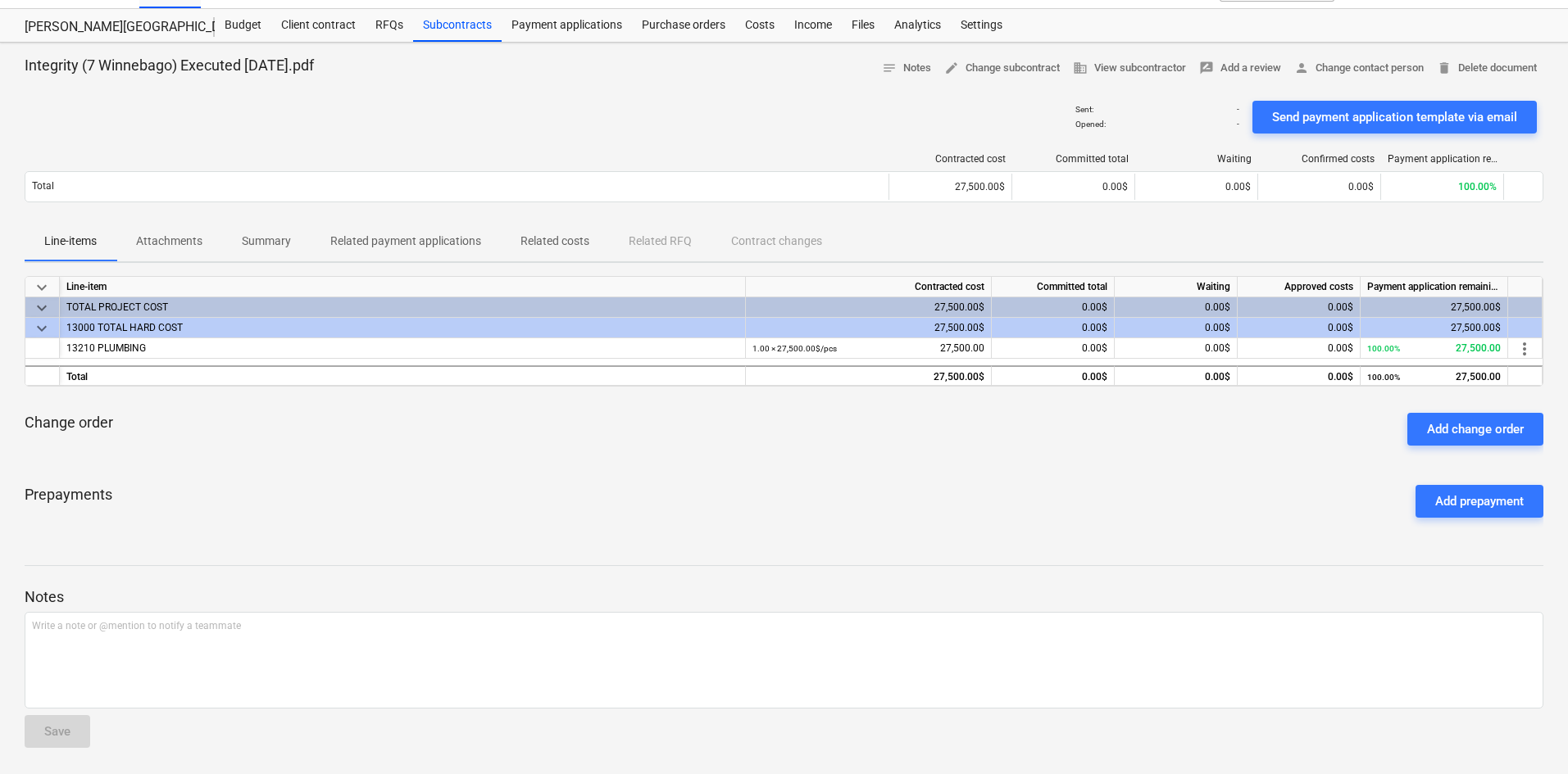
click at [938, 527] on div "Prepayments Add prepayment" at bounding box center [784, 501] width 1519 height 59
click at [449, 19] on div "Subcontracts" at bounding box center [458, 25] width 89 height 33
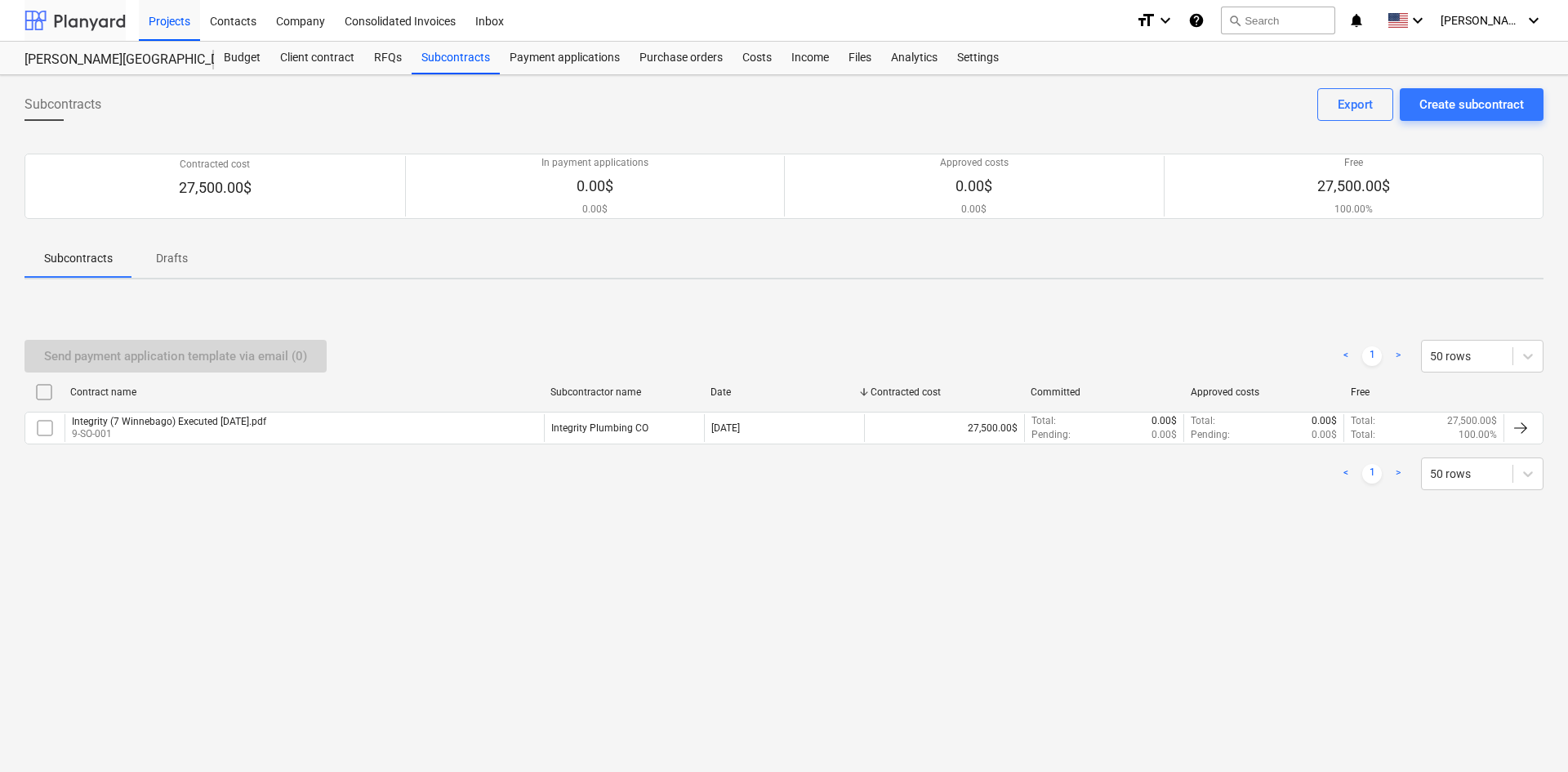
click at [78, 21] on div at bounding box center [76, 20] width 102 height 41
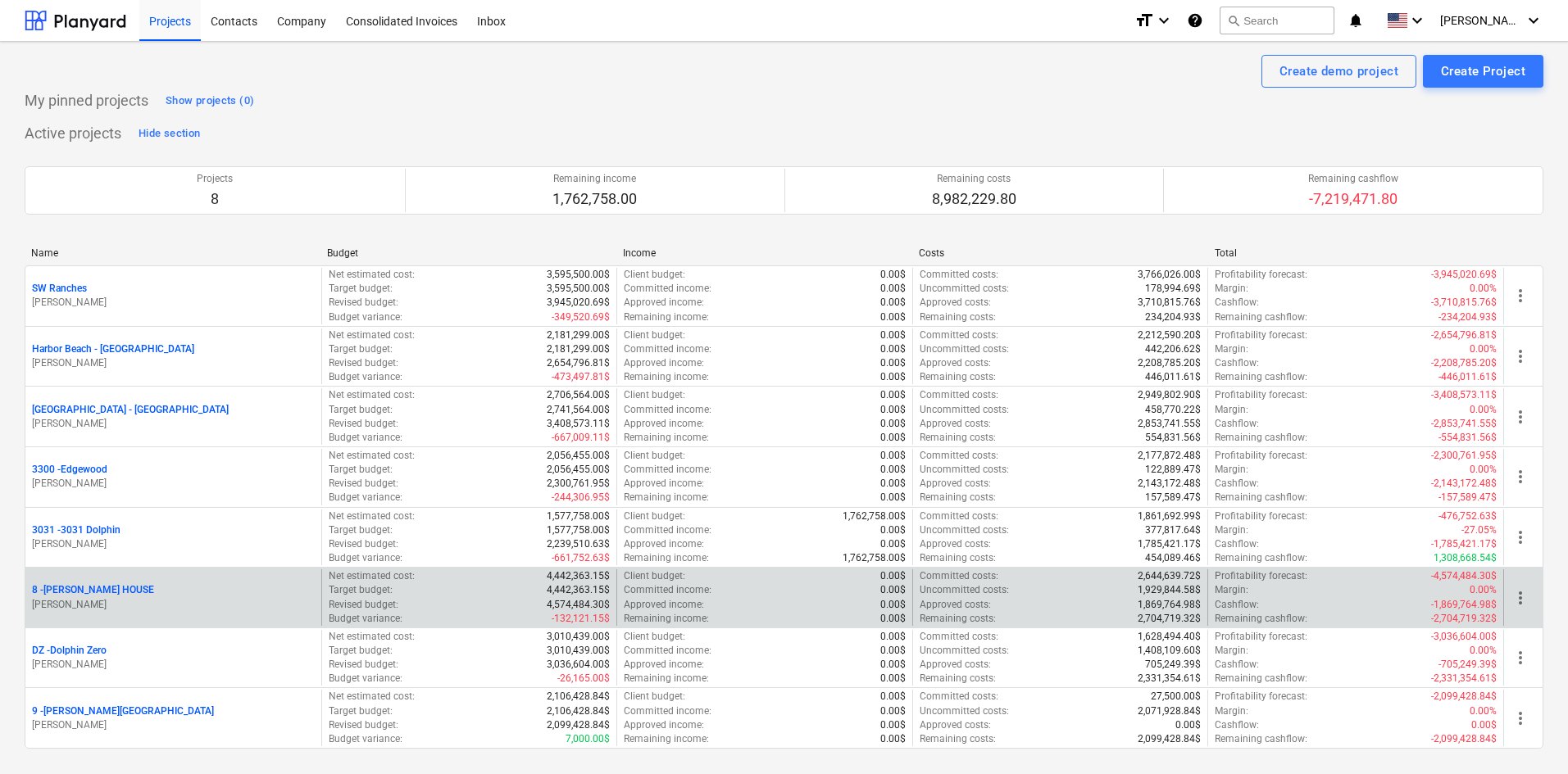
click at [89, 593] on p "8 - GIUFFRIDA HOUSE" at bounding box center [92, 590] width 122 height 13
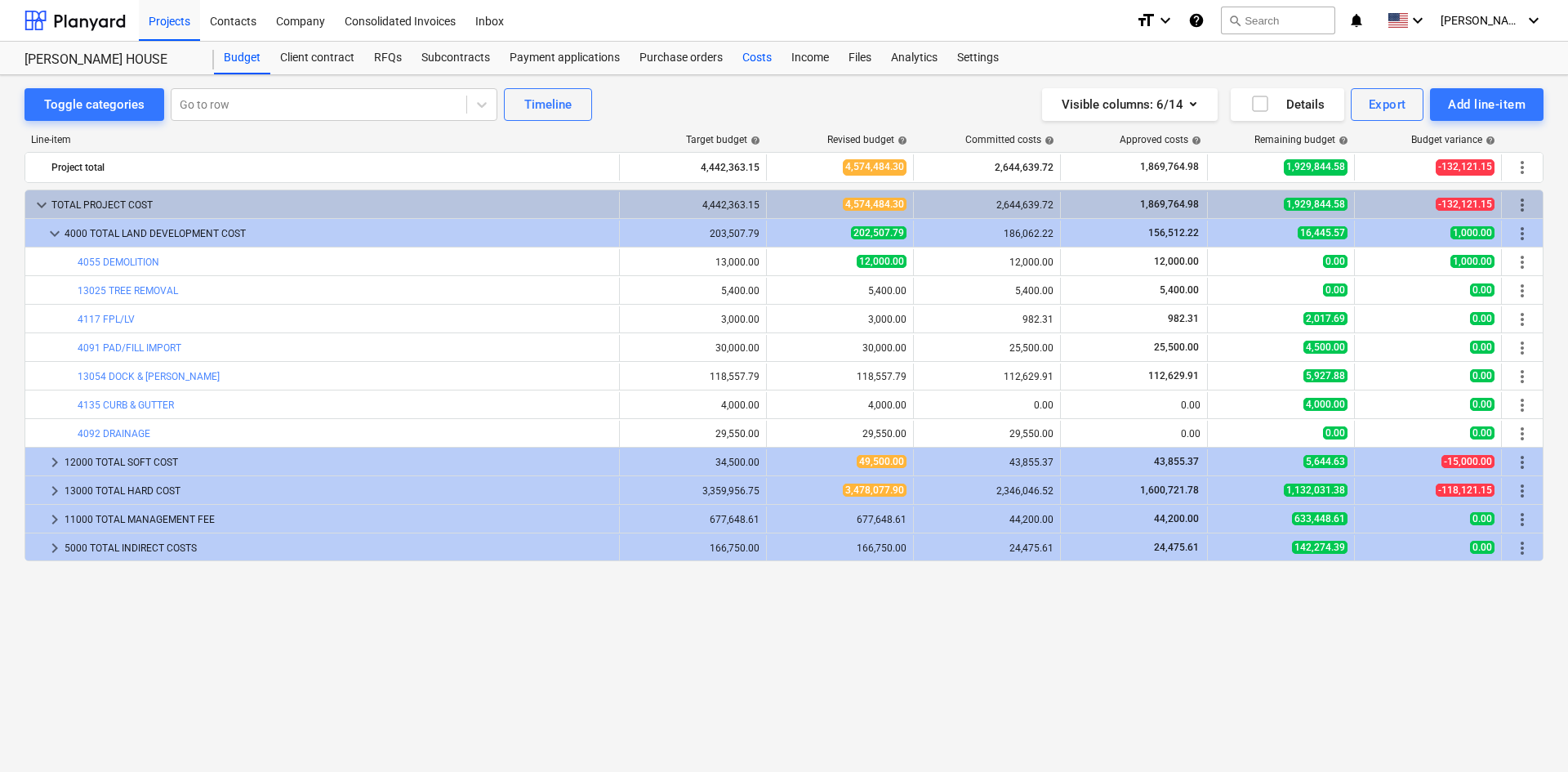
click at [753, 58] on div "Costs" at bounding box center [757, 58] width 49 height 33
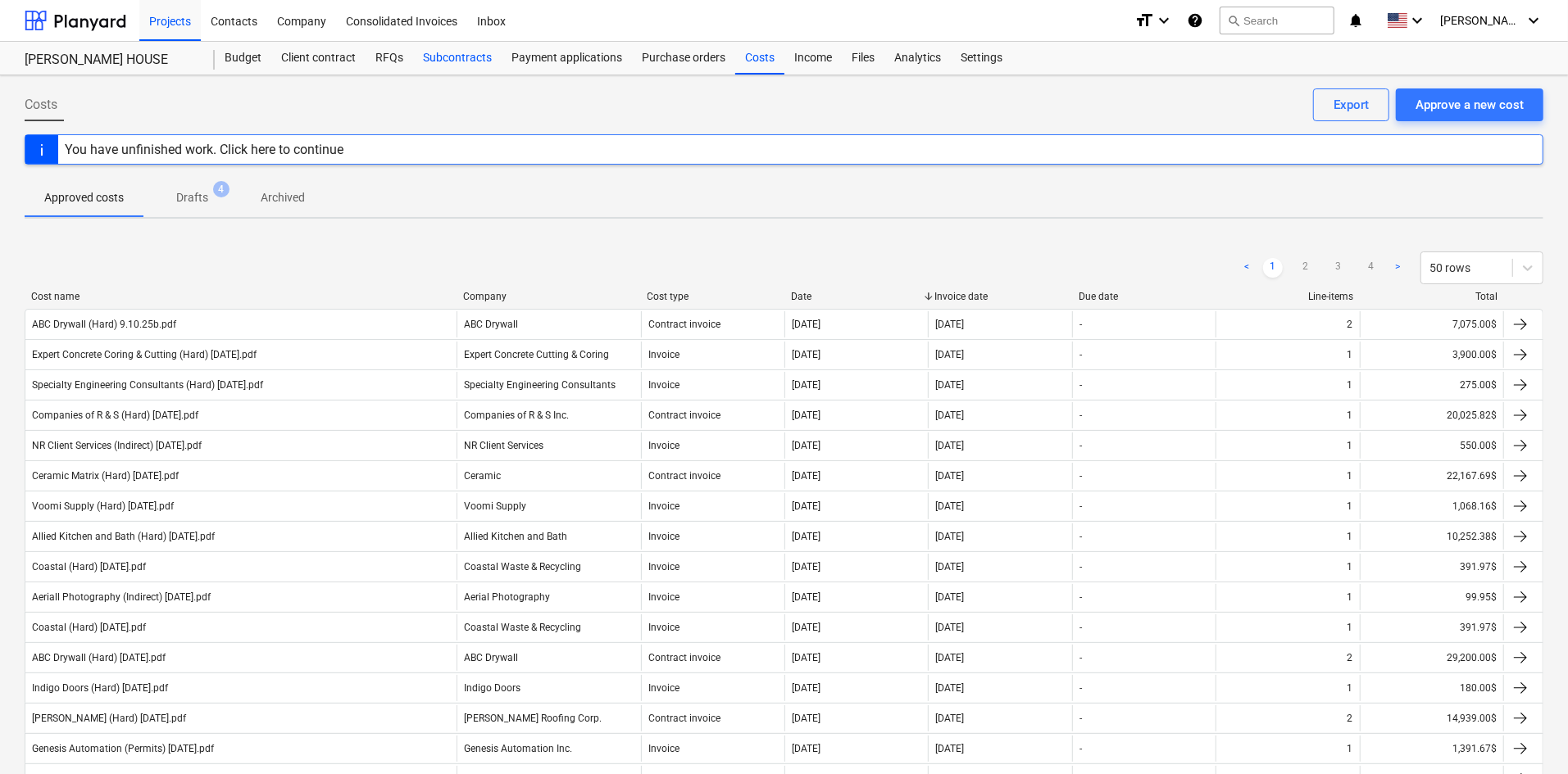
click at [467, 59] on div "Subcontracts" at bounding box center [458, 58] width 89 height 33
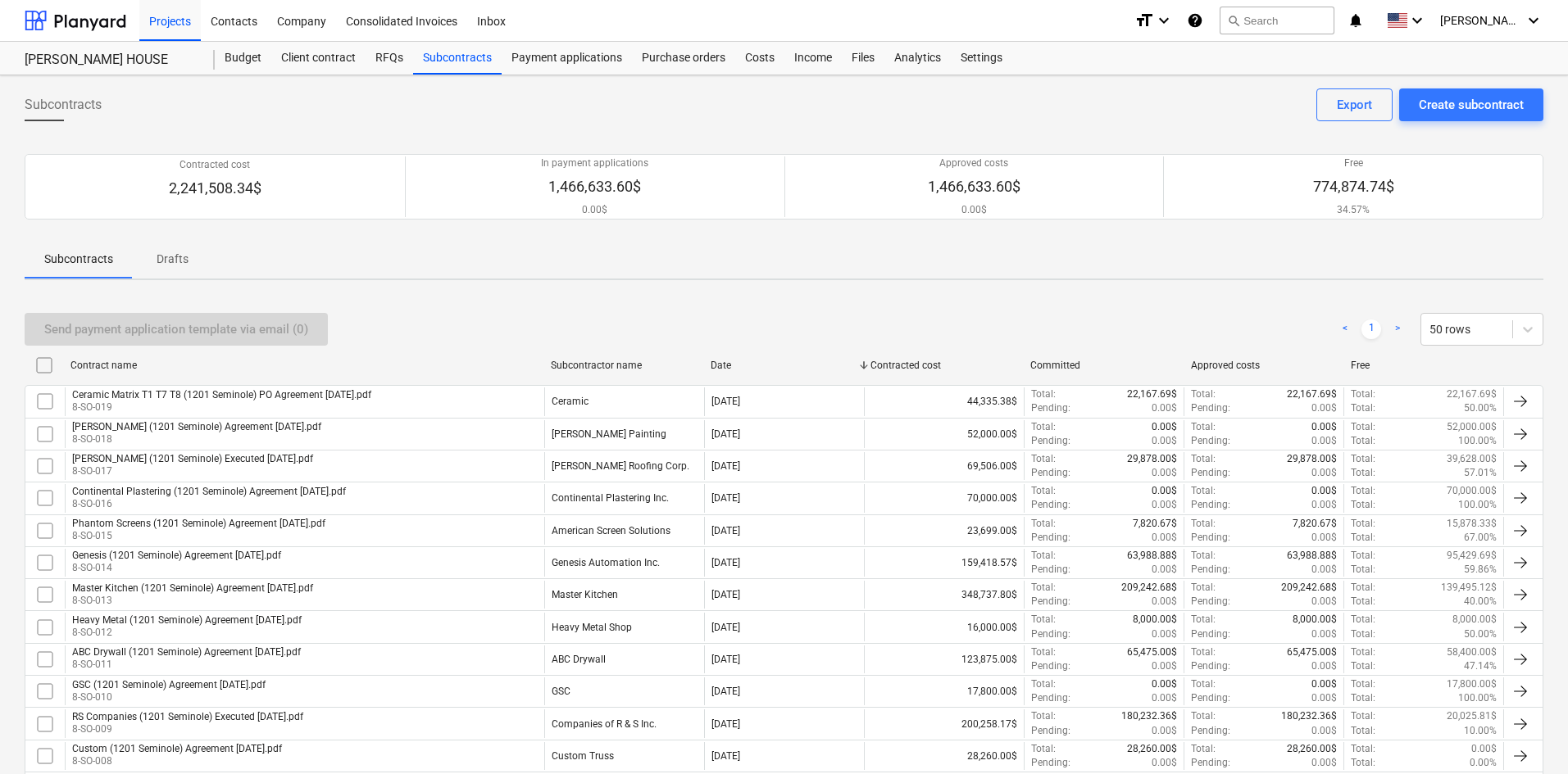
click at [141, 111] on div "Subcontracts Create subcontract Export" at bounding box center [784, 112] width 1519 height 46
click at [752, 282] on div "Subcontracts Create subcontract Export Contracted cost 2,241,508.34$ In payment…" at bounding box center [784, 582] width 1568 height 1014
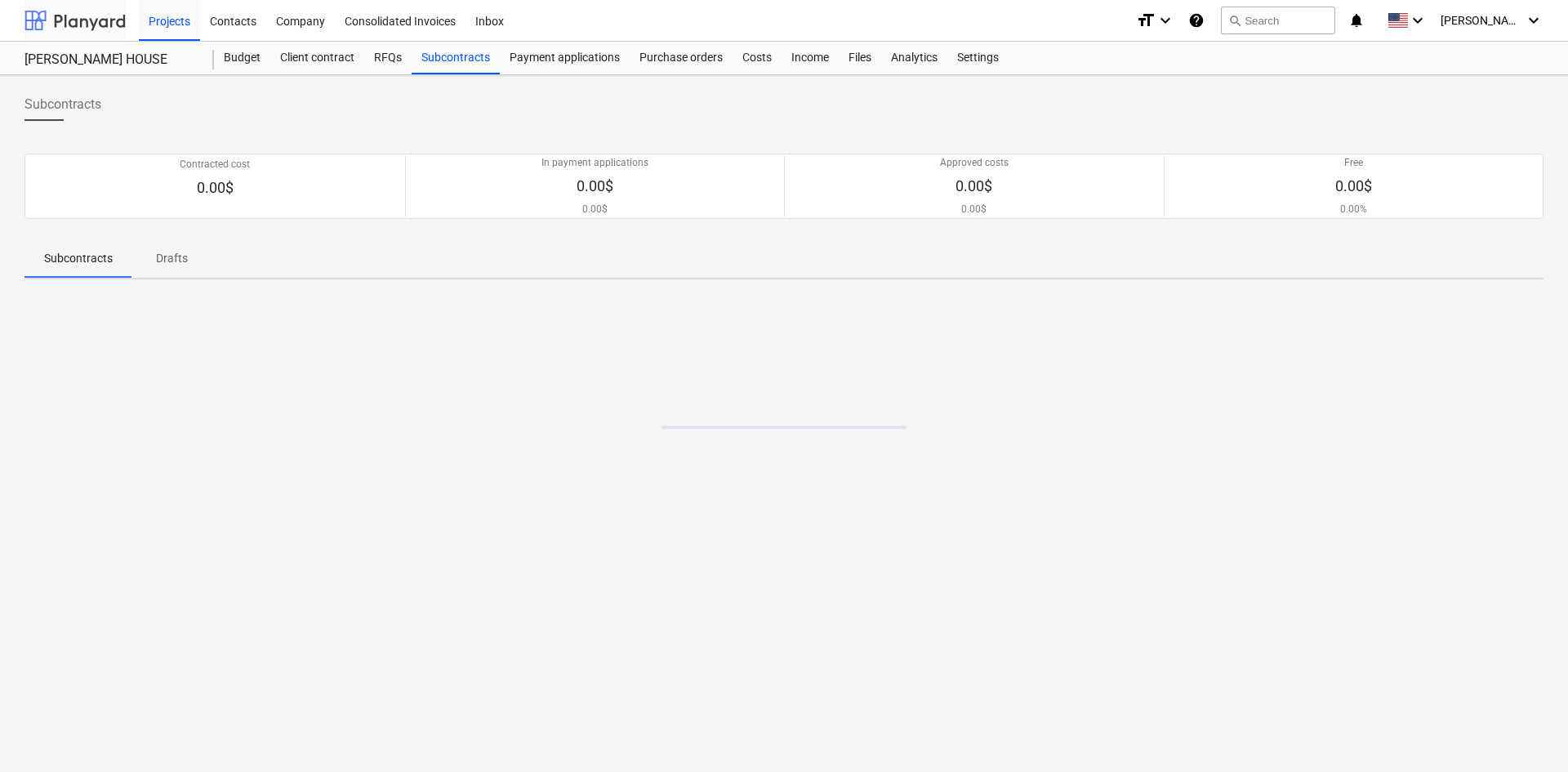
click at [75, 21] on div at bounding box center [76, 20] width 102 height 41
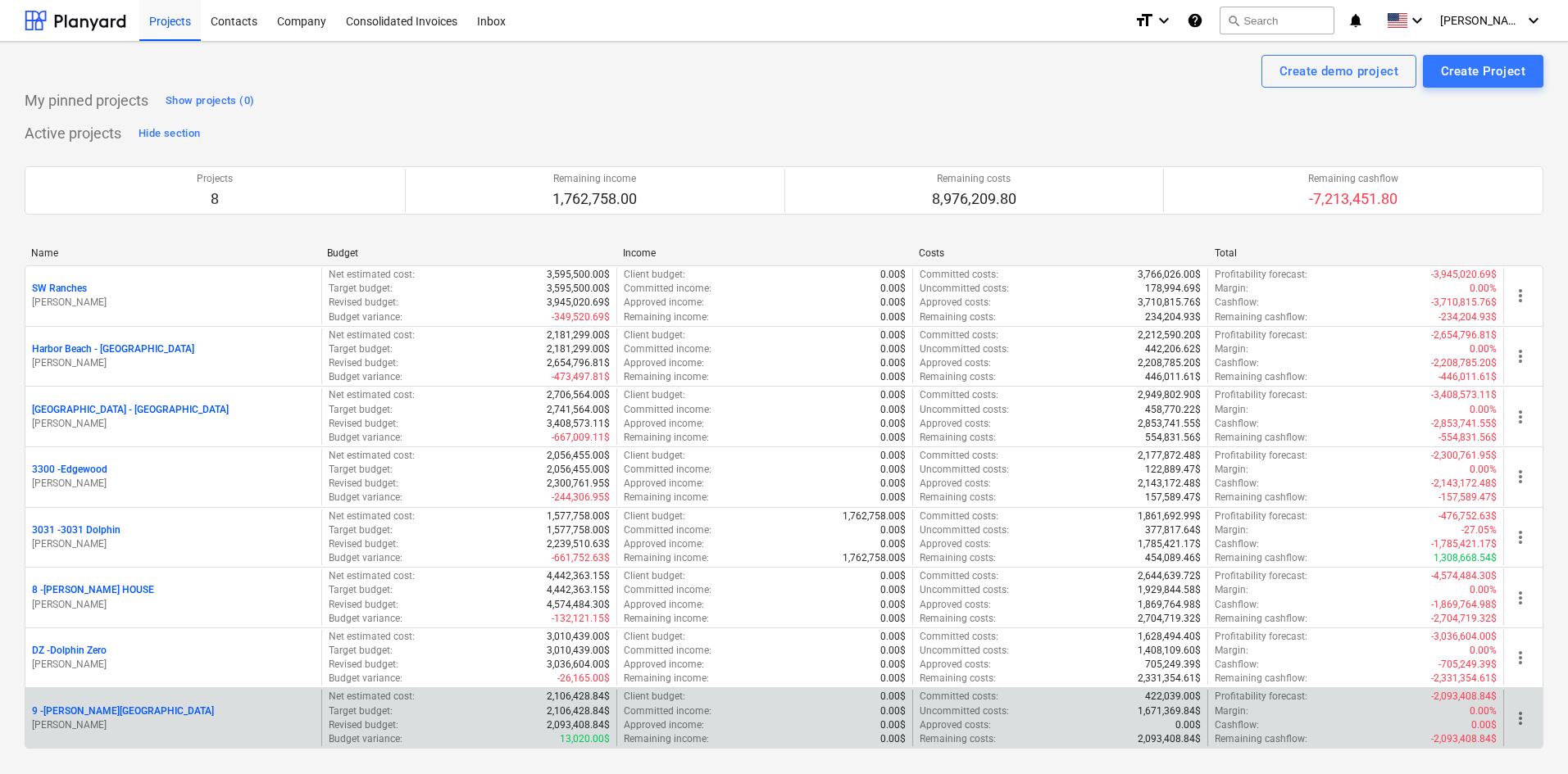
click at [86, 712] on p "9 - Graziano House" at bounding box center [122, 712] width 182 height 13
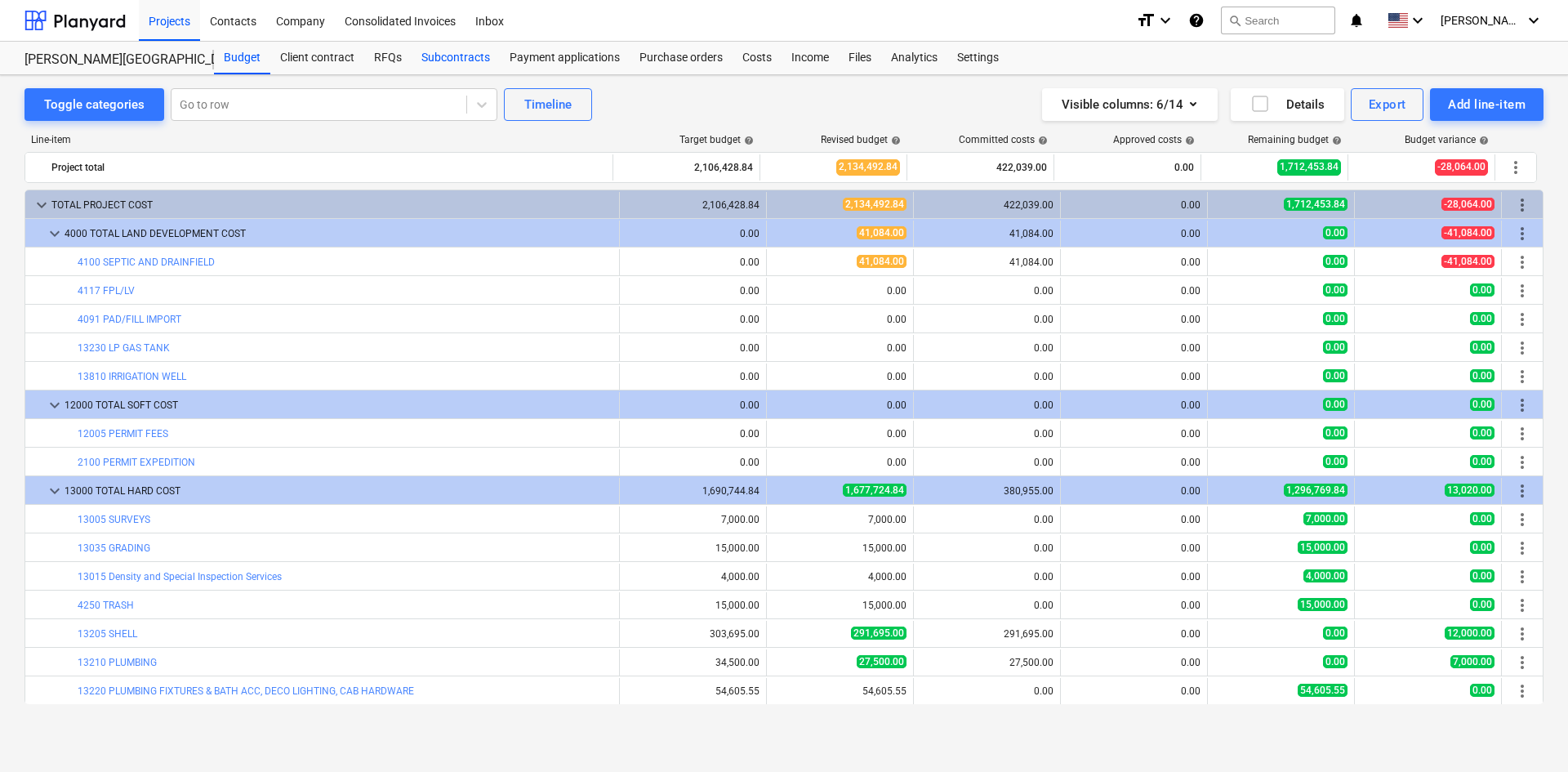
click at [440, 49] on div "Subcontracts" at bounding box center [456, 58] width 88 height 33
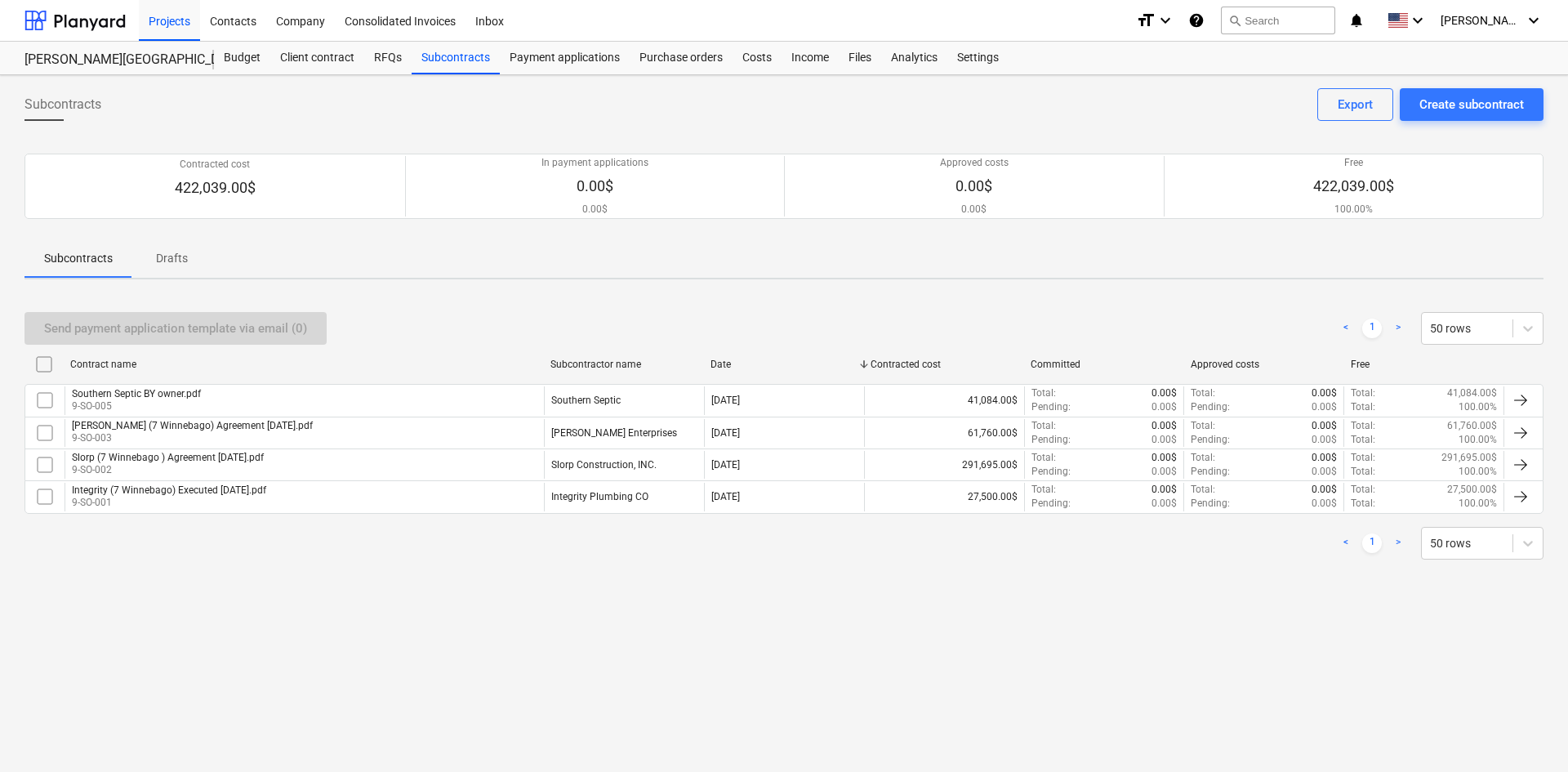
click at [311, 424] on div "[PERSON_NAME] (7 Winnebago) Agreement [DATE].pdf 9-SO-003" at bounding box center [304, 433] width 479 height 28
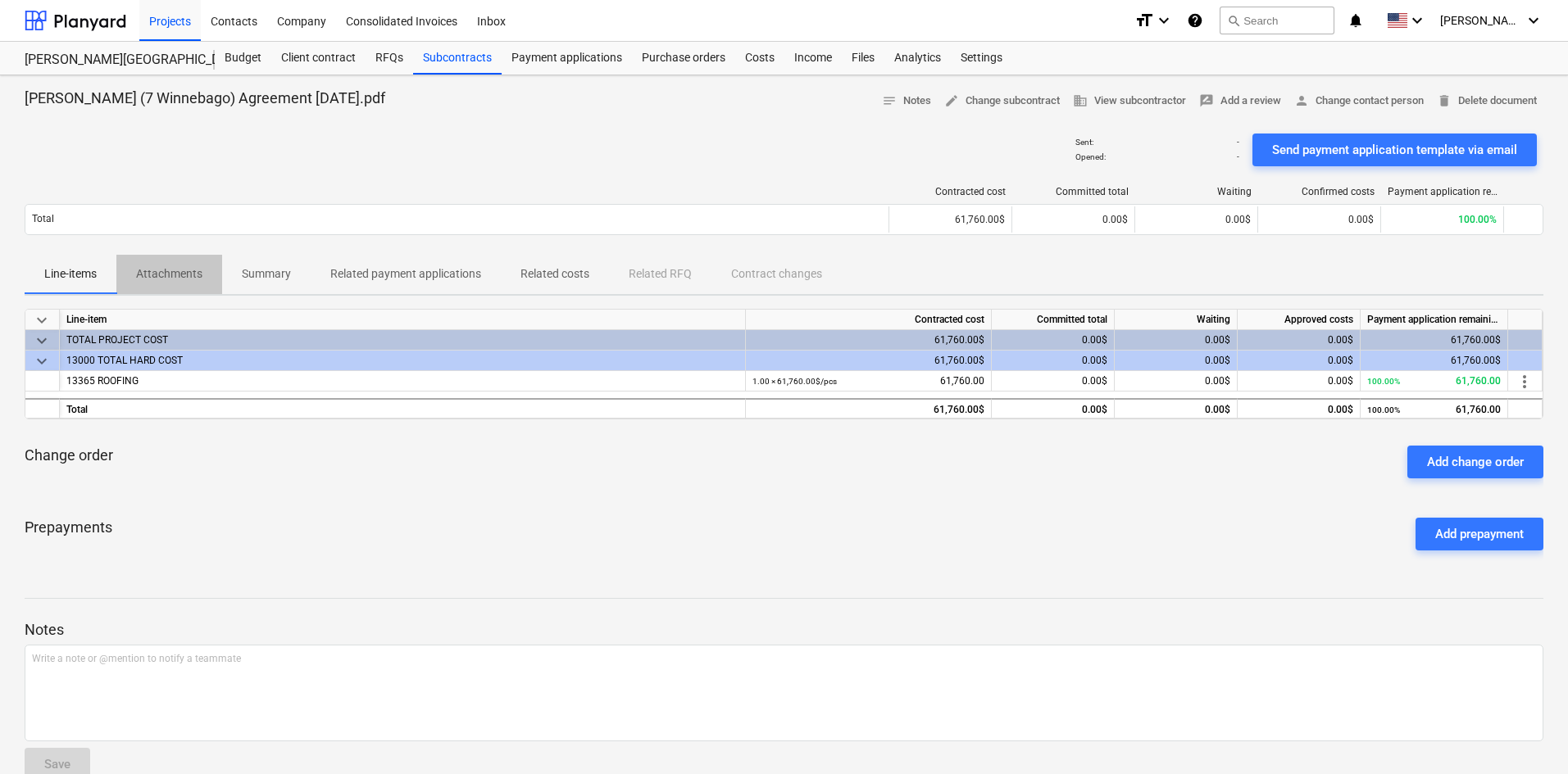
click at [179, 277] on p "Attachments" at bounding box center [168, 274] width 66 height 17
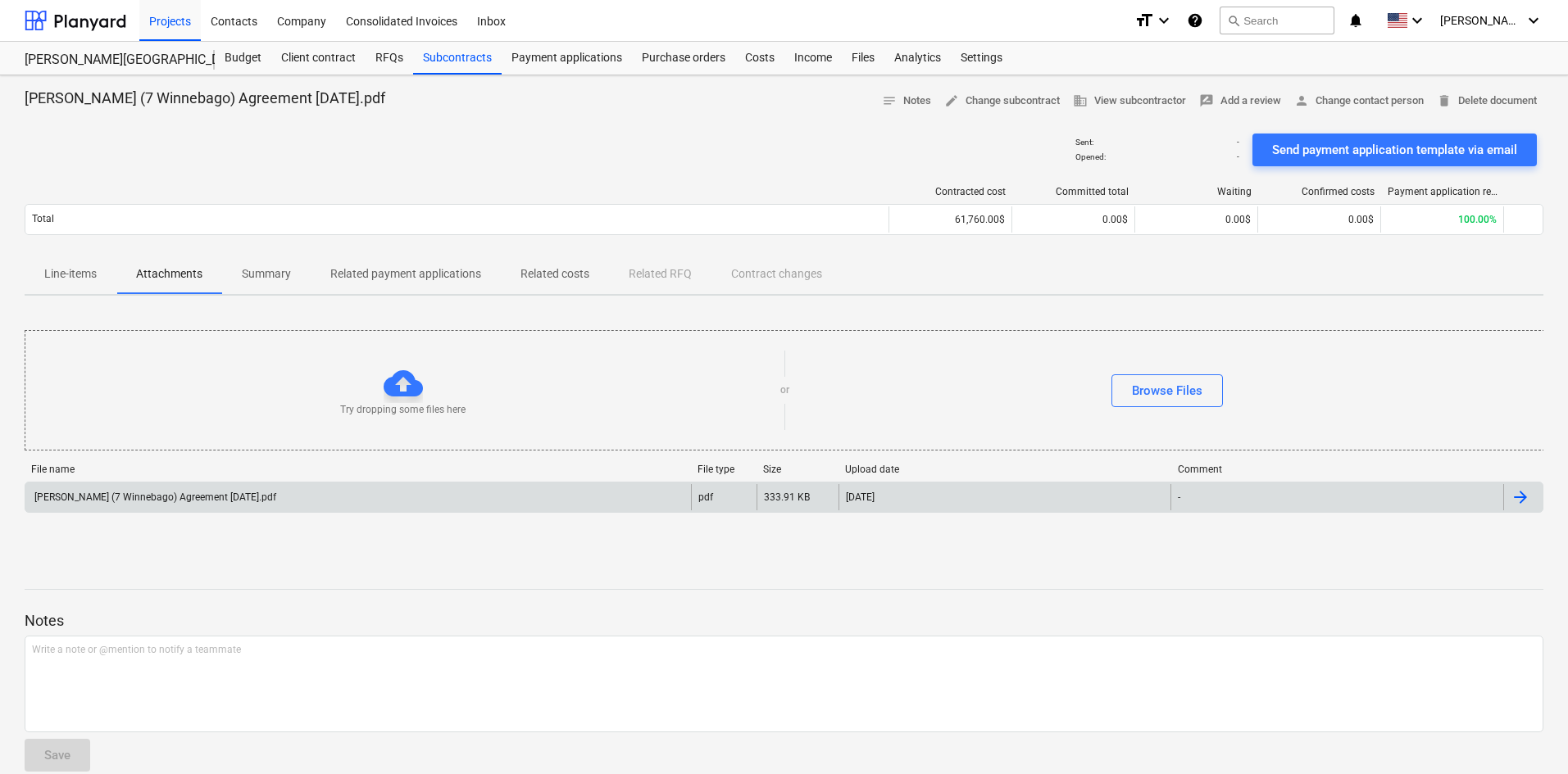
click at [212, 488] on div "[PERSON_NAME] (7 Winnebago) Agreement [DATE].pdf" at bounding box center [358, 497] width 666 height 26
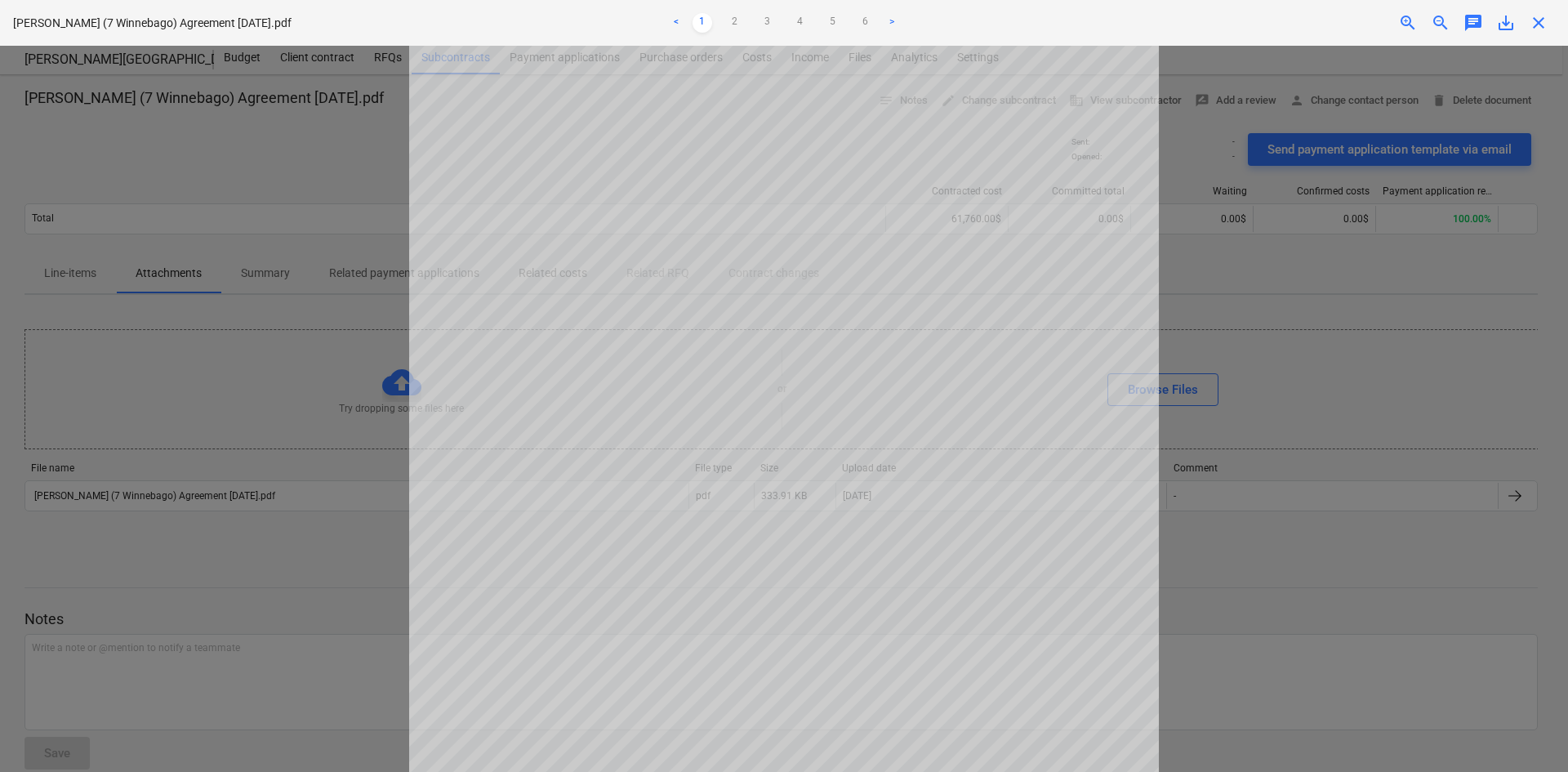
drag, startPoint x: 241, startPoint y: 385, endPoint x: 239, endPoint y: 372, distance: 13.2
click at [239, 374] on div at bounding box center [784, 409] width 1568 height 727
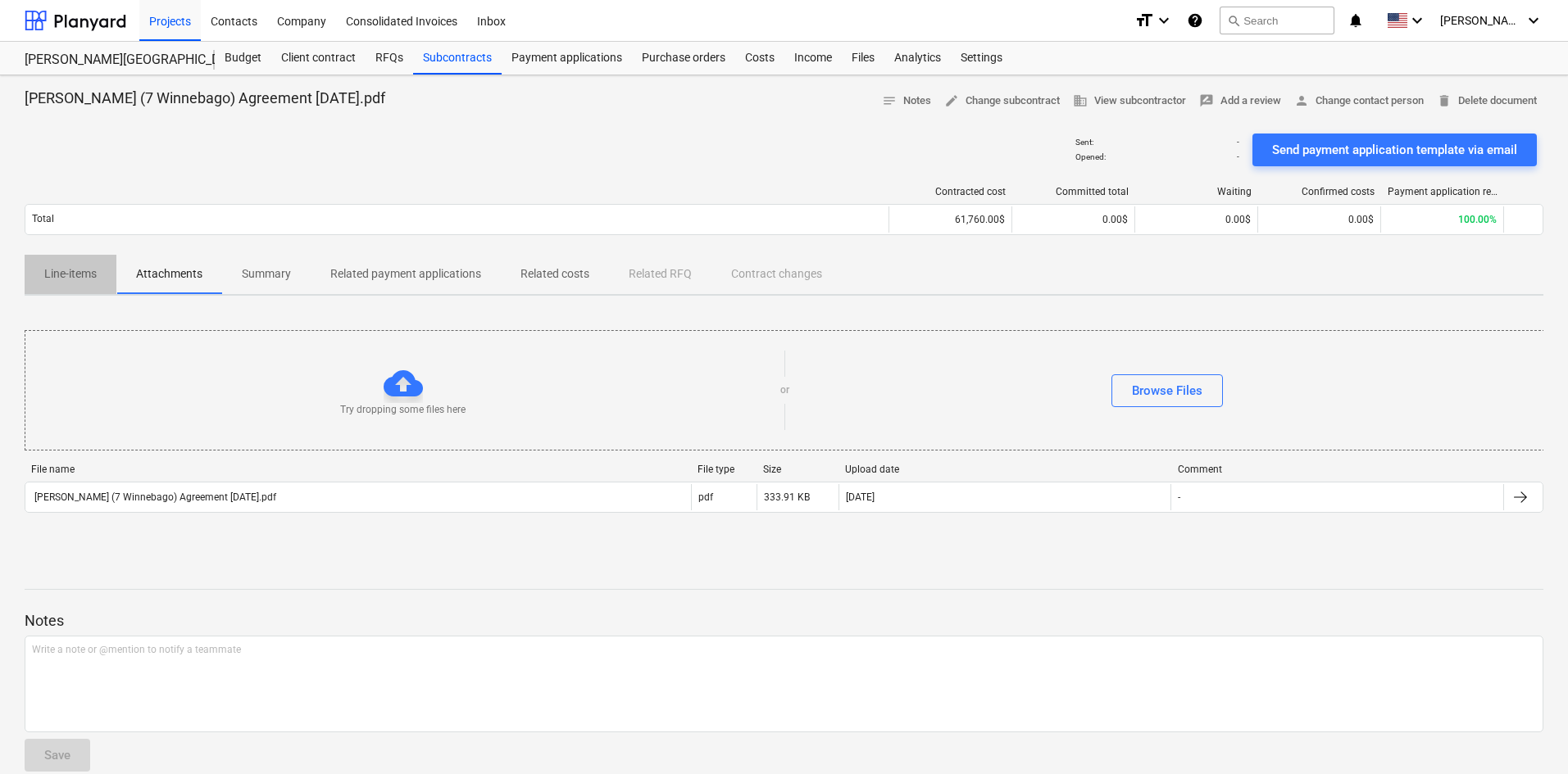
click at [80, 292] on button "Line-items" at bounding box center [70, 274] width 91 height 39
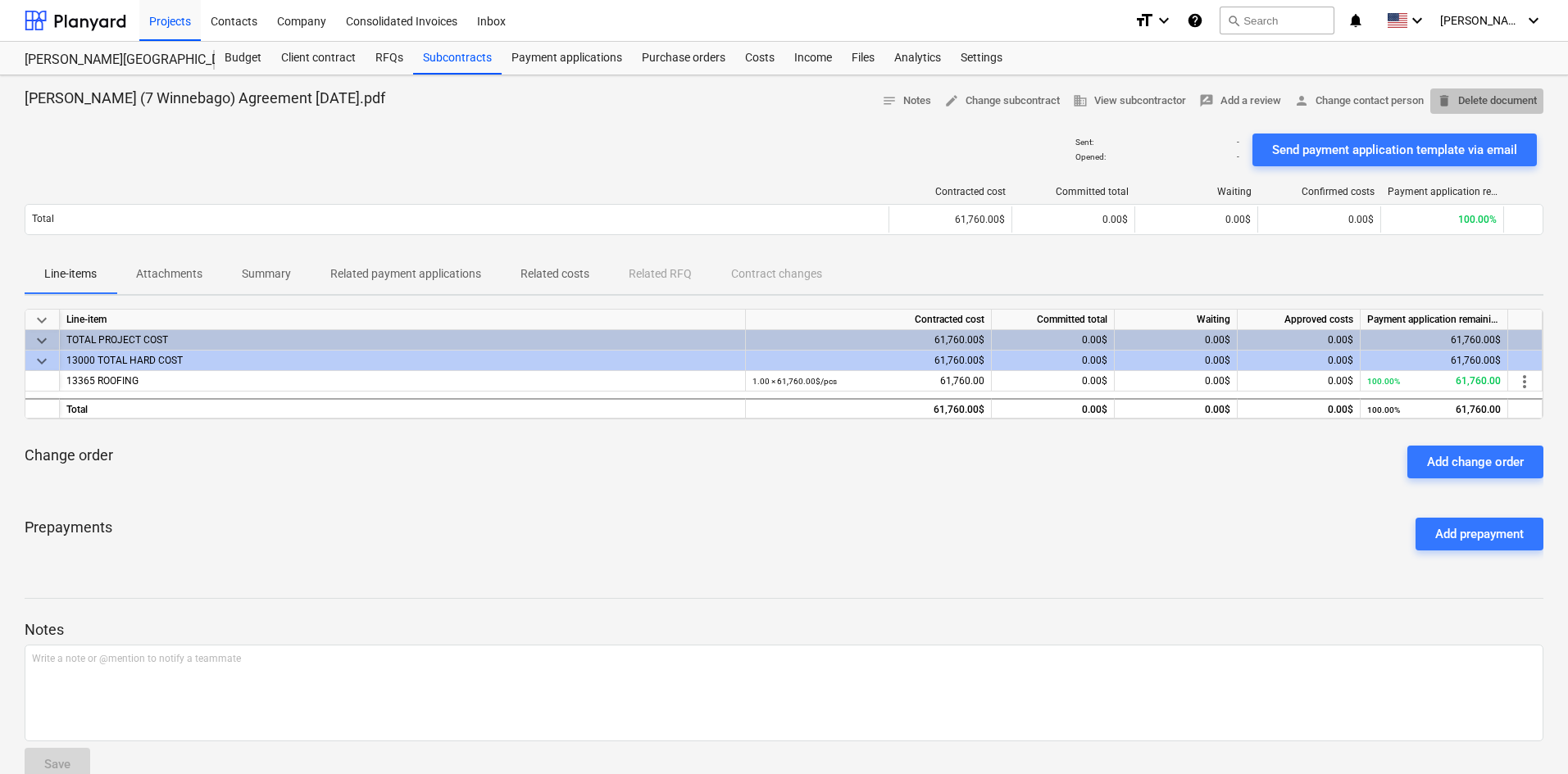
click at [1503, 94] on span "delete Delete document" at bounding box center [1487, 101] width 100 height 19
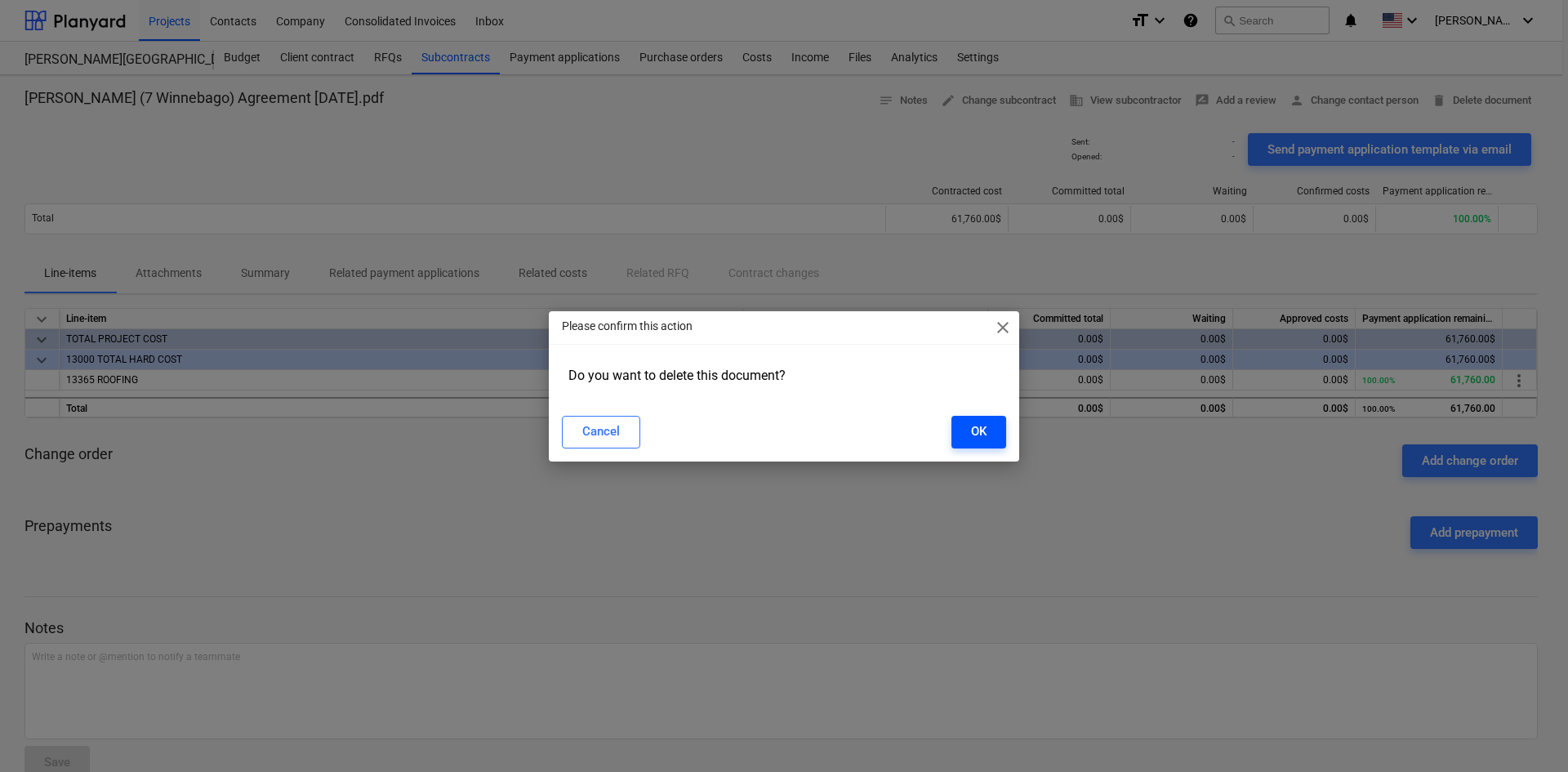
click at [985, 424] on div "OK" at bounding box center [979, 432] width 15 height 21
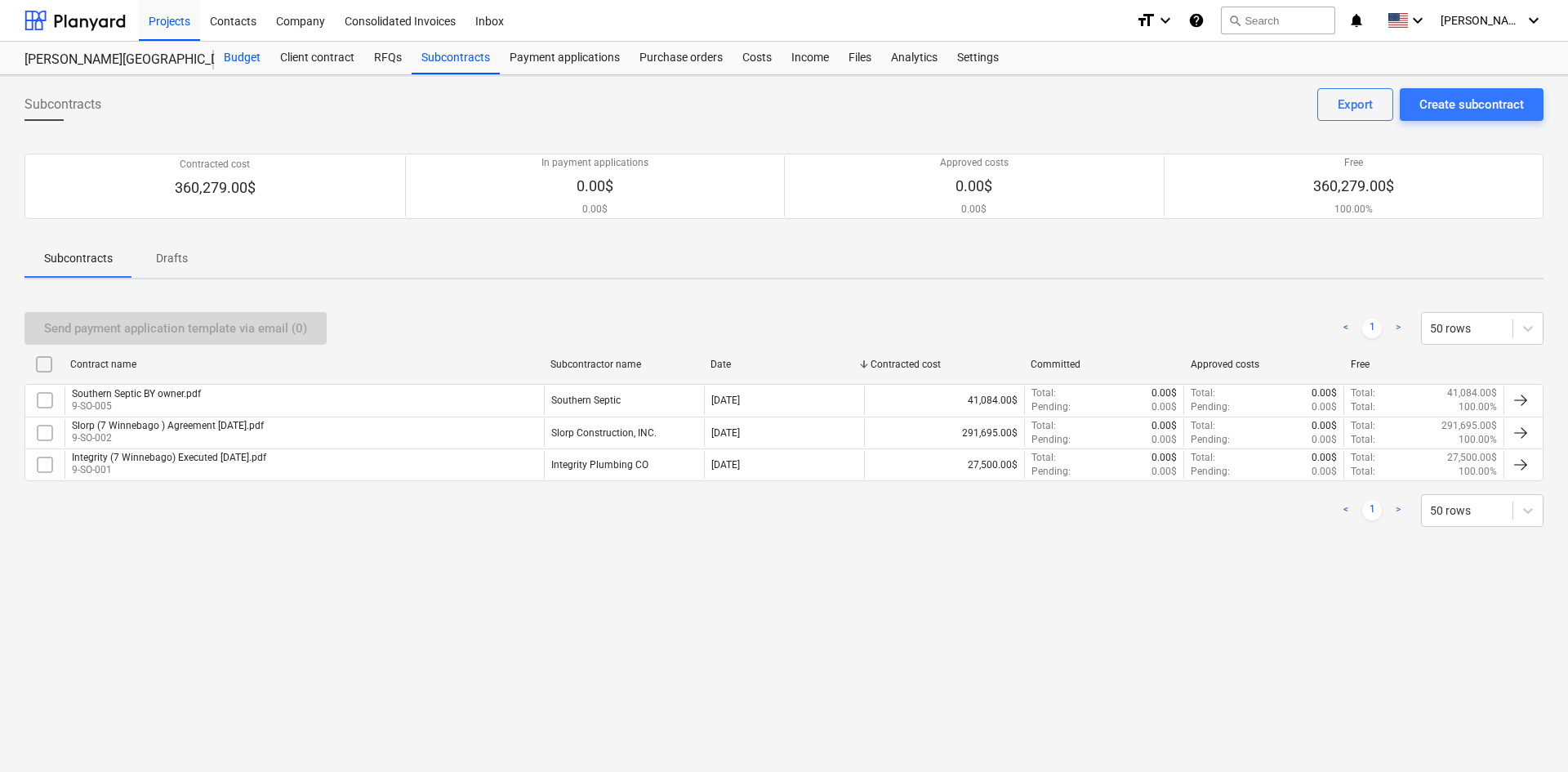
click at [262, 63] on div "Budget" at bounding box center [242, 58] width 57 height 33
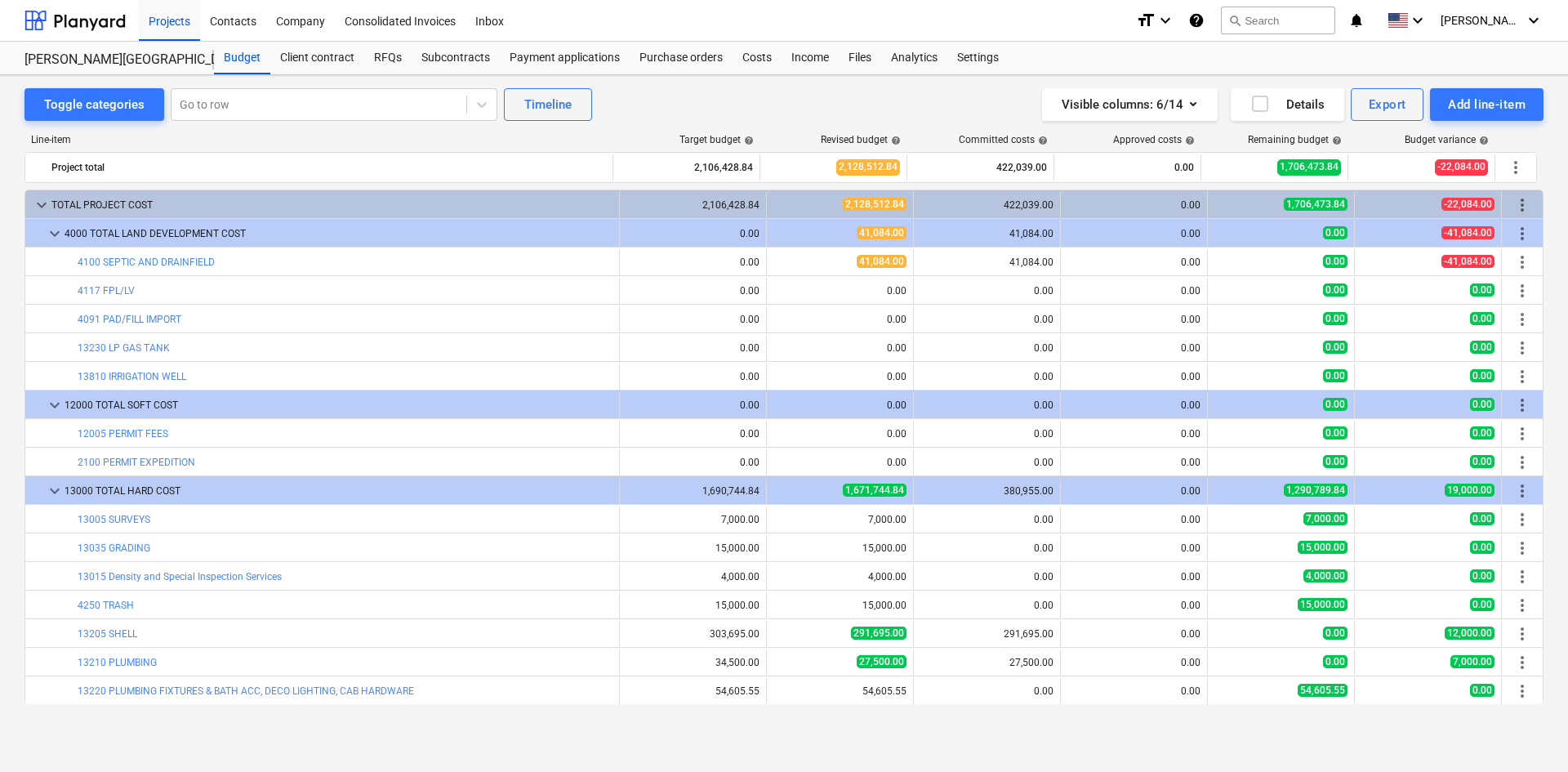
click at [685, 105] on div "Toggle categories Go to row Timeline Visible columns : 6/14 Details Export Add …" at bounding box center [784, 105] width 1519 height 33
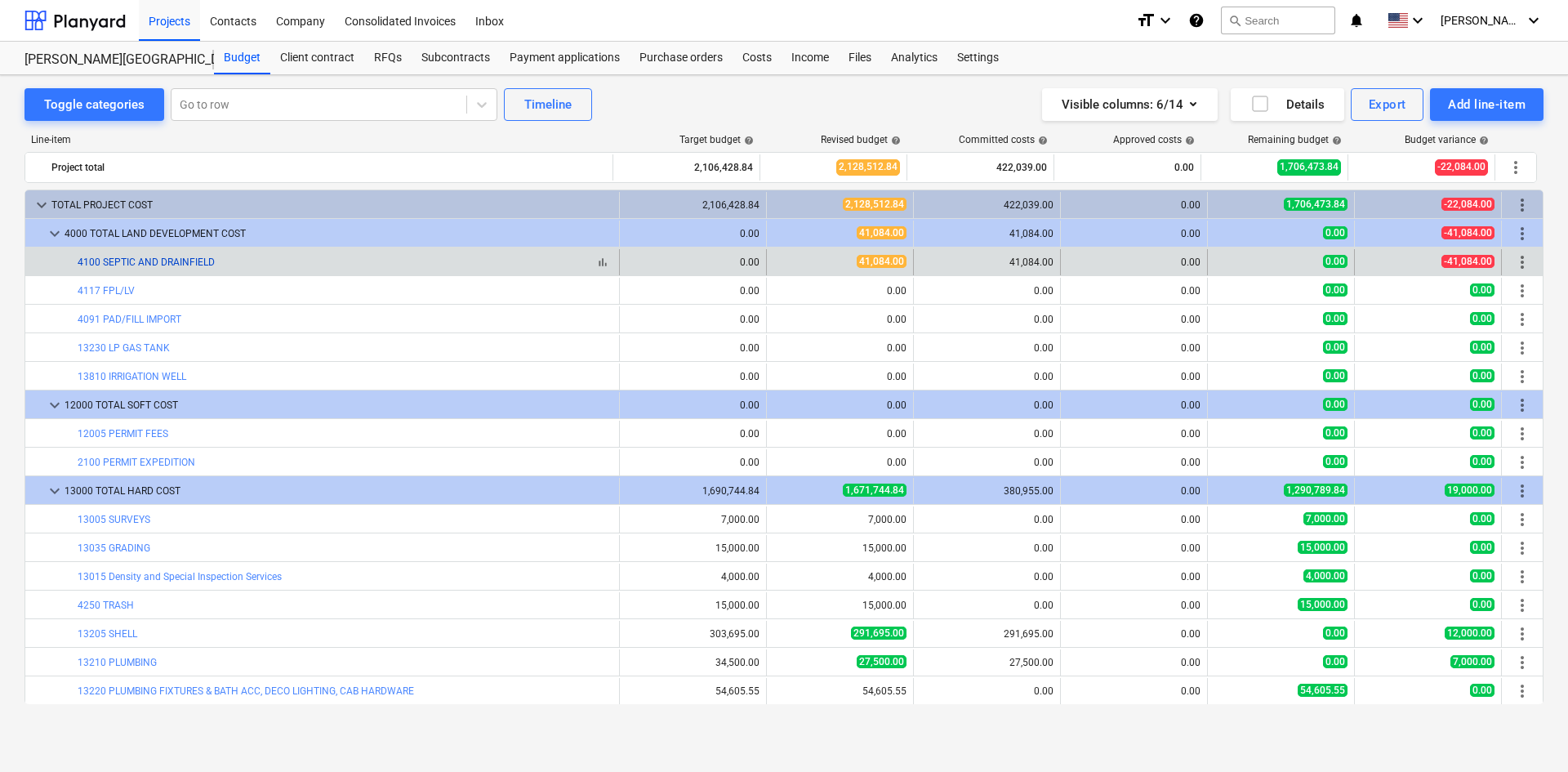
click at [152, 265] on link "4100 SEPTIC AND DRAINFIELD" at bounding box center [146, 263] width 137 height 12
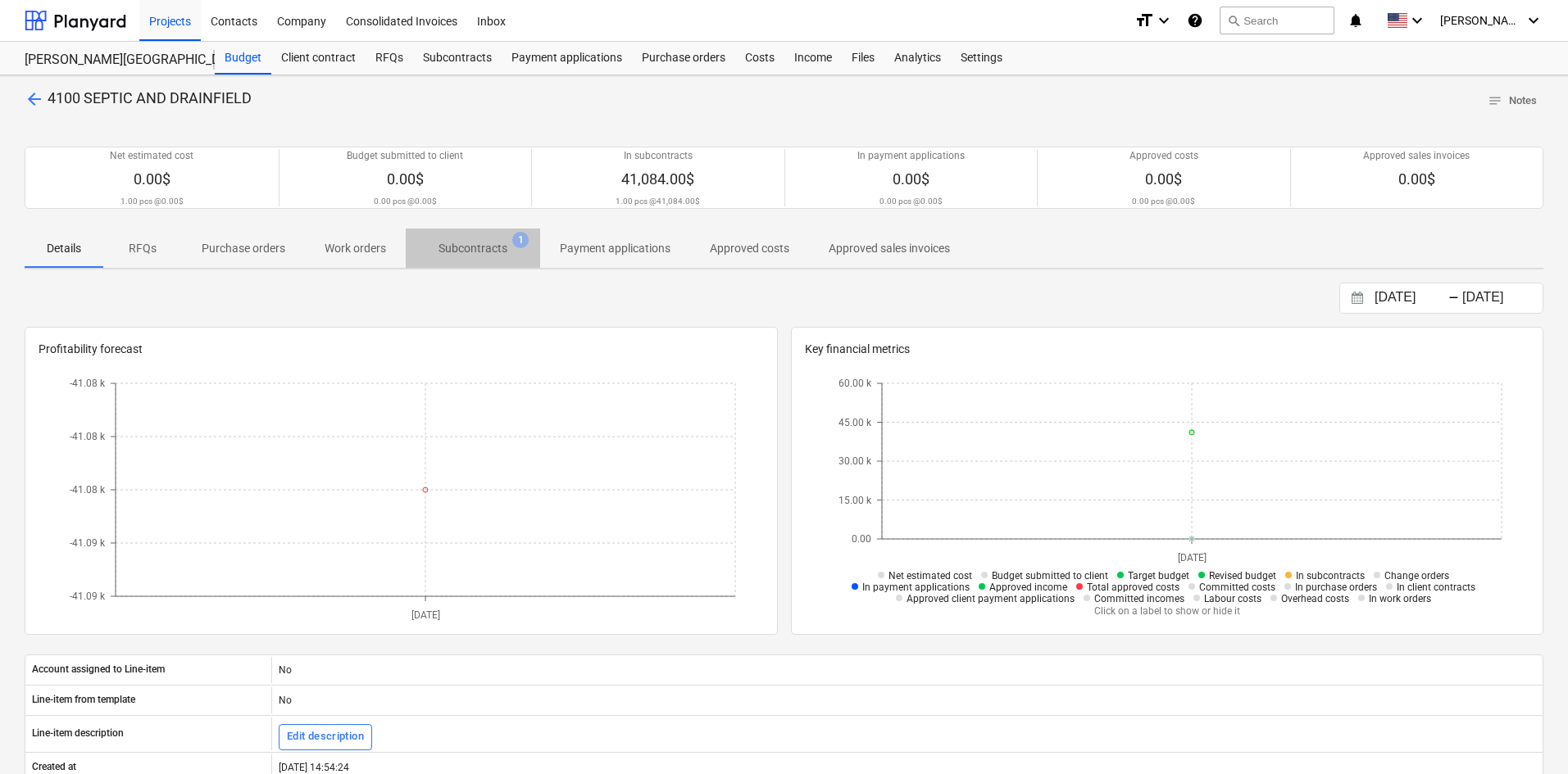
click at [488, 262] on span "Subcontracts 1" at bounding box center [473, 248] width 135 height 30
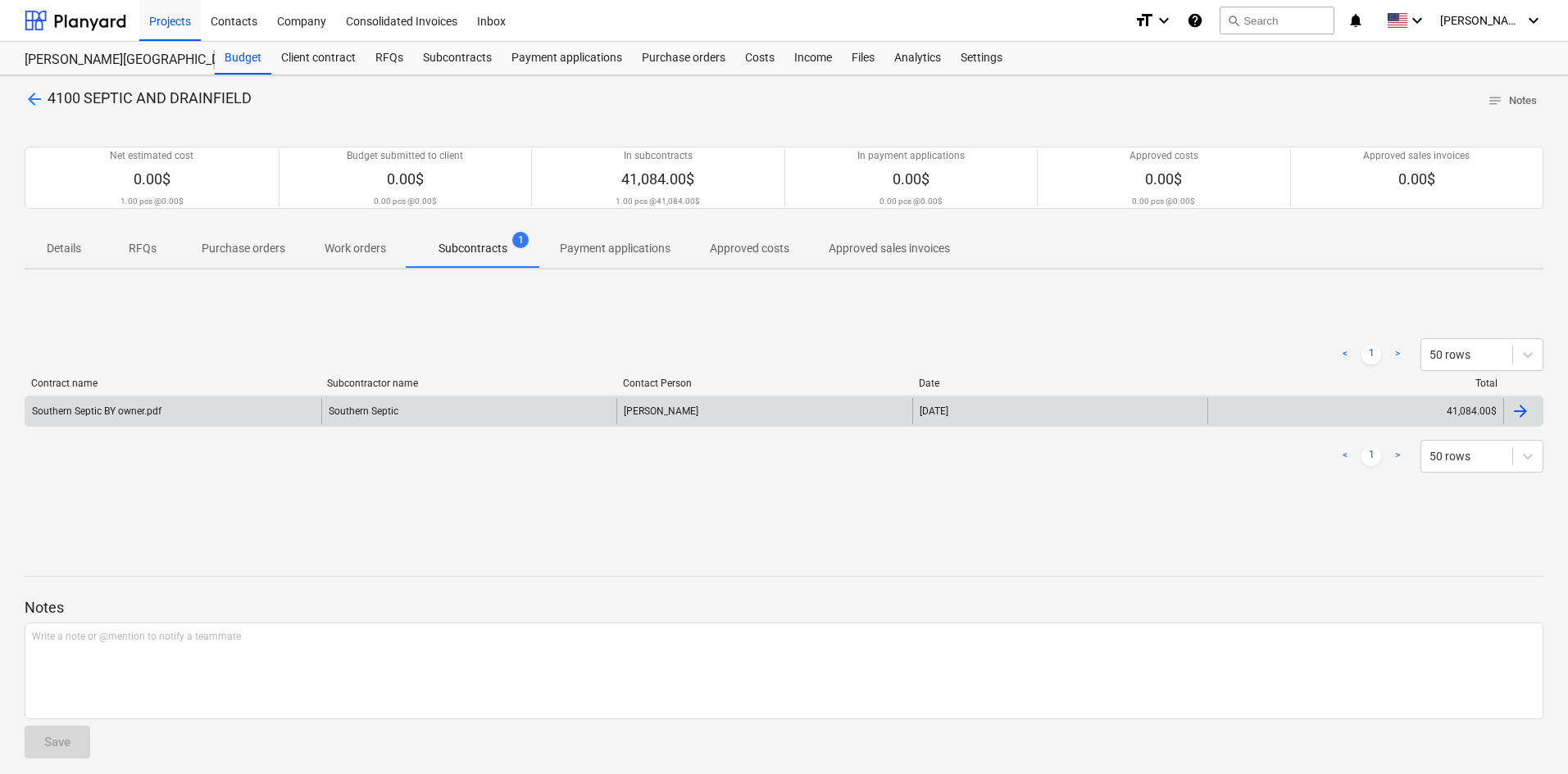
click at [302, 410] on div "Southern Septic BY owner.pdf" at bounding box center [173, 411] width 296 height 26
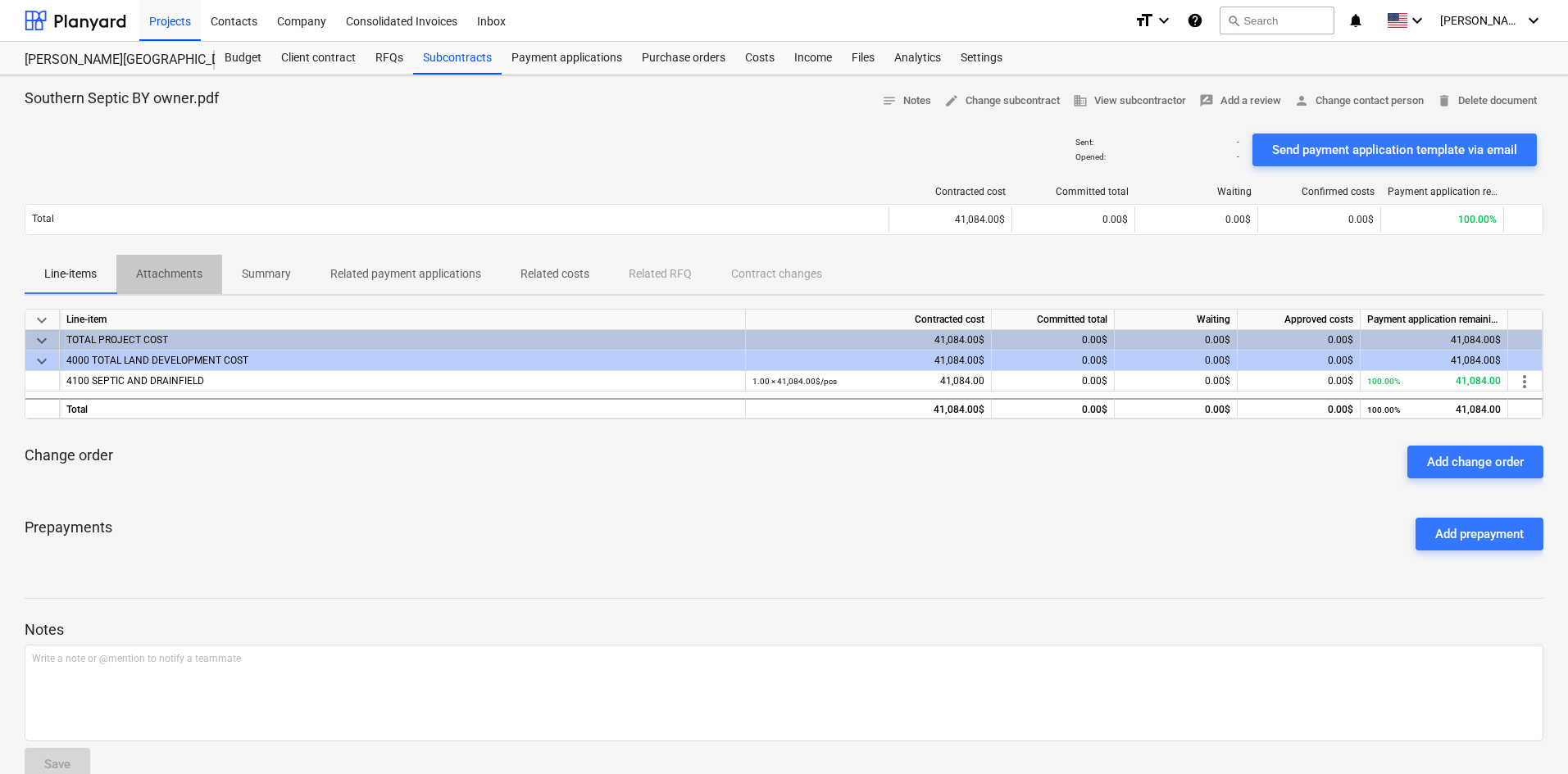
click at [169, 279] on p "Attachments" at bounding box center [168, 274] width 66 height 17
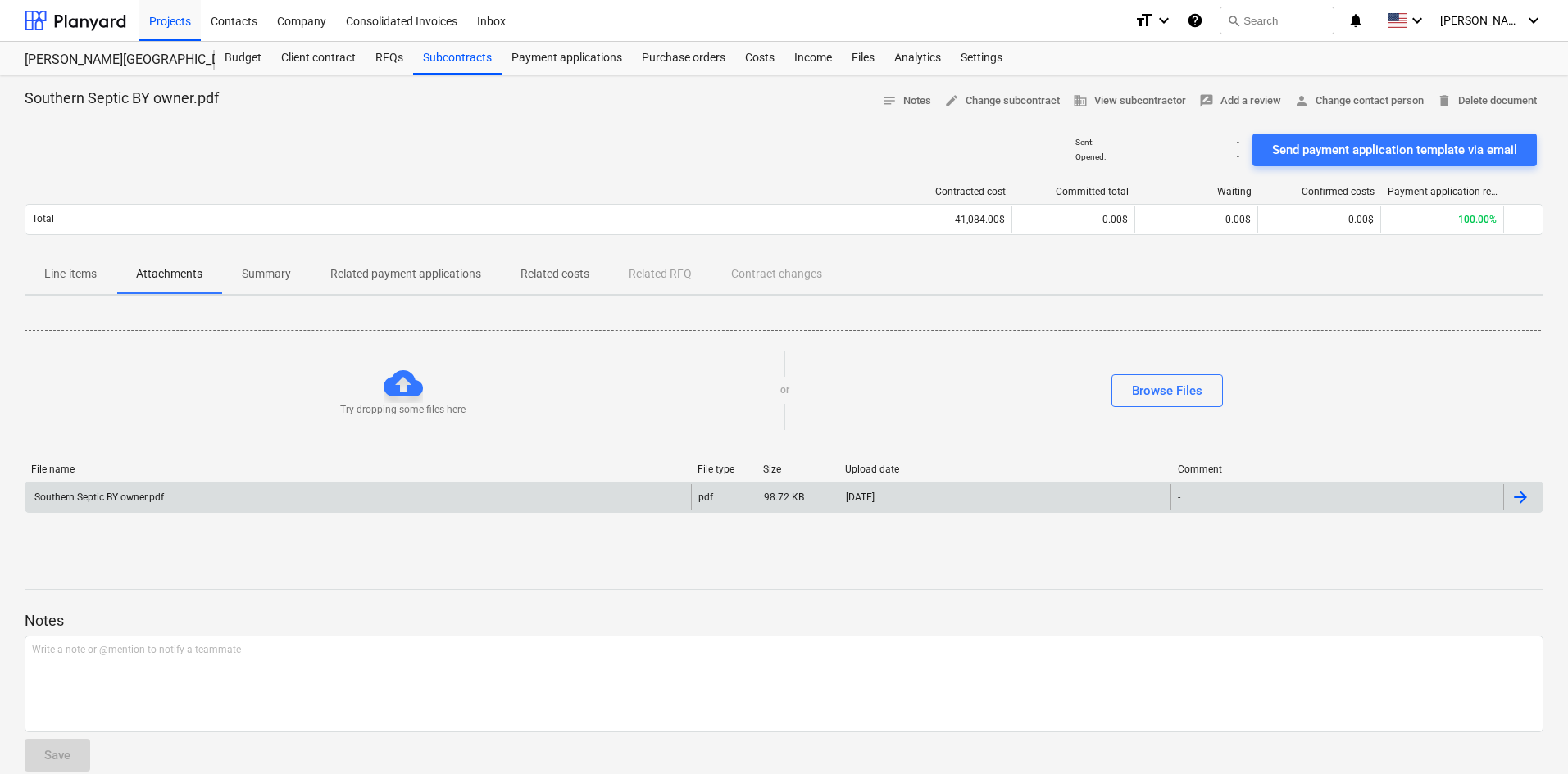
click at [301, 491] on div "Southern Septic BY owner.pdf" at bounding box center [358, 497] width 666 height 26
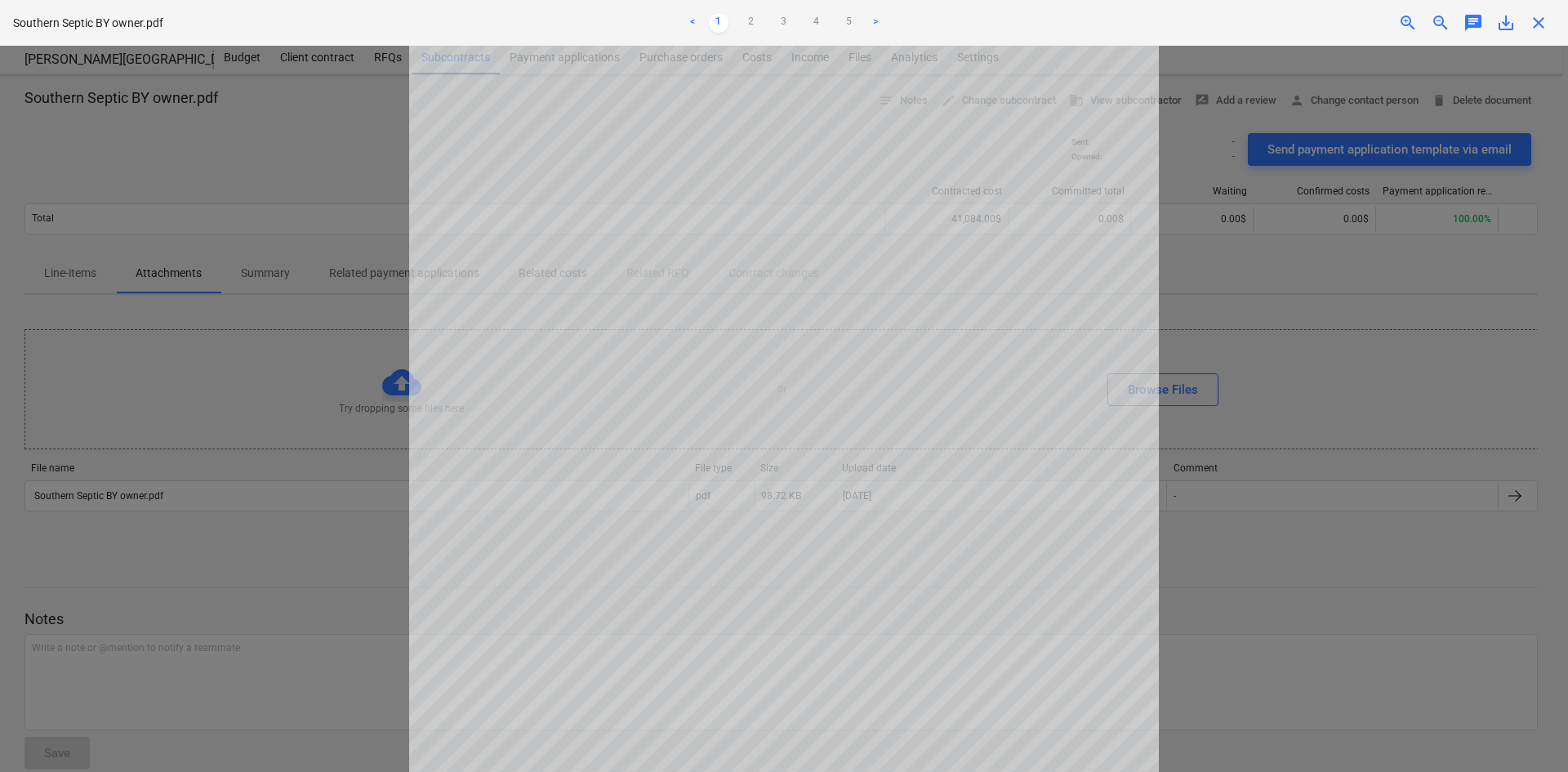
scroll to position [163, 0]
click at [849, 24] on link "5" at bounding box center [849, 23] width 19 height 19
click at [815, 21] on link "4" at bounding box center [817, 23] width 19 height 19
click at [783, 27] on link "3" at bounding box center [784, 23] width 19 height 19
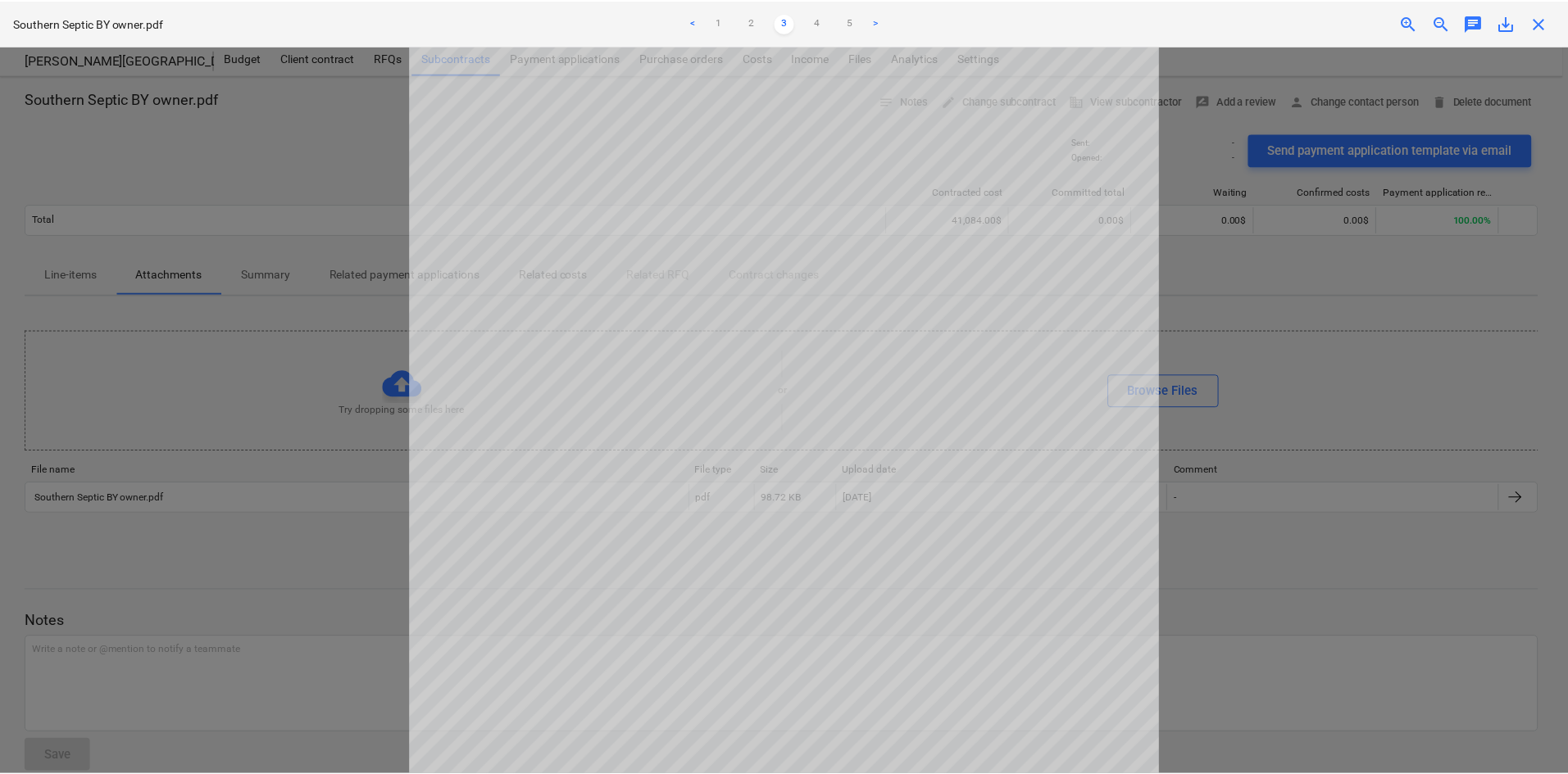
scroll to position [248, 0]
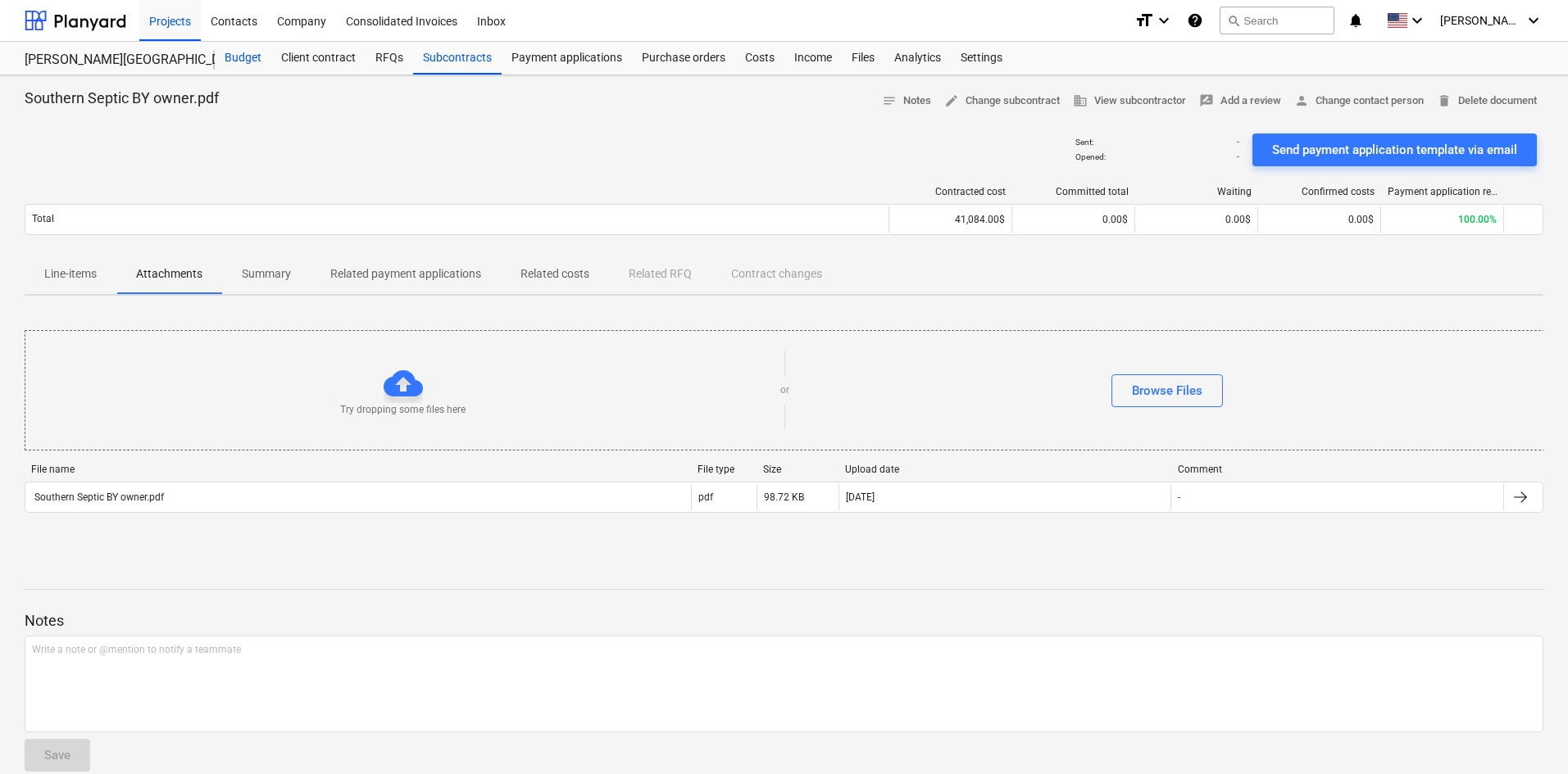
click at [223, 58] on div "Budget" at bounding box center [242, 58] width 57 height 33
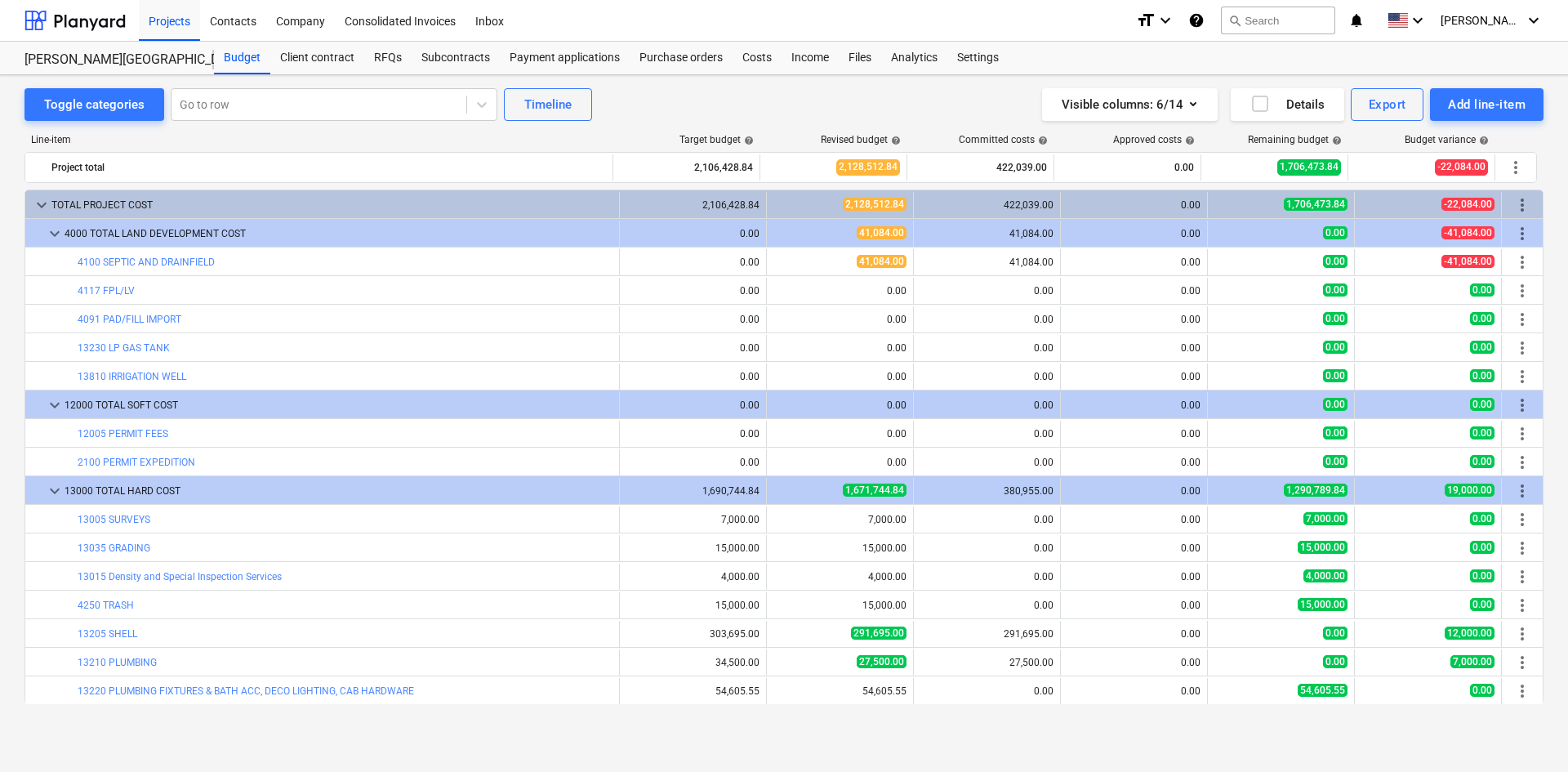
click at [787, 109] on div "Toggle categories Go to row Timeline Visible columns : 6/14 Details Export Add …" at bounding box center [784, 105] width 1519 height 33
click at [749, 63] on div "Costs" at bounding box center [757, 58] width 49 height 33
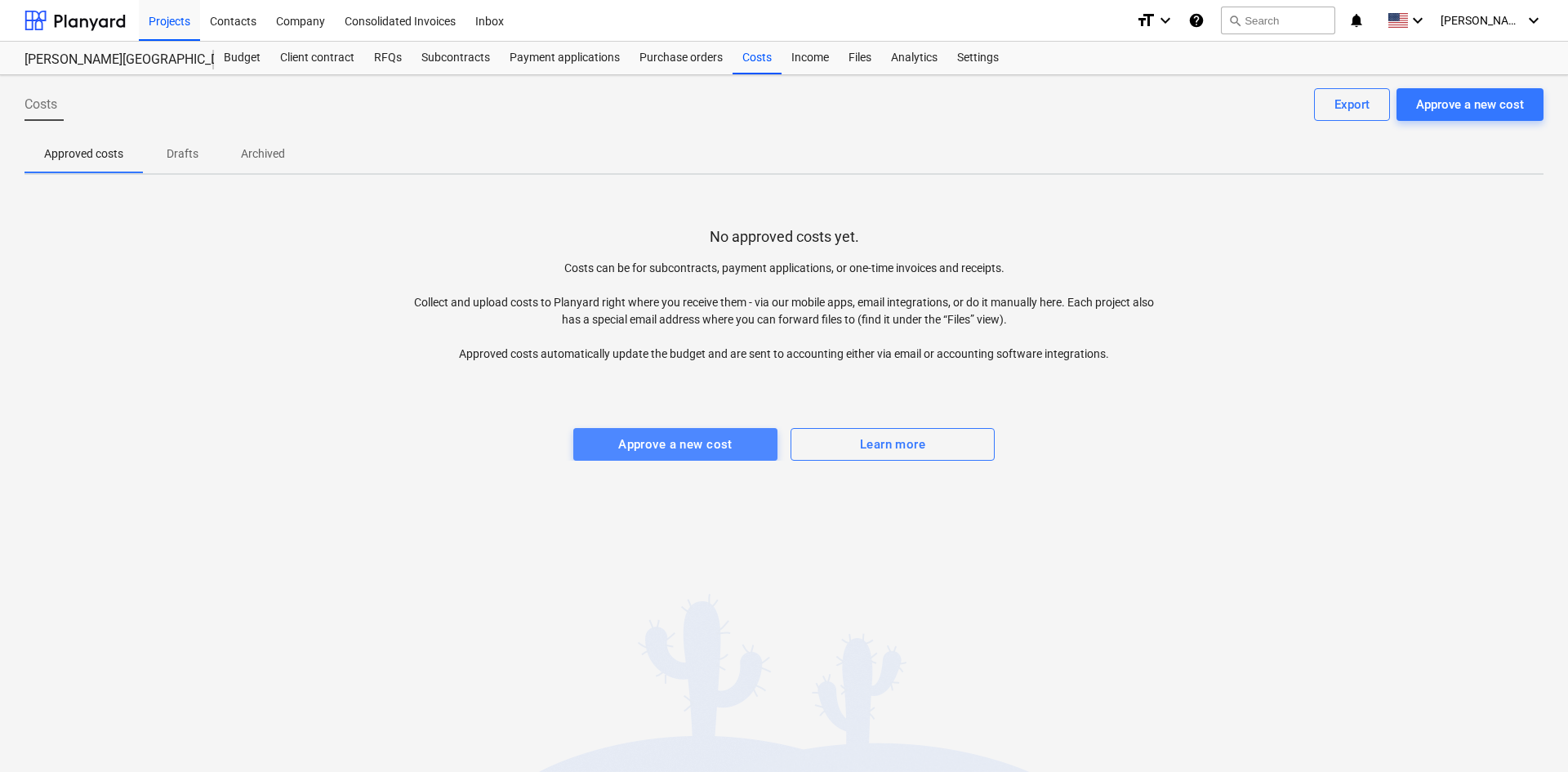
click at [674, 451] on div "Approve a new cost" at bounding box center [675, 445] width 114 height 21
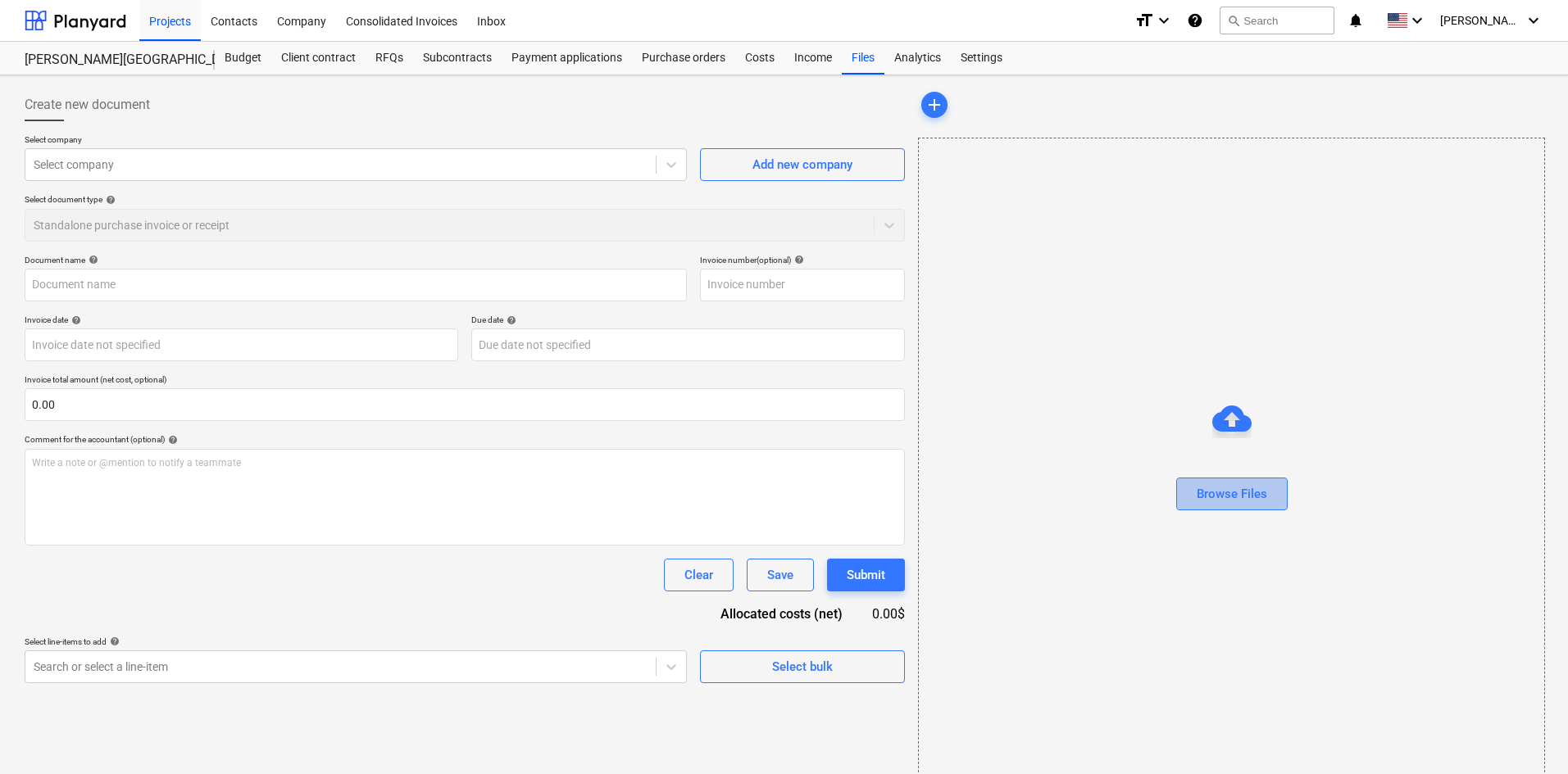
click at [1230, 503] on div "Browse Files" at bounding box center [1231, 494] width 70 height 21
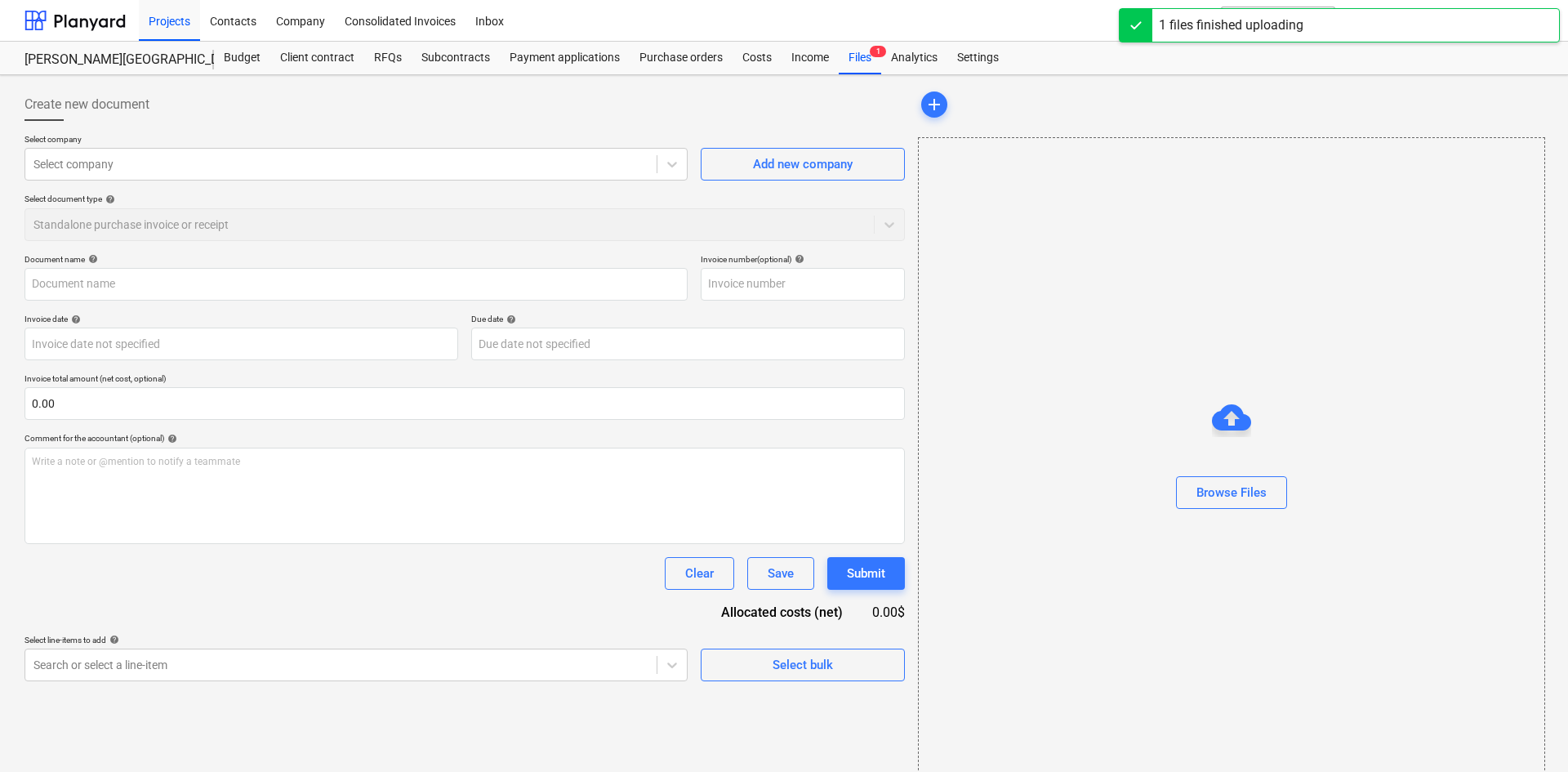
type input "Home Depot (IndirecT) [DATE].pdf"
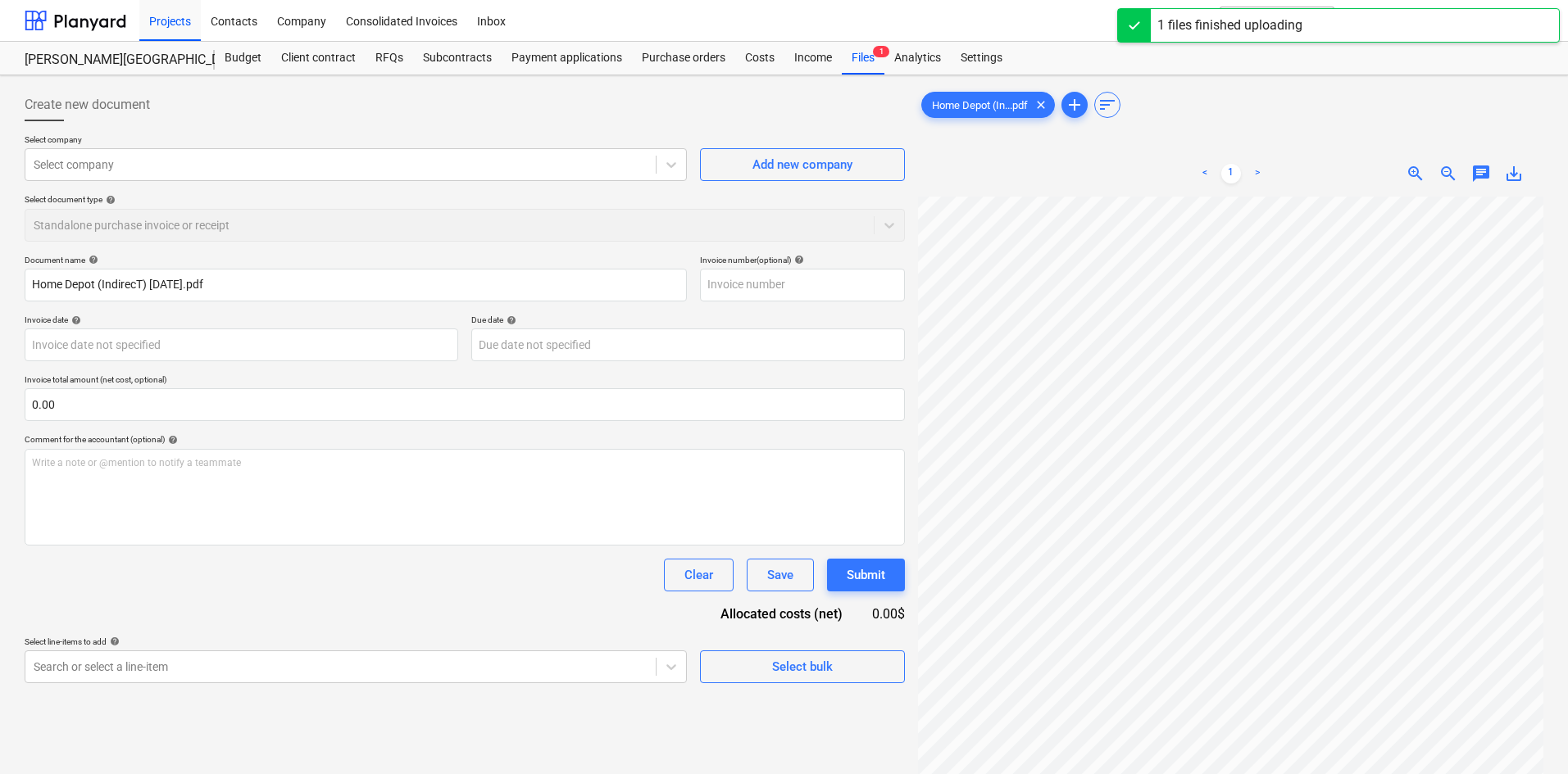
scroll to position [143, 106]
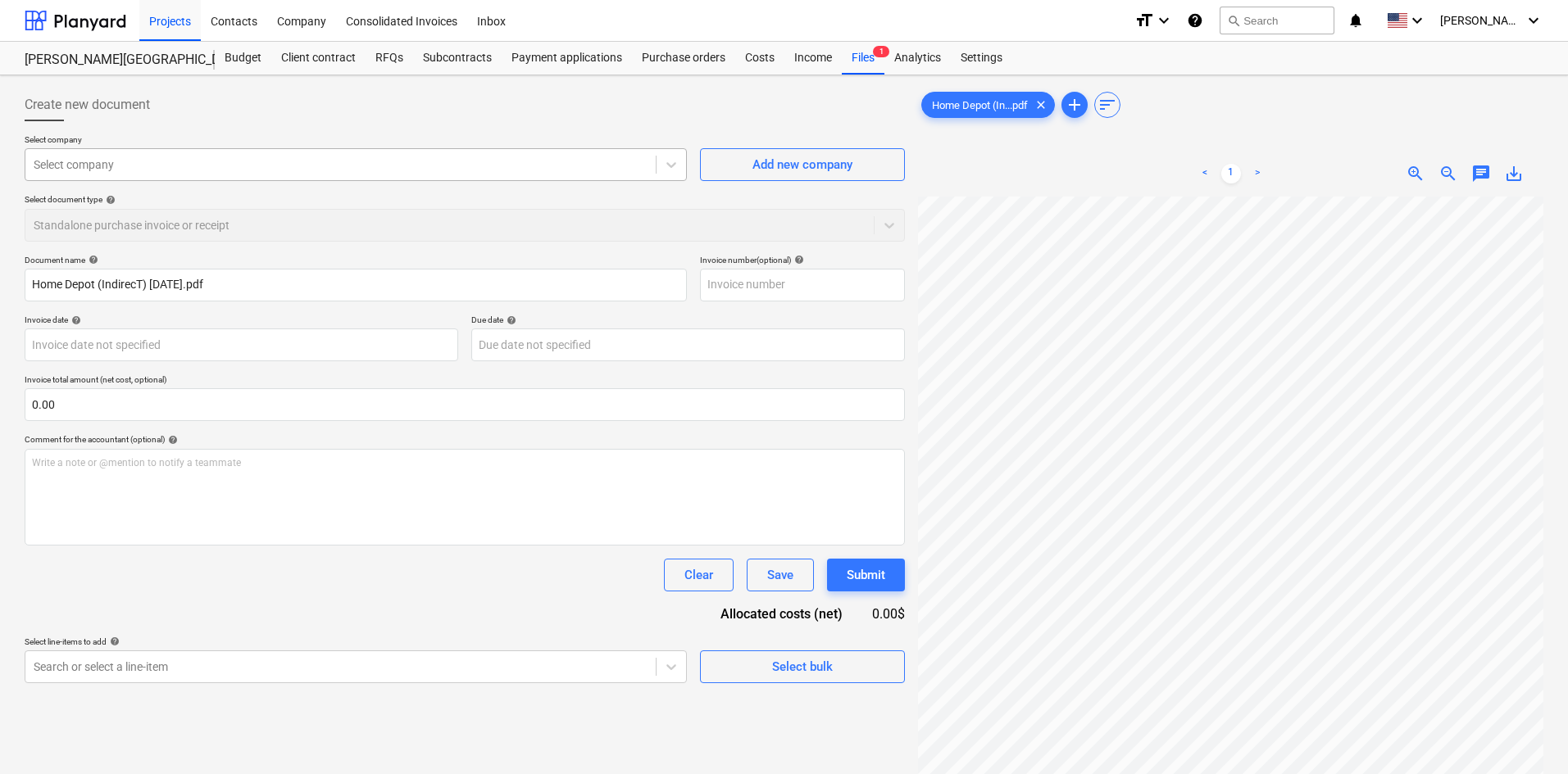
click at [186, 174] on div "Select company" at bounding box center [340, 164] width 630 height 23
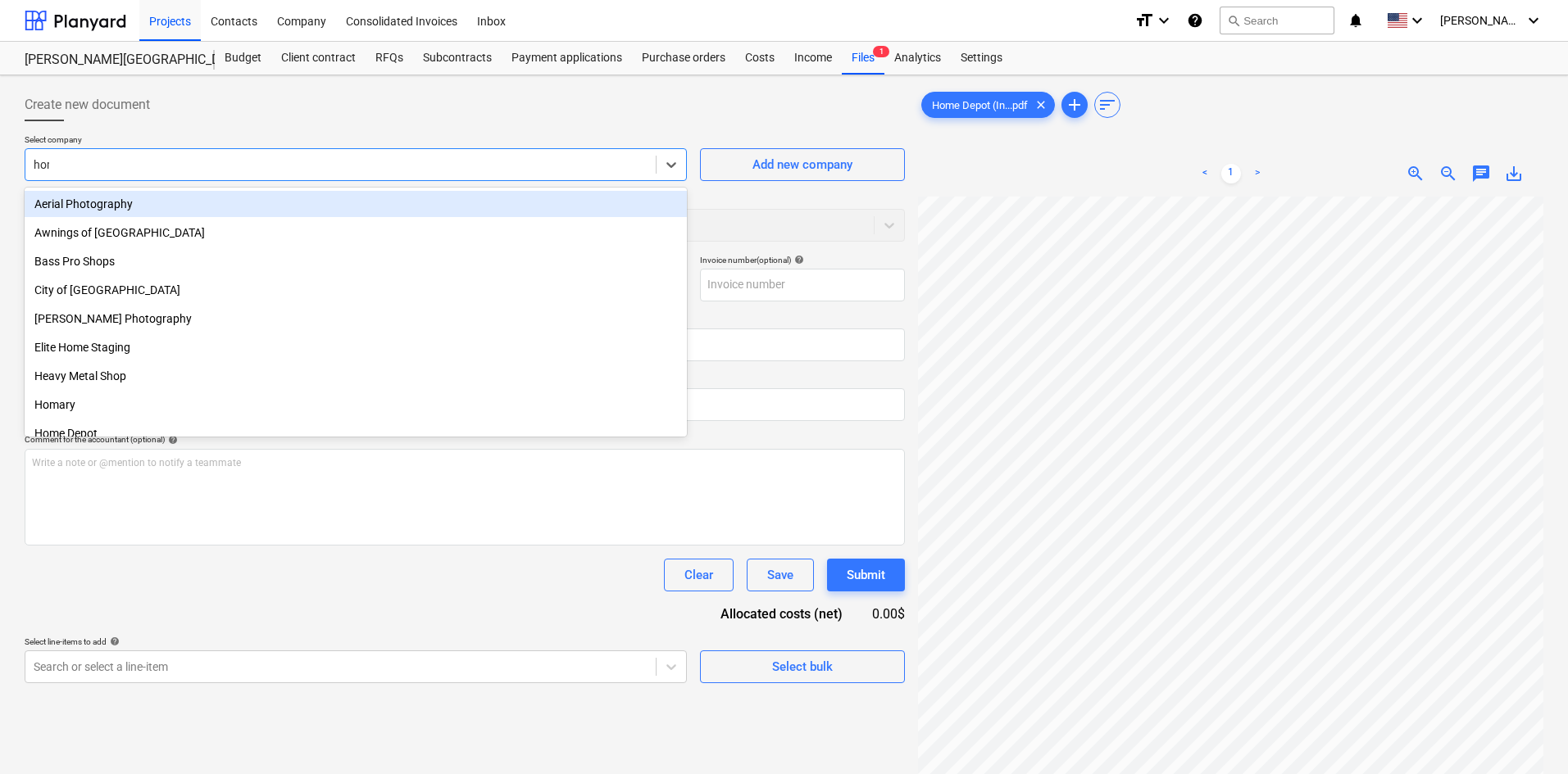
type input "home"
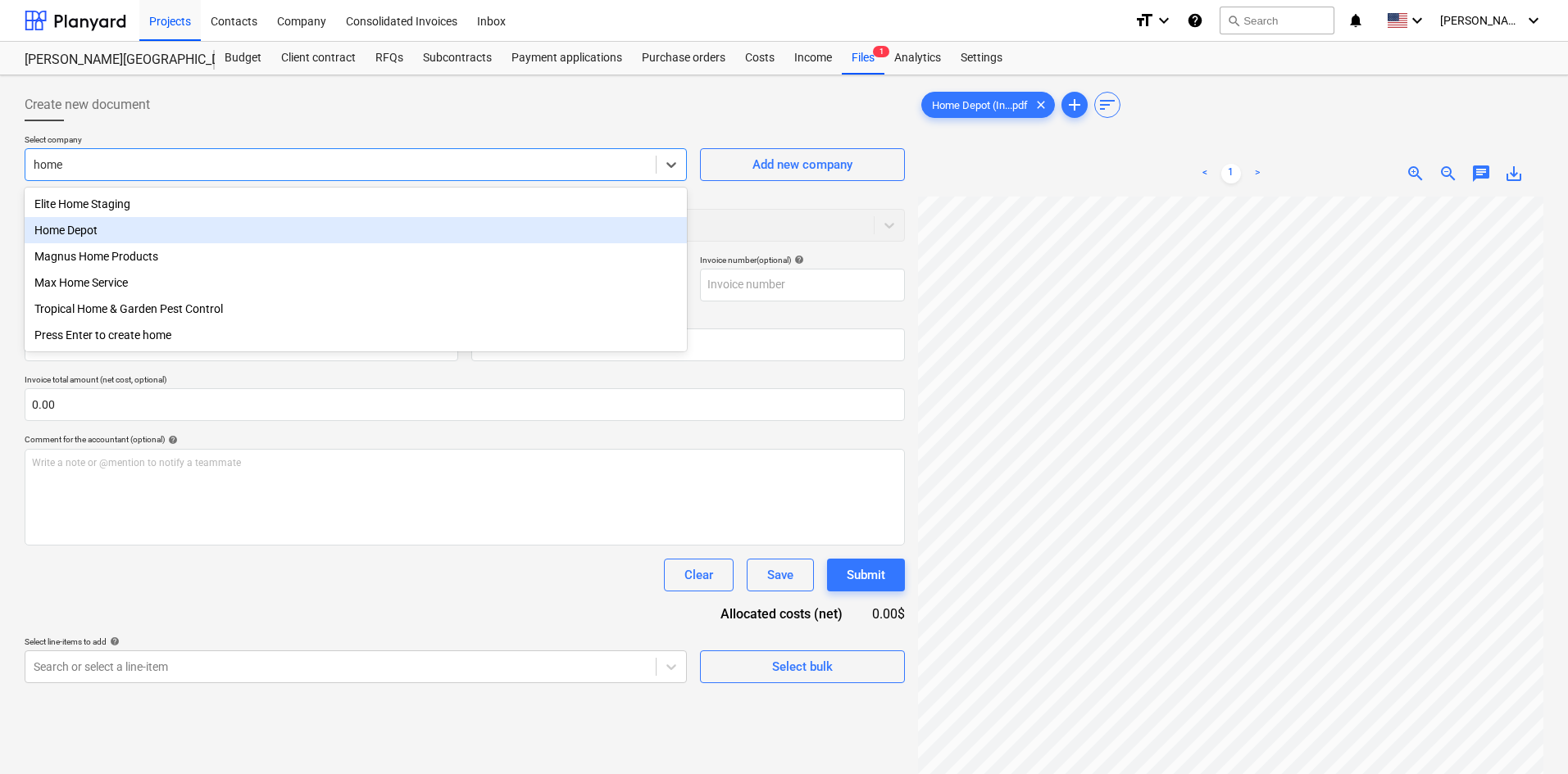
click at [175, 226] on div "Home Depot" at bounding box center [356, 230] width 663 height 26
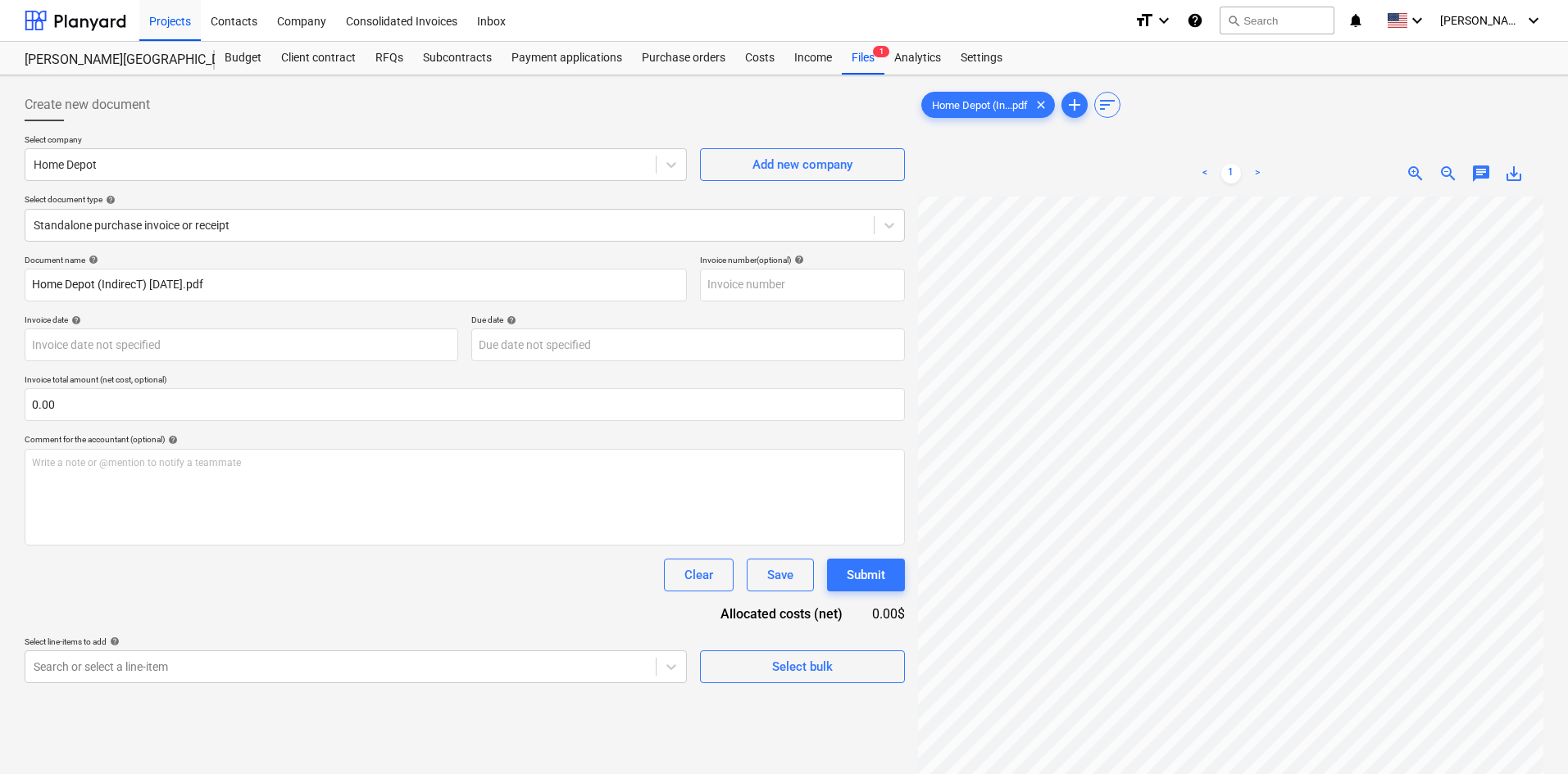
click at [223, 122] on div at bounding box center [465, 128] width 880 height 13
click at [256, 214] on div "Standalone purchase invoice or receipt" at bounding box center [449, 225] width 848 height 23
click at [250, 226] on div at bounding box center [449, 225] width 832 height 16
click at [291, 120] on div "Create new document" at bounding box center [465, 105] width 880 height 33
click at [253, 674] on body "Projects Contacts Company Consolidated Invoices Inbox format_size keyboard_arro…" at bounding box center [784, 387] width 1568 height 774
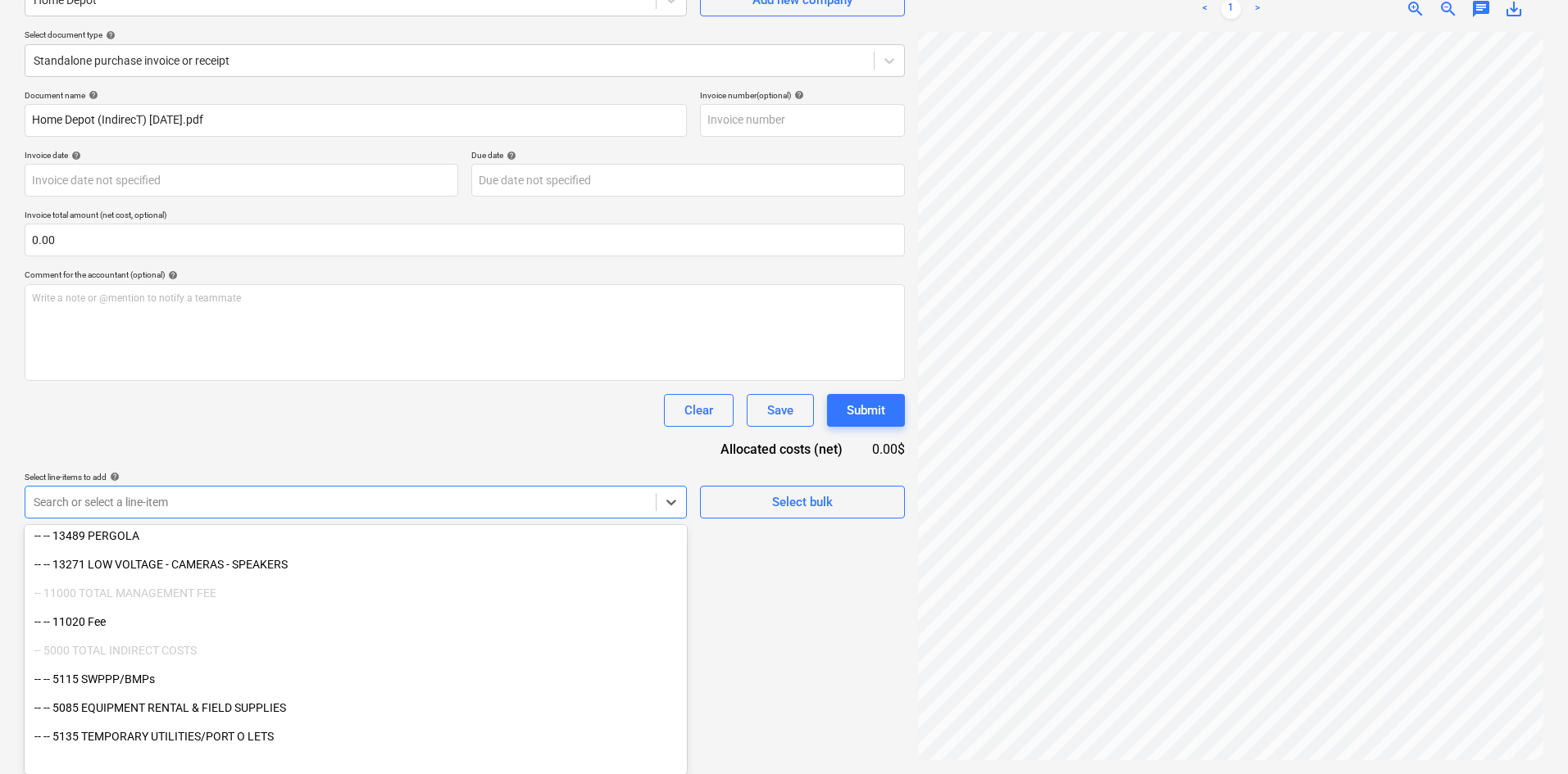
scroll to position [1991, 0]
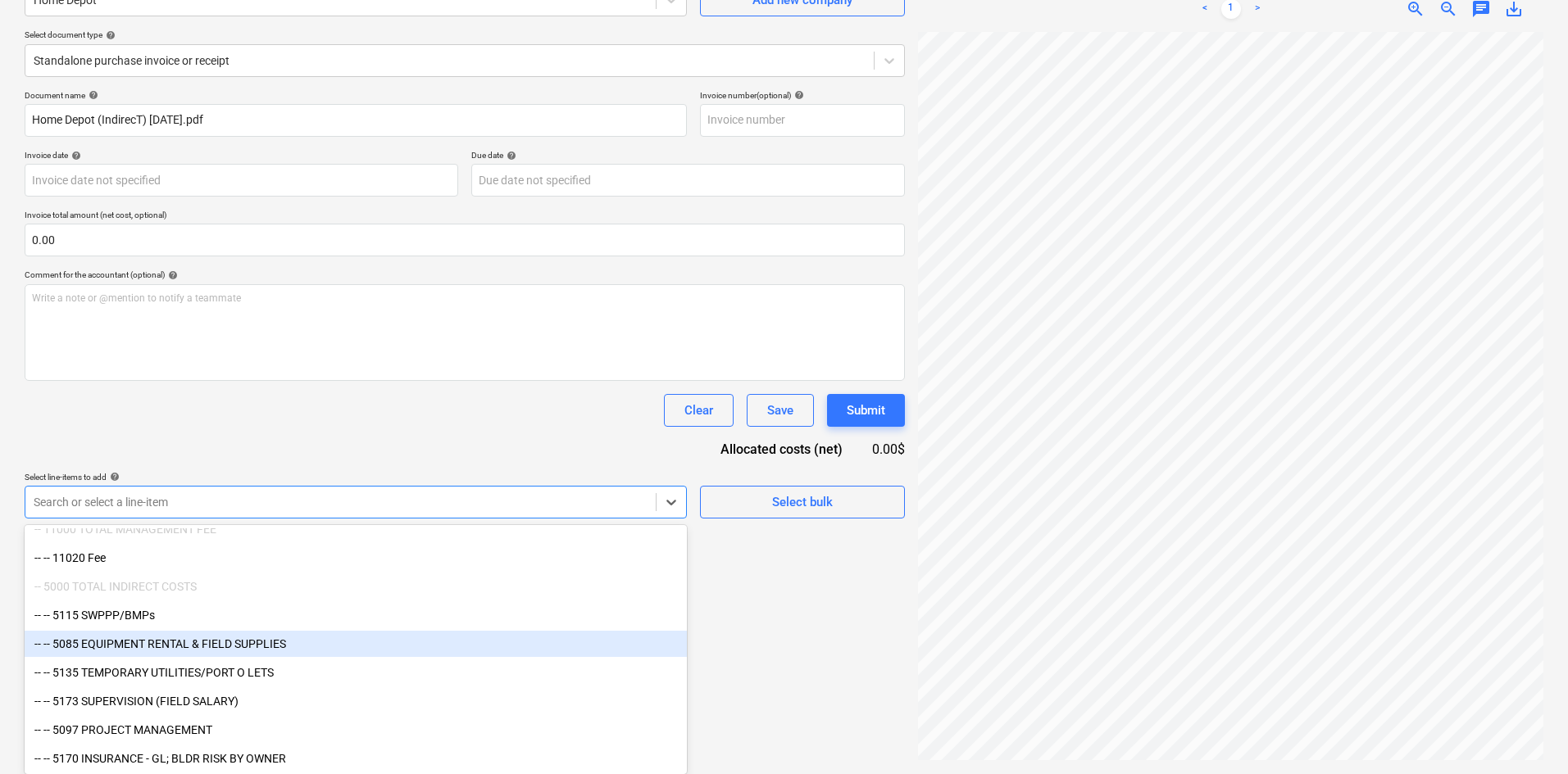
click at [215, 649] on div "-- -- 5085 EQUIPMENT RENTAL & FIELD SUPPLIES" at bounding box center [356, 643] width 663 height 26
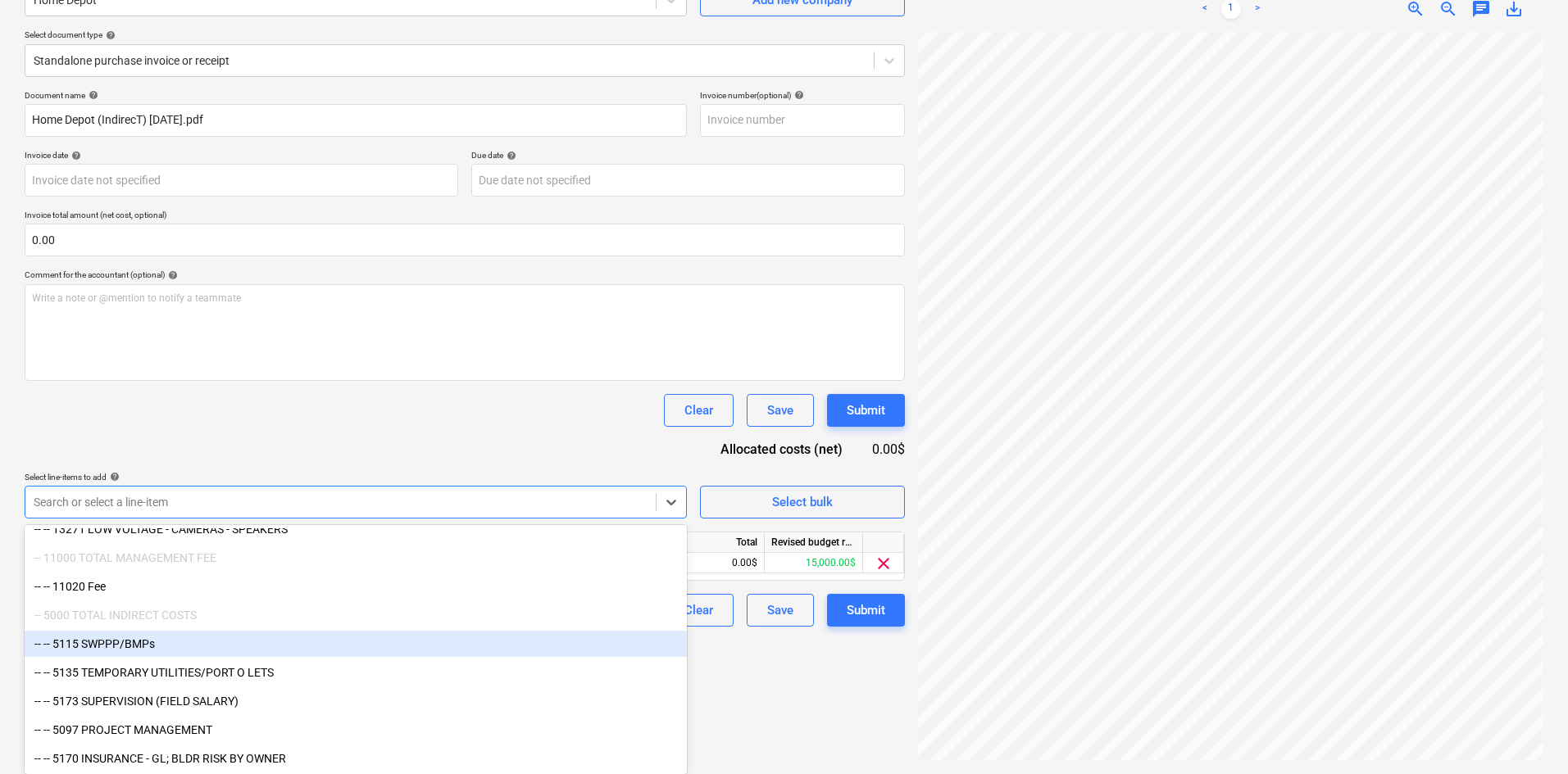
click at [386, 466] on div "Document name help Home Depot (IndirecT) [DATE].pdf Invoice number (optional) h…" at bounding box center [465, 359] width 880 height 537
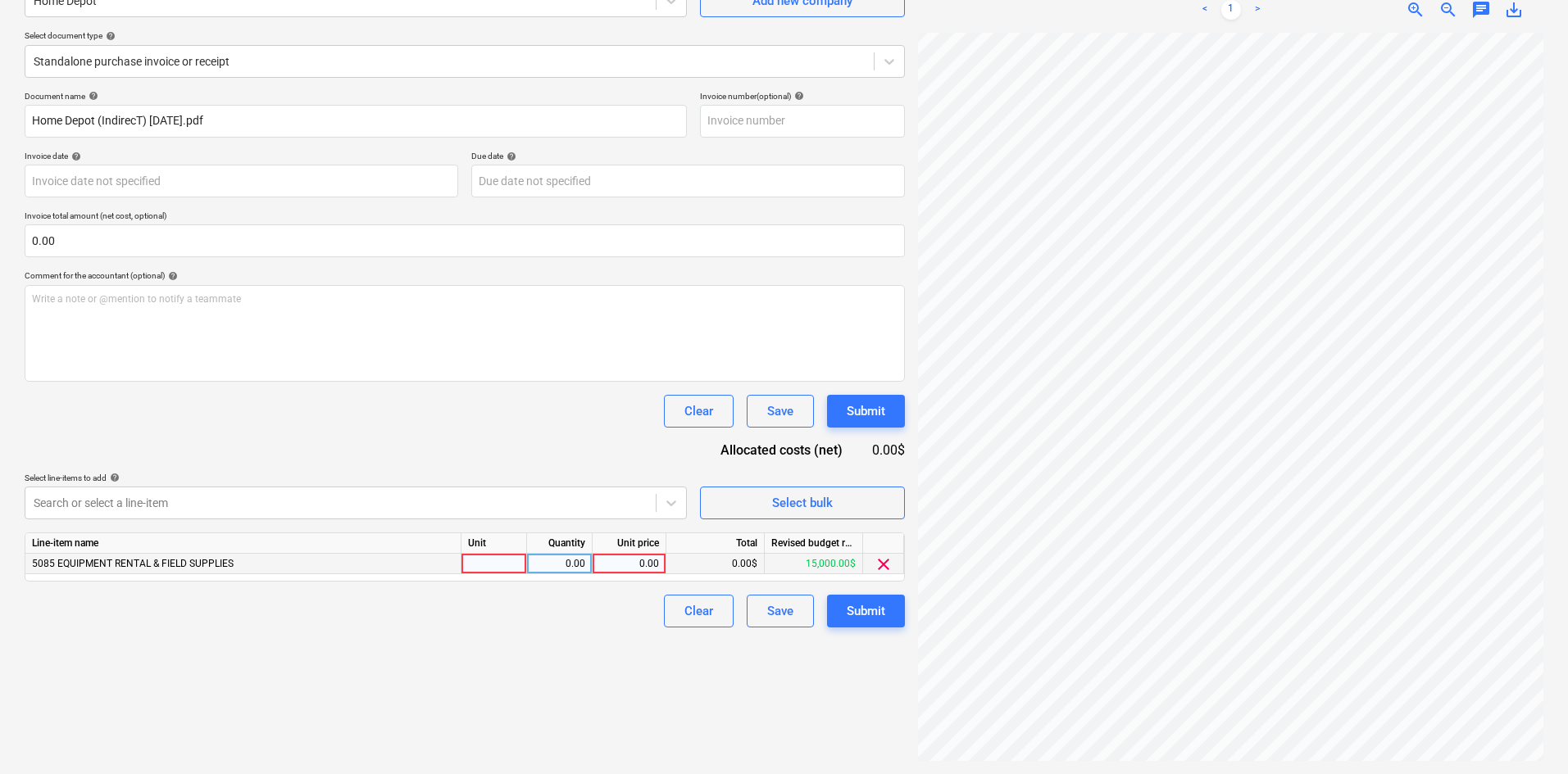
click at [636, 556] on div "0.00" at bounding box center [629, 563] width 60 height 20
type input "27.09"
click at [533, 445] on div "Document name help Home Depot (IndirecT) [DATE].pdf Invoice number (optional) h…" at bounding box center [465, 360] width 880 height 537
click at [871, 609] on div "Submit" at bounding box center [866, 612] width 38 height 21
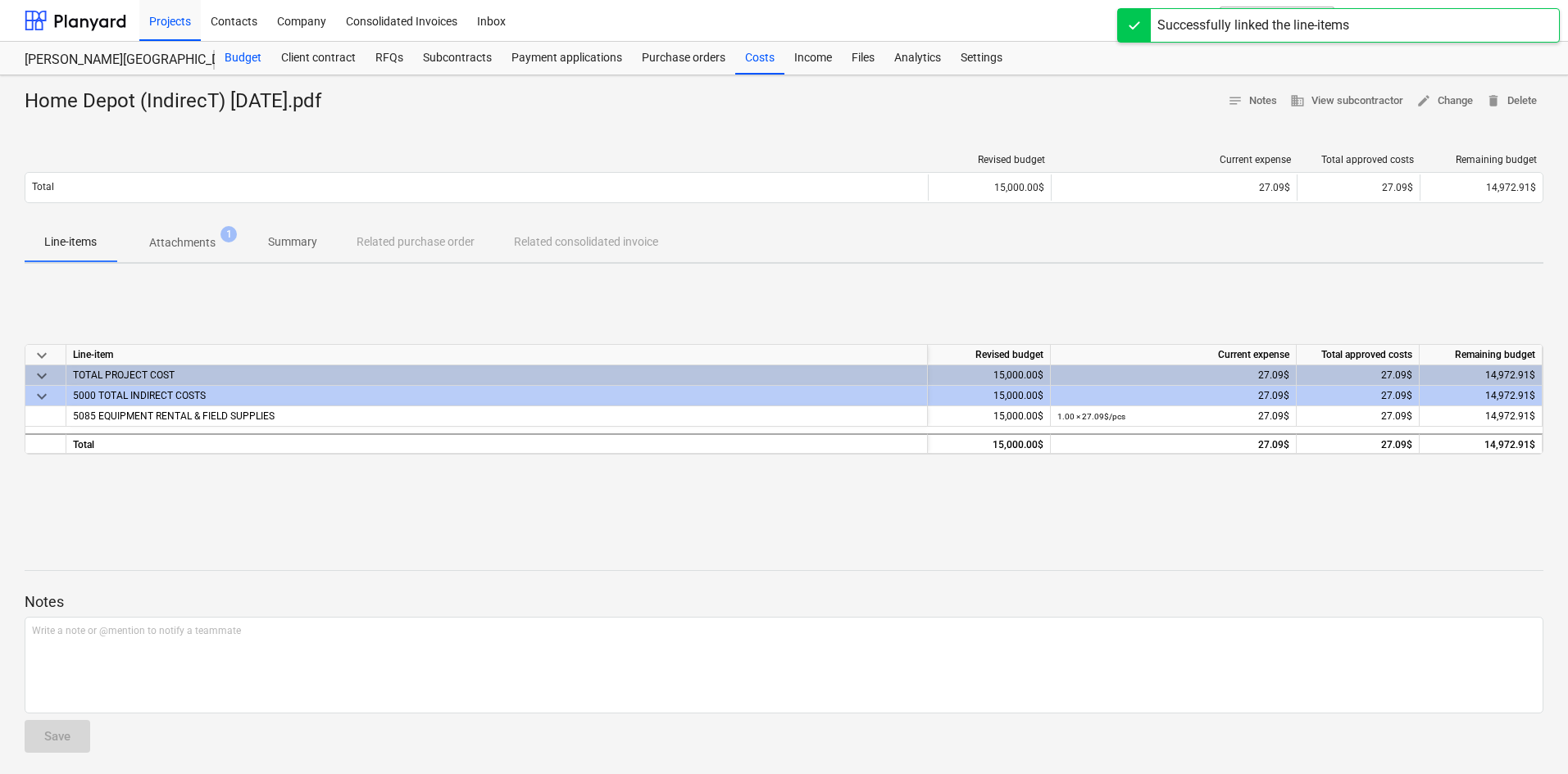
click at [246, 68] on div "Budget" at bounding box center [242, 58] width 57 height 33
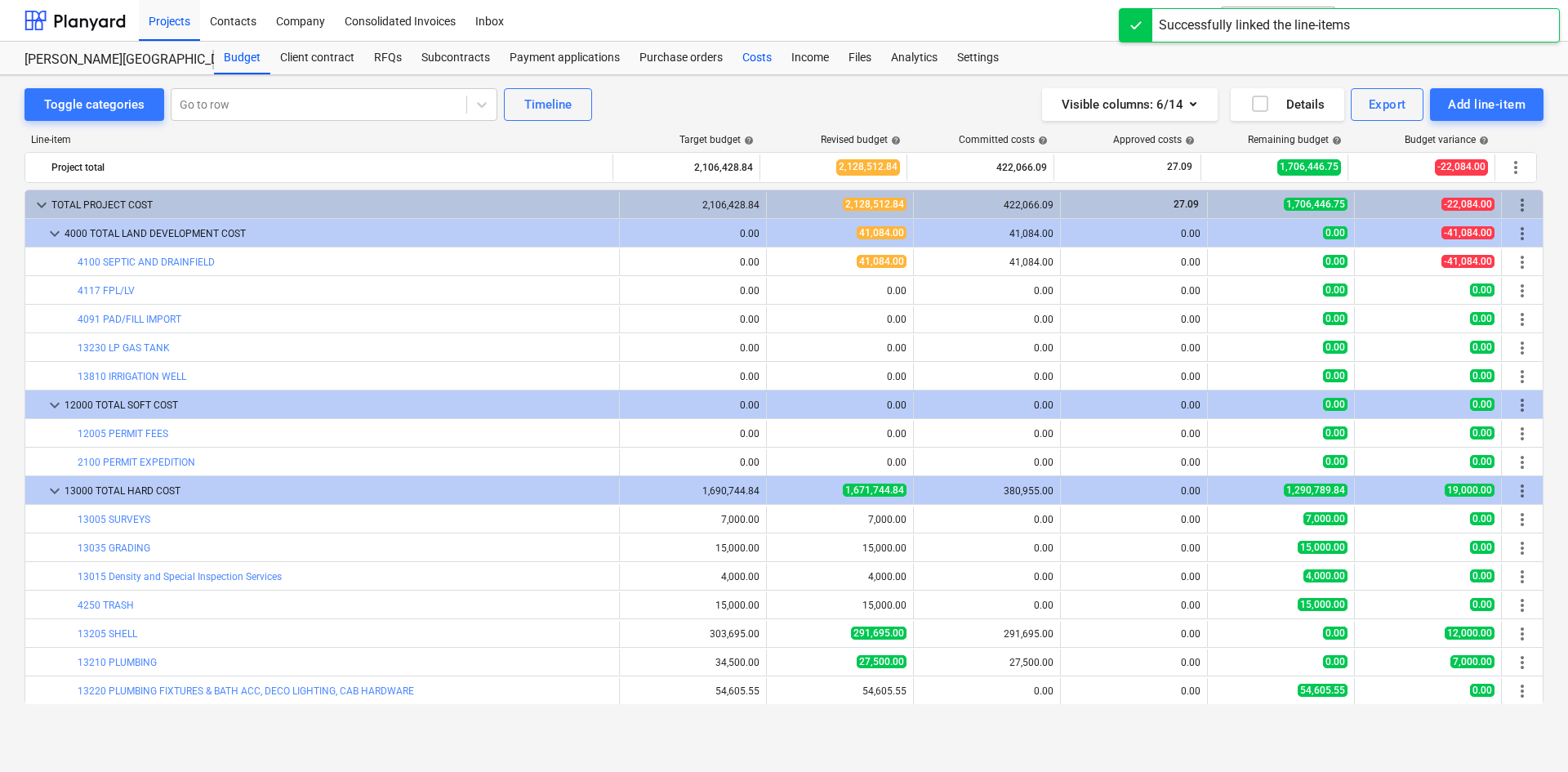
click at [755, 66] on div "Costs" at bounding box center [757, 58] width 49 height 33
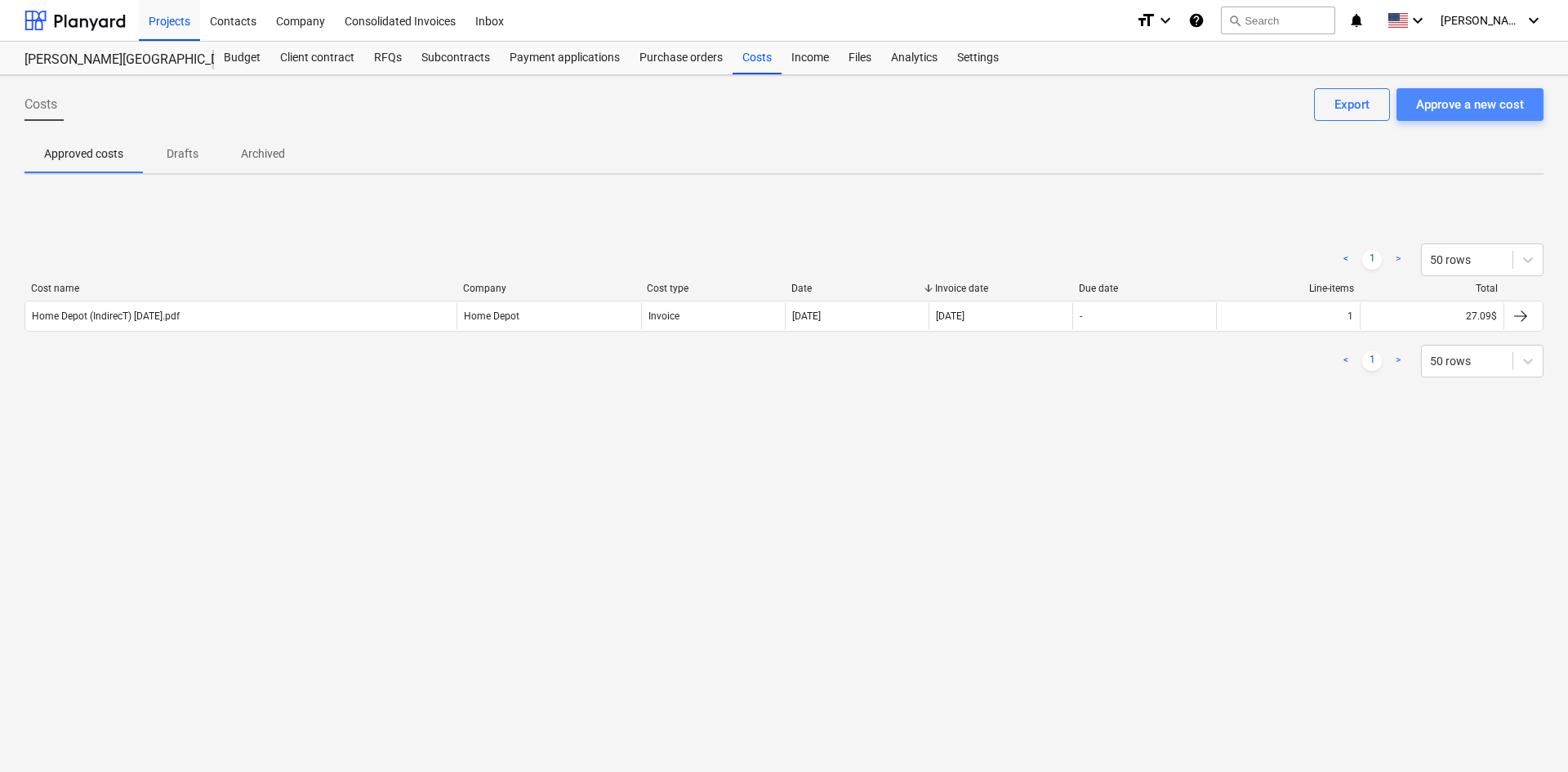
click at [1477, 104] on div "Approve a new cost" at bounding box center [1470, 105] width 108 height 21
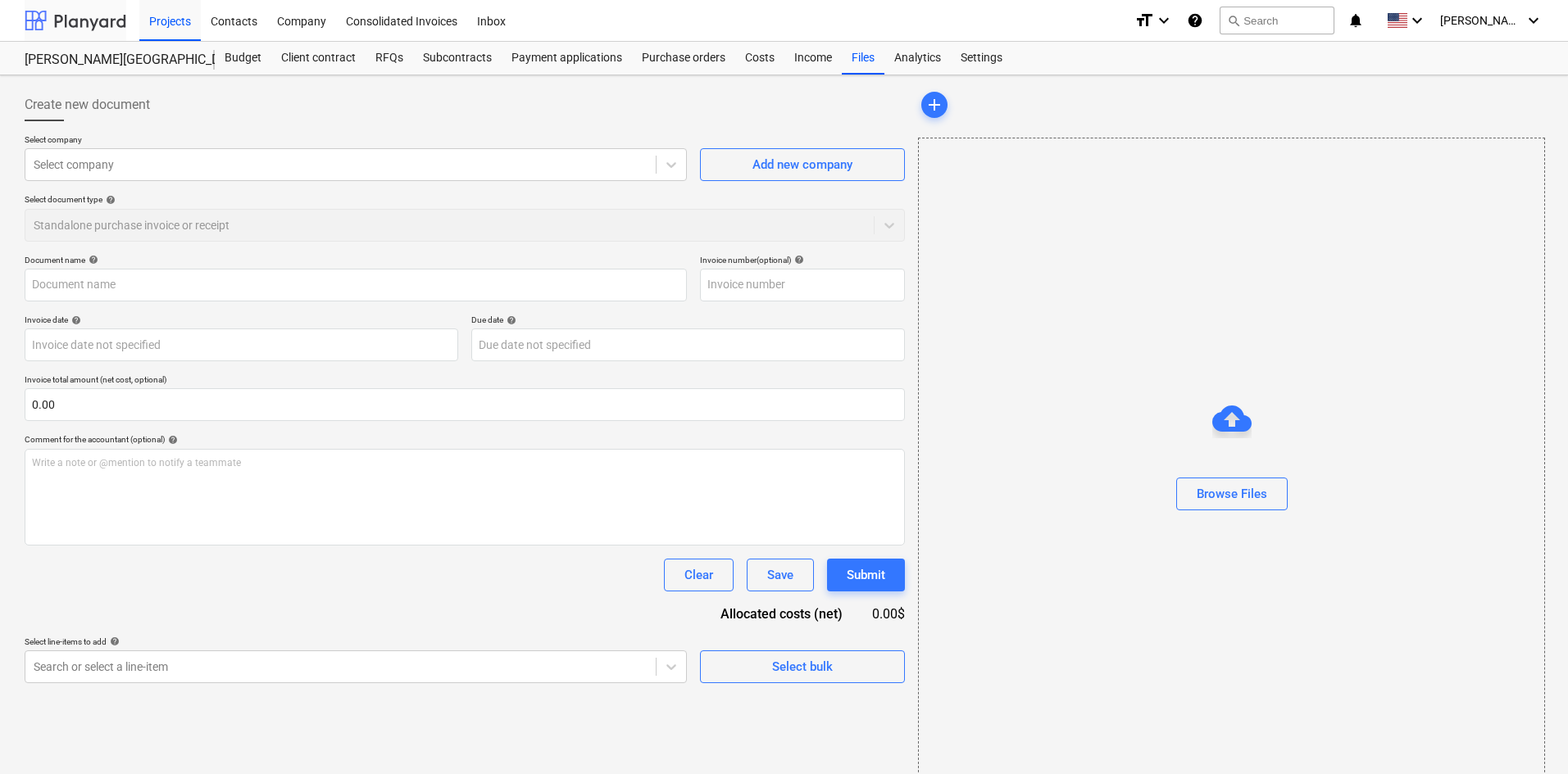
click at [74, 20] on div at bounding box center [76, 20] width 102 height 41
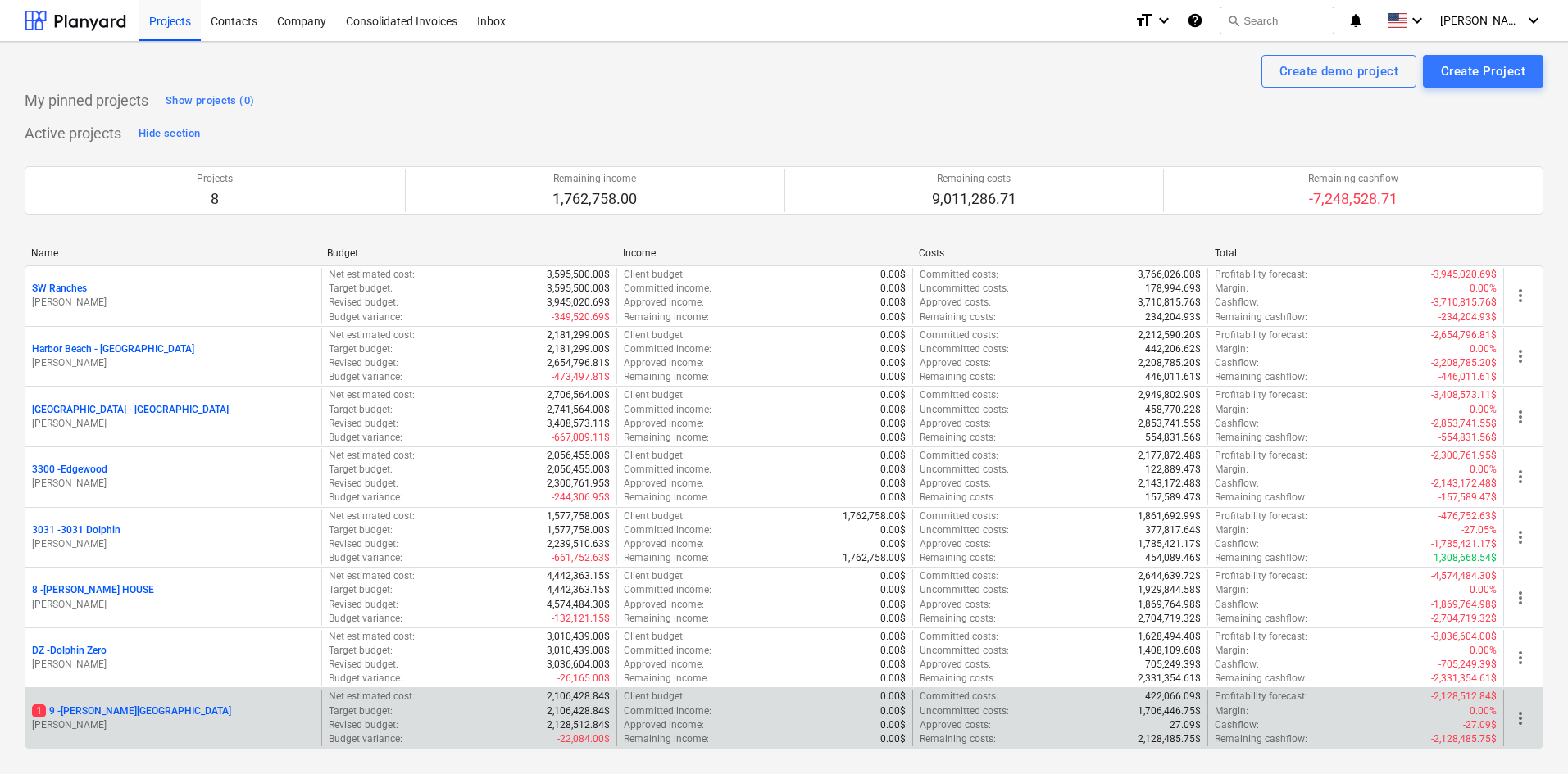
click at [114, 706] on p "1 9 - [PERSON_NAME][GEOGRAPHIC_DATA]" at bounding box center [131, 712] width 199 height 13
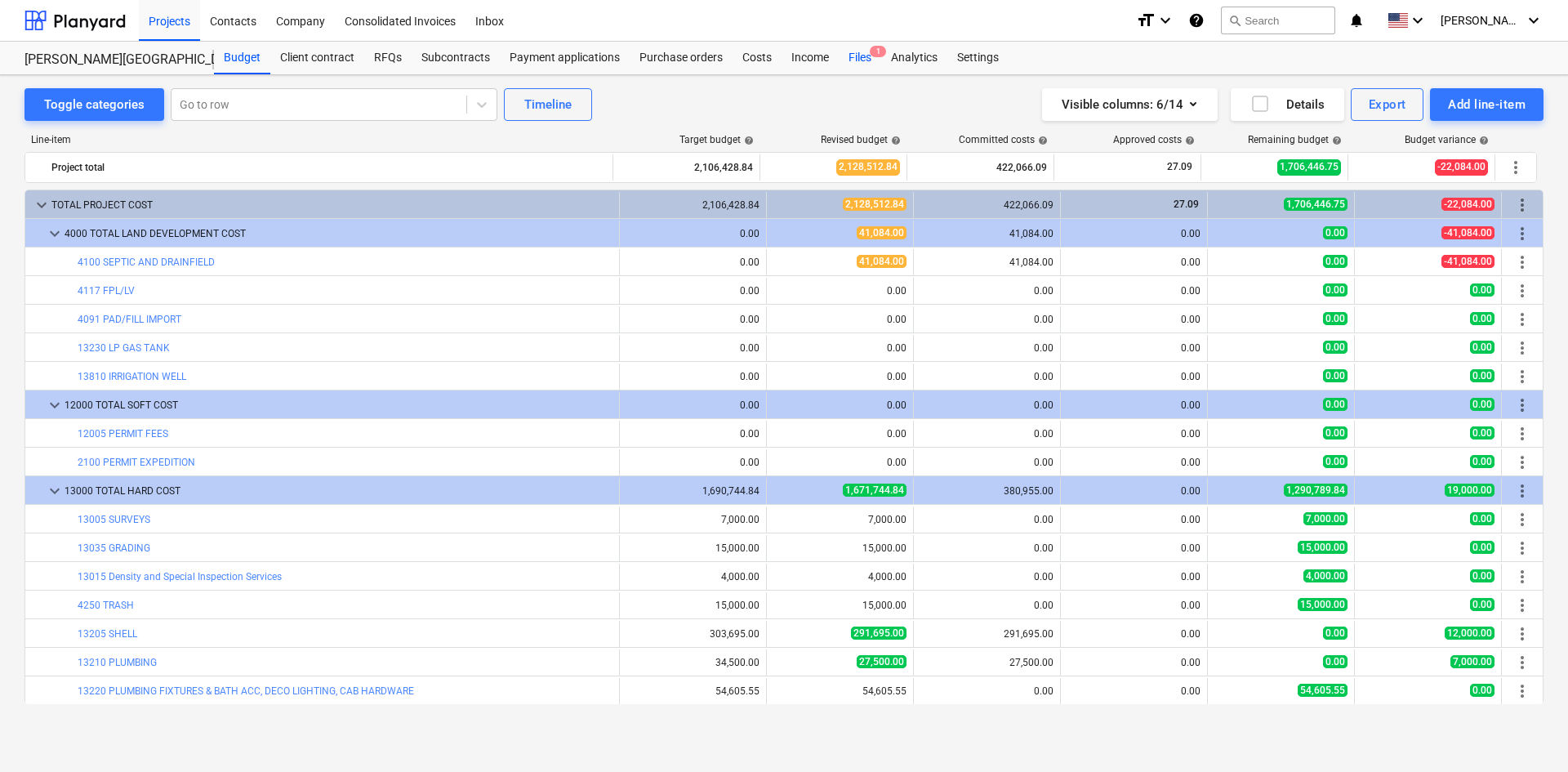
click at [855, 58] on div "Files 1" at bounding box center [860, 58] width 42 height 33
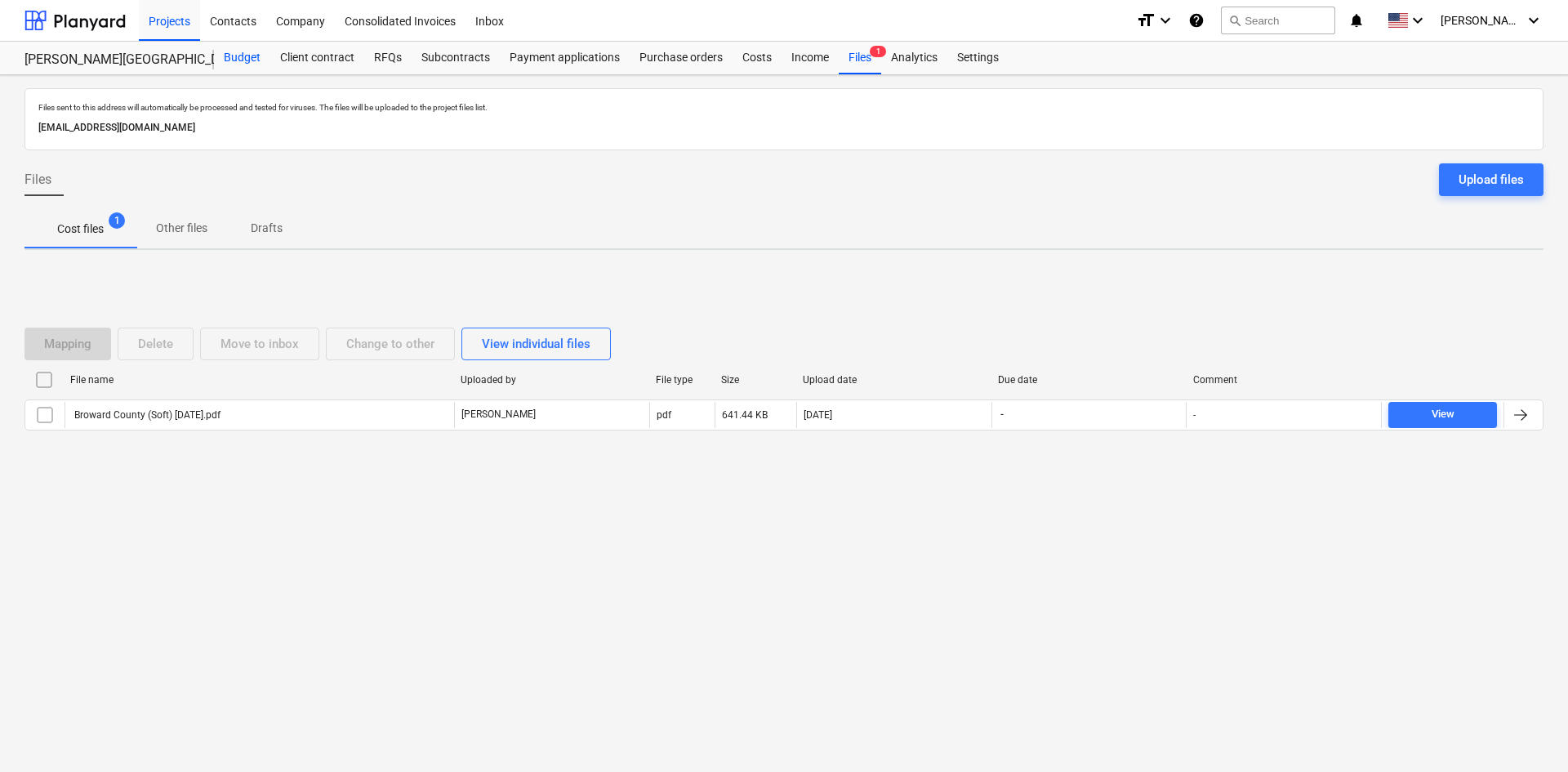
click at [237, 54] on div "Budget" at bounding box center [242, 58] width 57 height 33
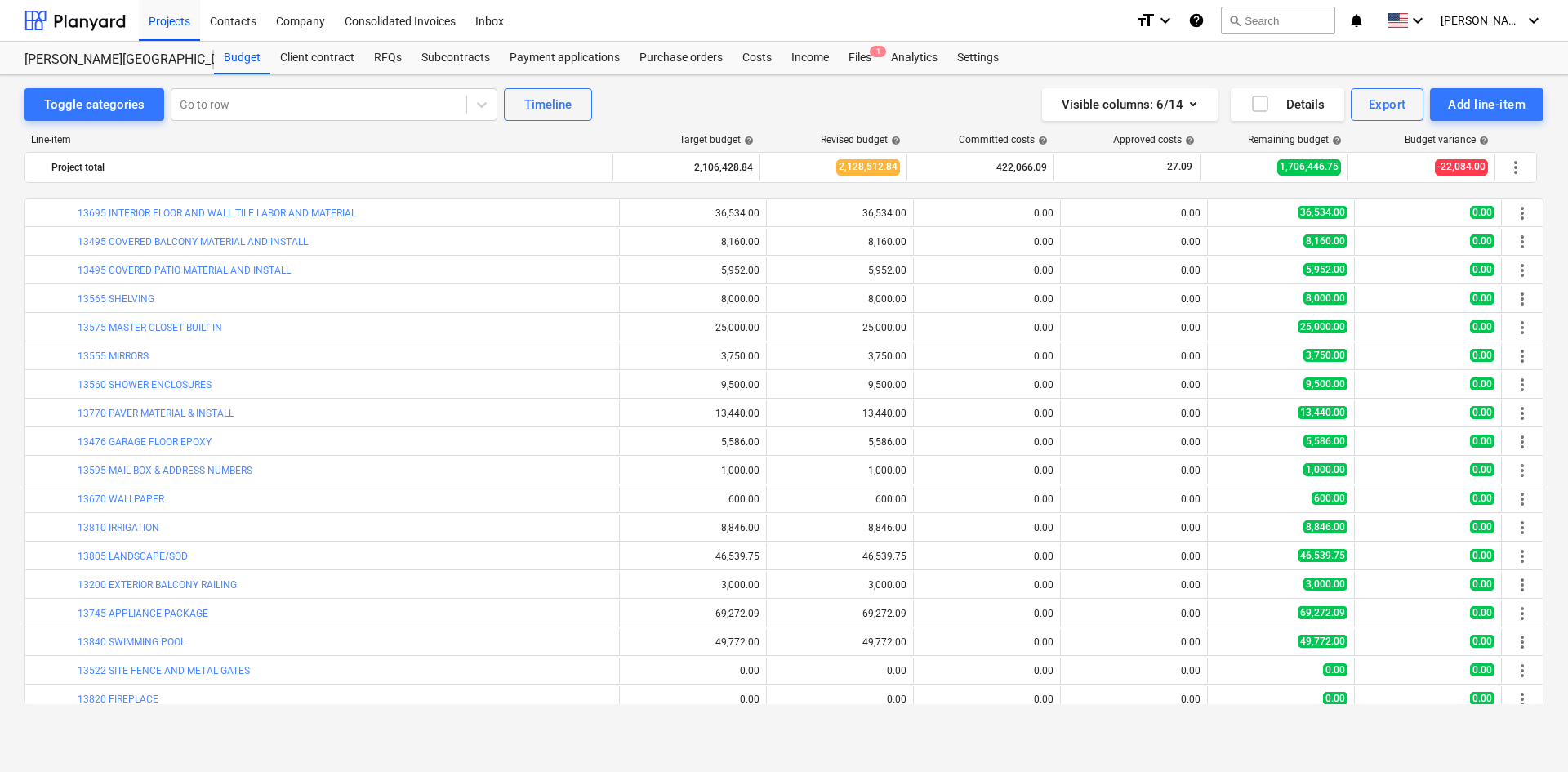
scroll to position [1431, 0]
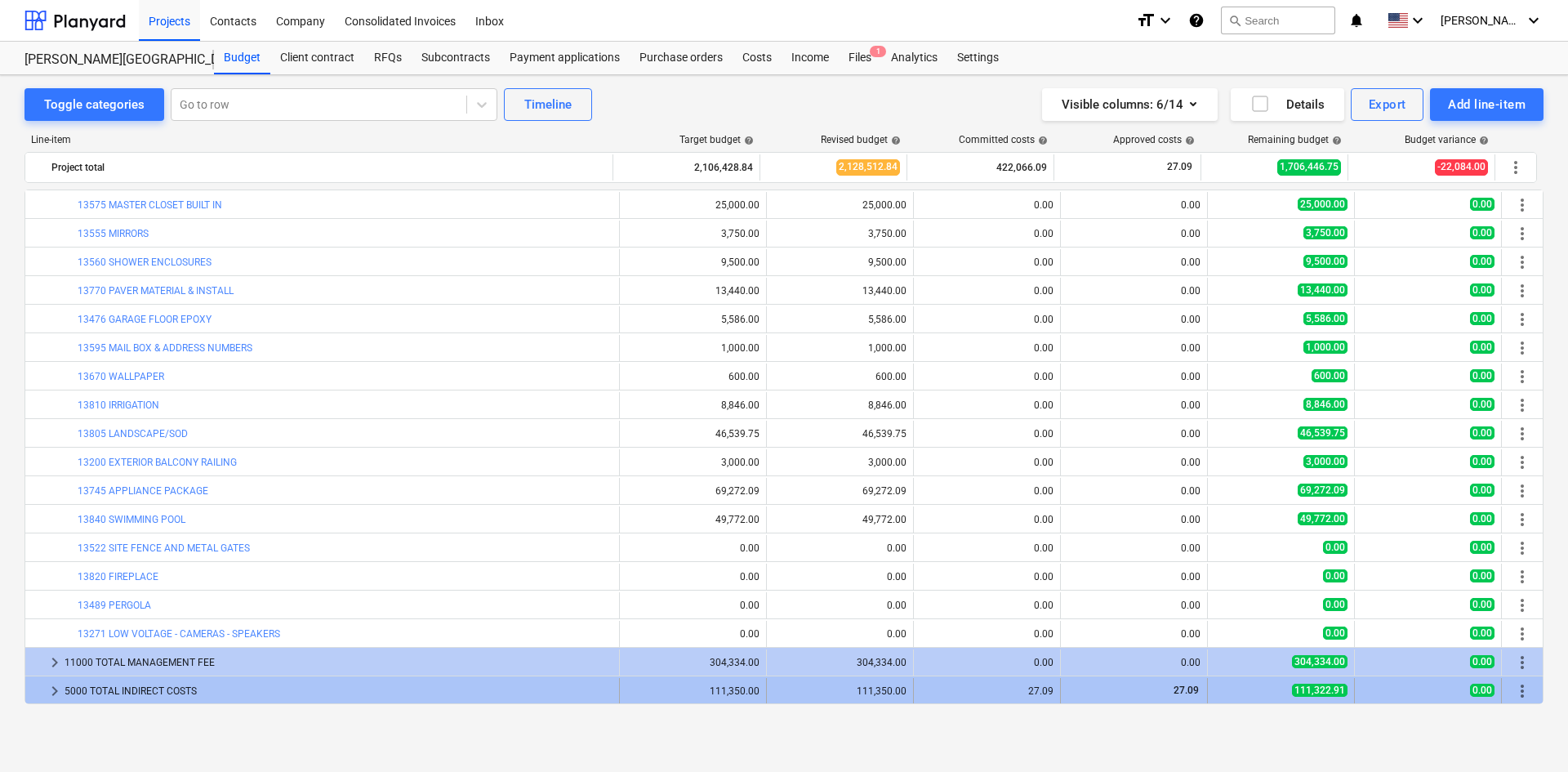
click at [47, 686] on span "keyboard_arrow_right" at bounding box center [55, 691] width 19 height 19
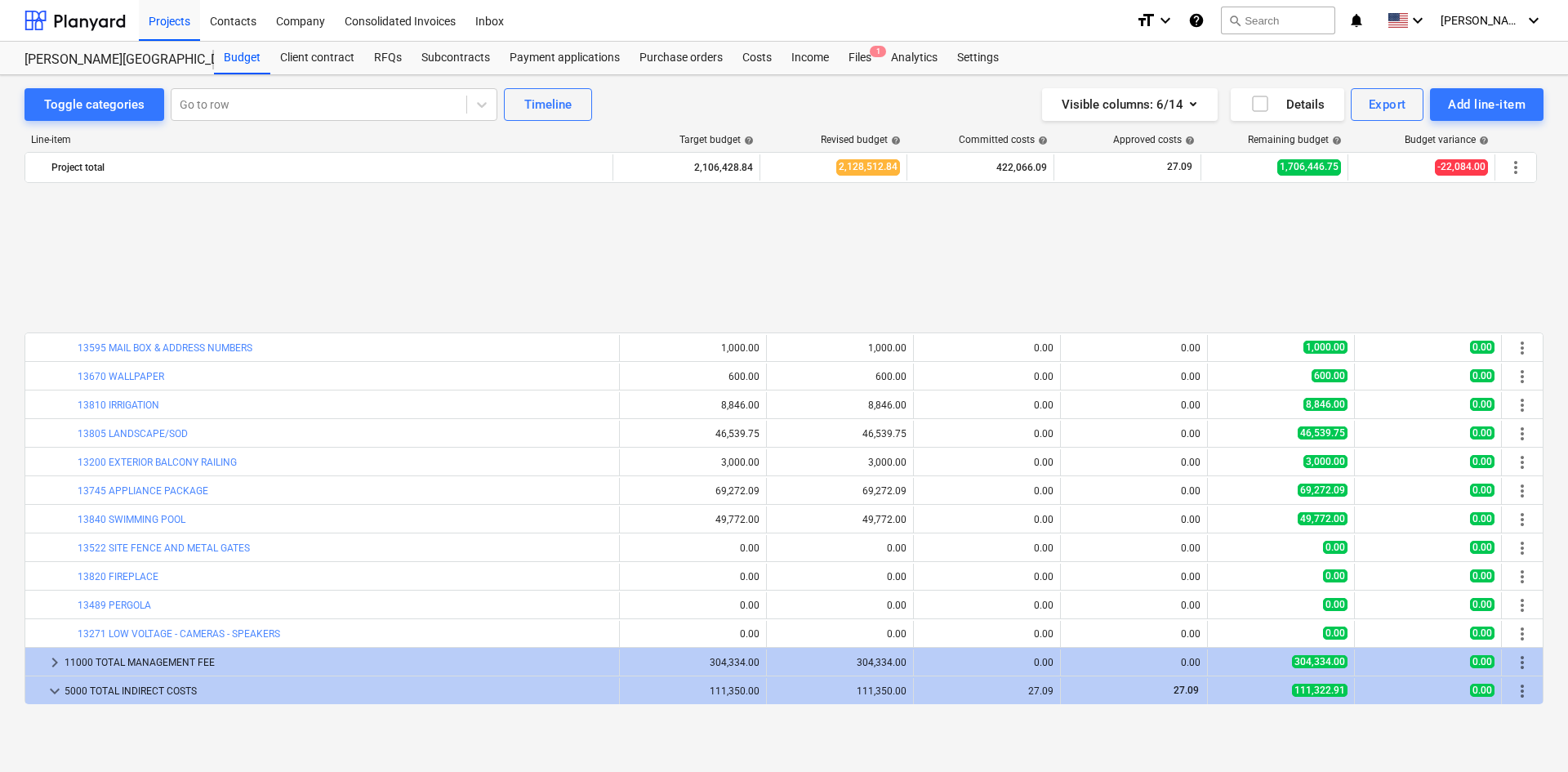
scroll to position [1602, 0]
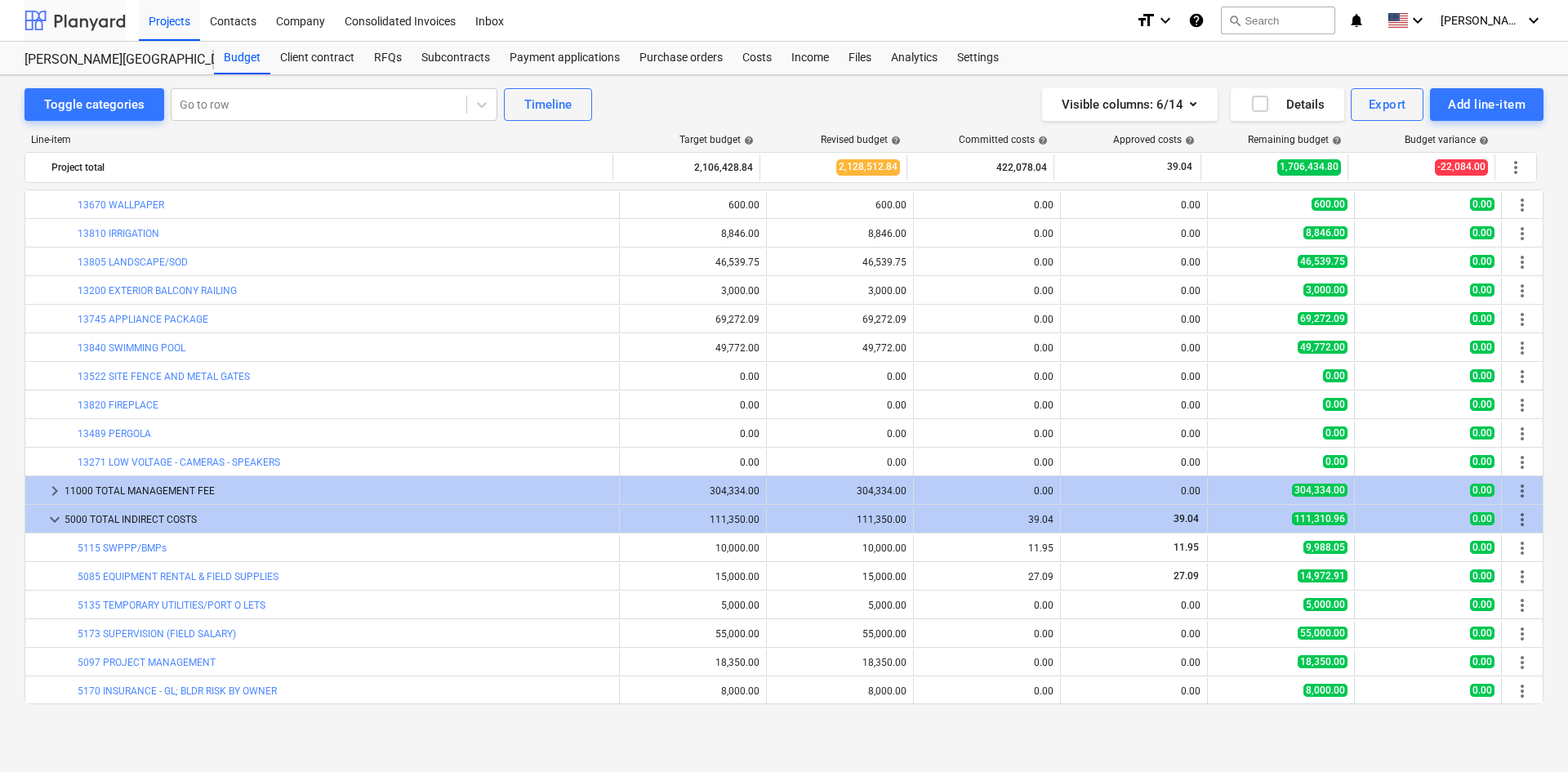
click at [125, 15] on div at bounding box center [76, 20] width 102 height 41
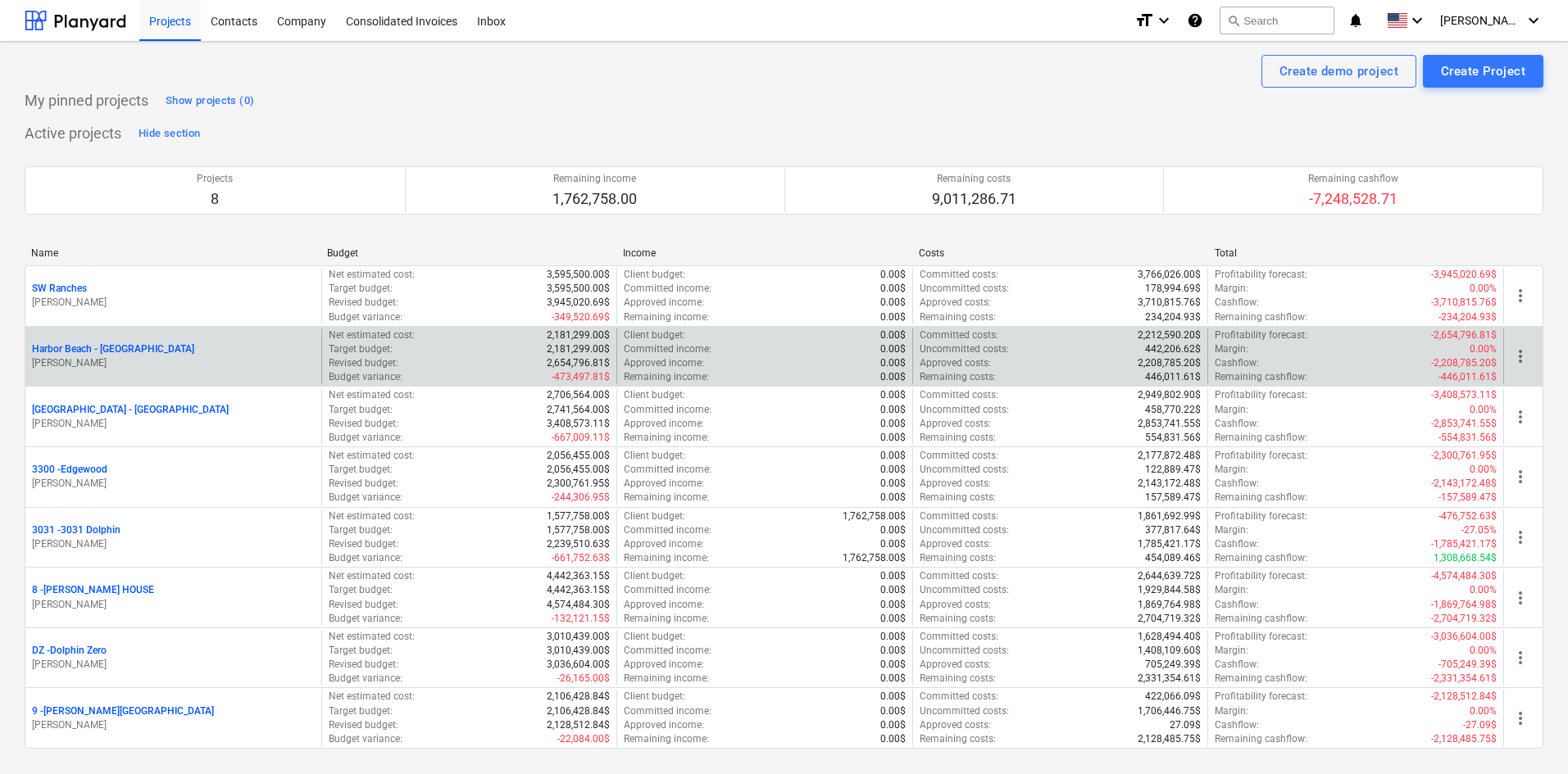
click at [119, 347] on p "Harbor Beach - [GEOGRAPHIC_DATA]" at bounding box center [113, 349] width 163 height 13
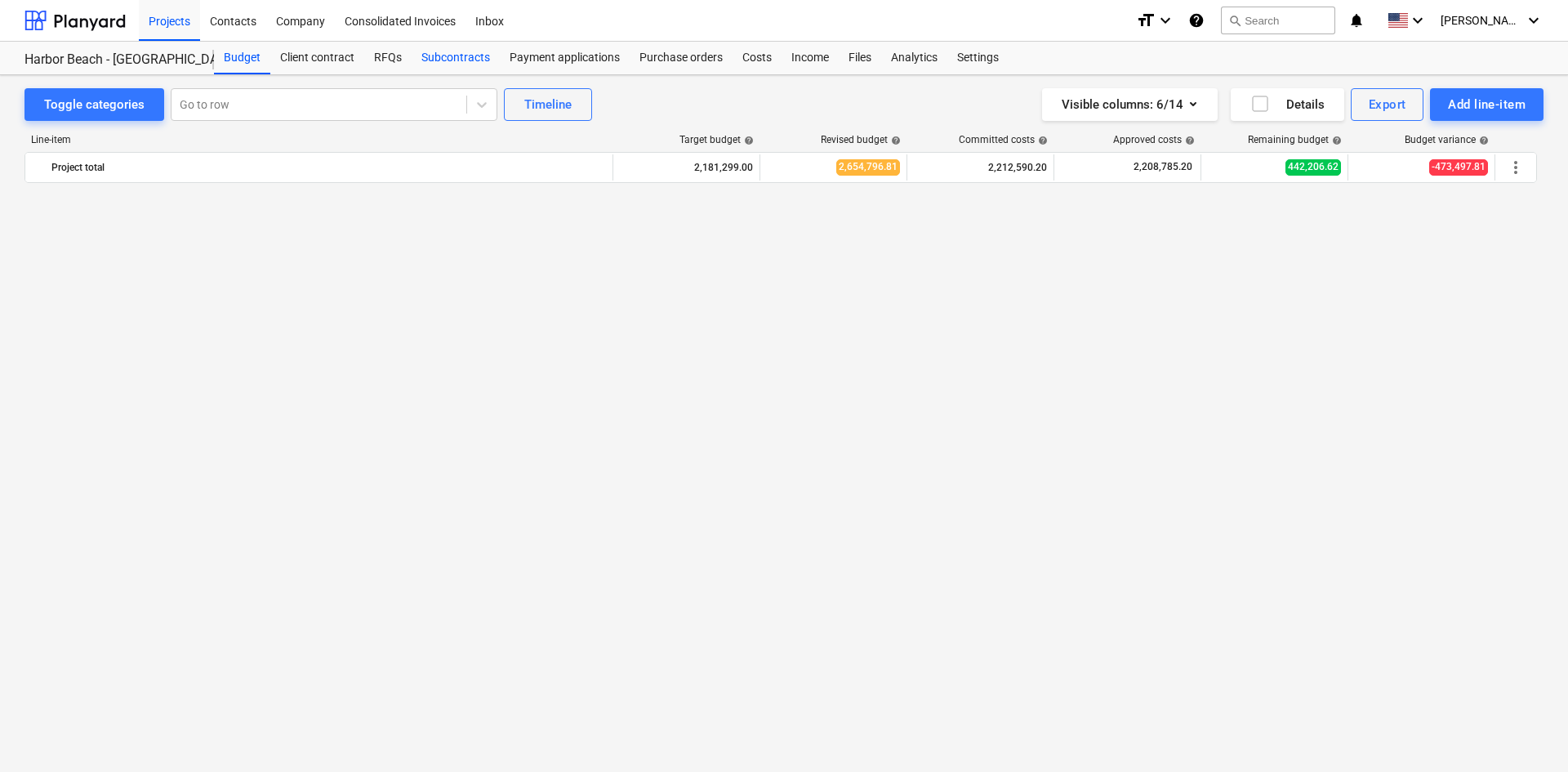
click at [432, 63] on div "Subcontracts" at bounding box center [456, 58] width 88 height 33
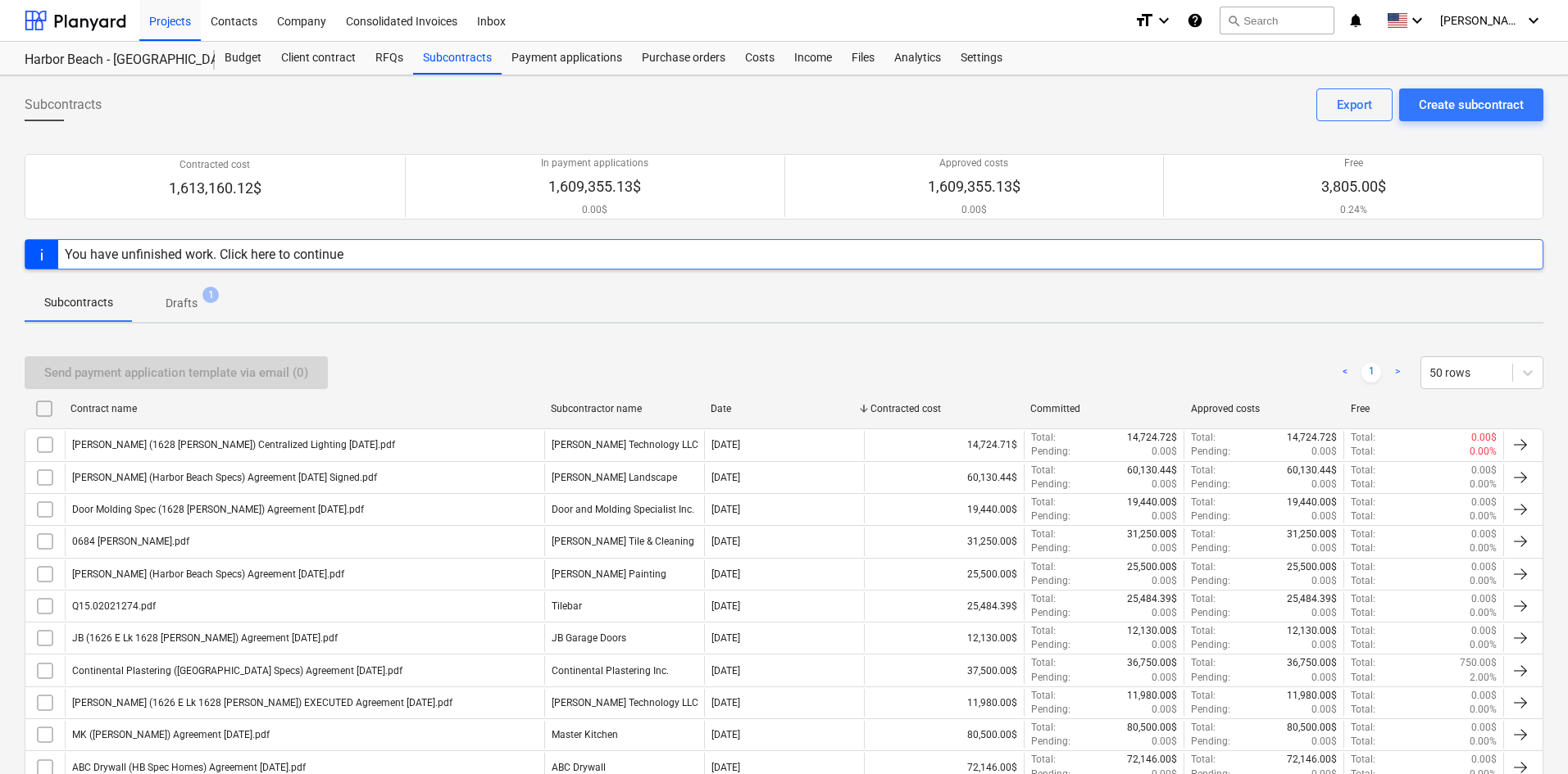
click at [819, 111] on div "Subcontracts Create subcontract Export" at bounding box center [784, 112] width 1519 height 46
click at [253, 62] on div "Budget" at bounding box center [242, 58] width 57 height 33
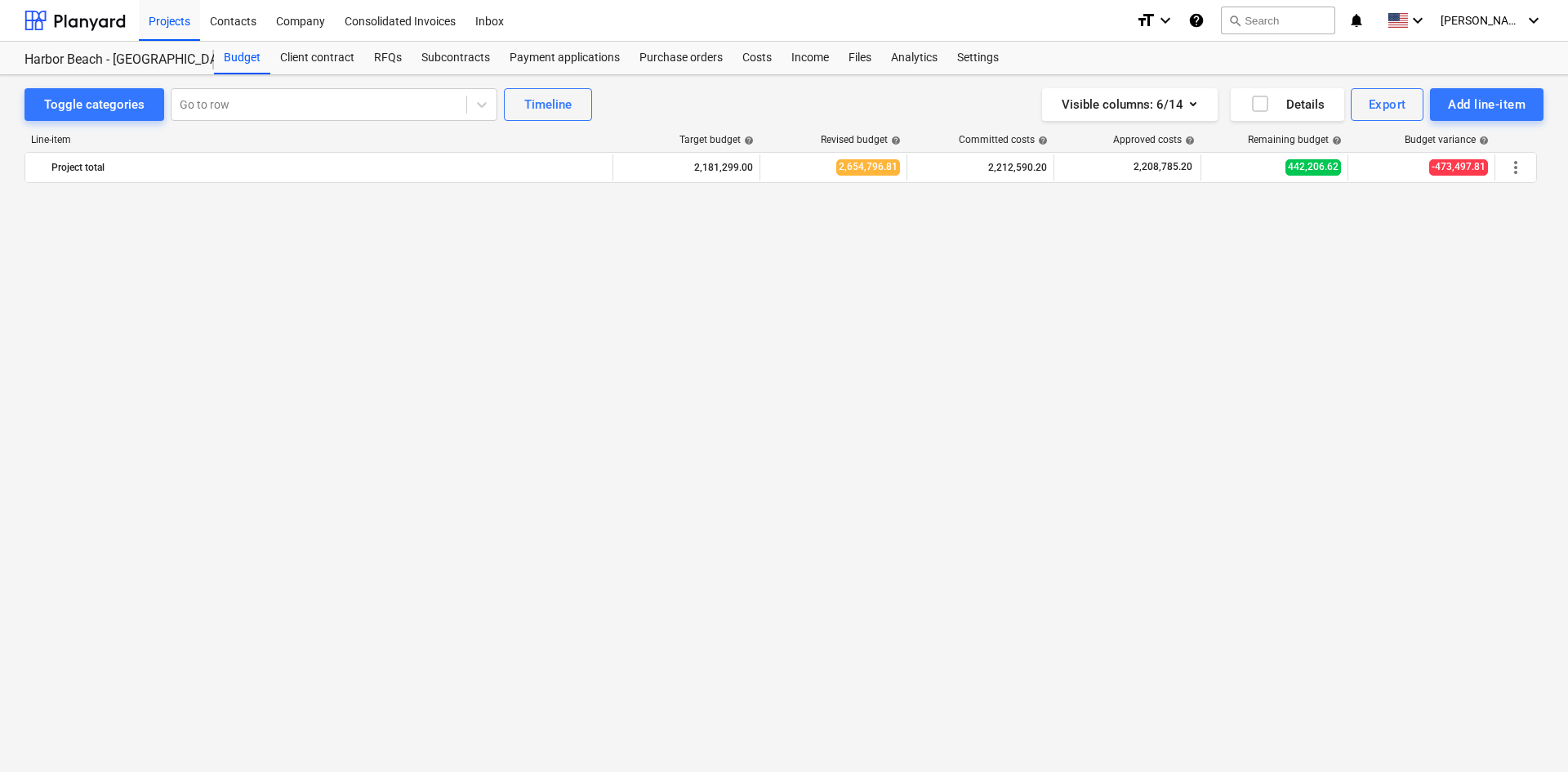
scroll to position [2145, 0]
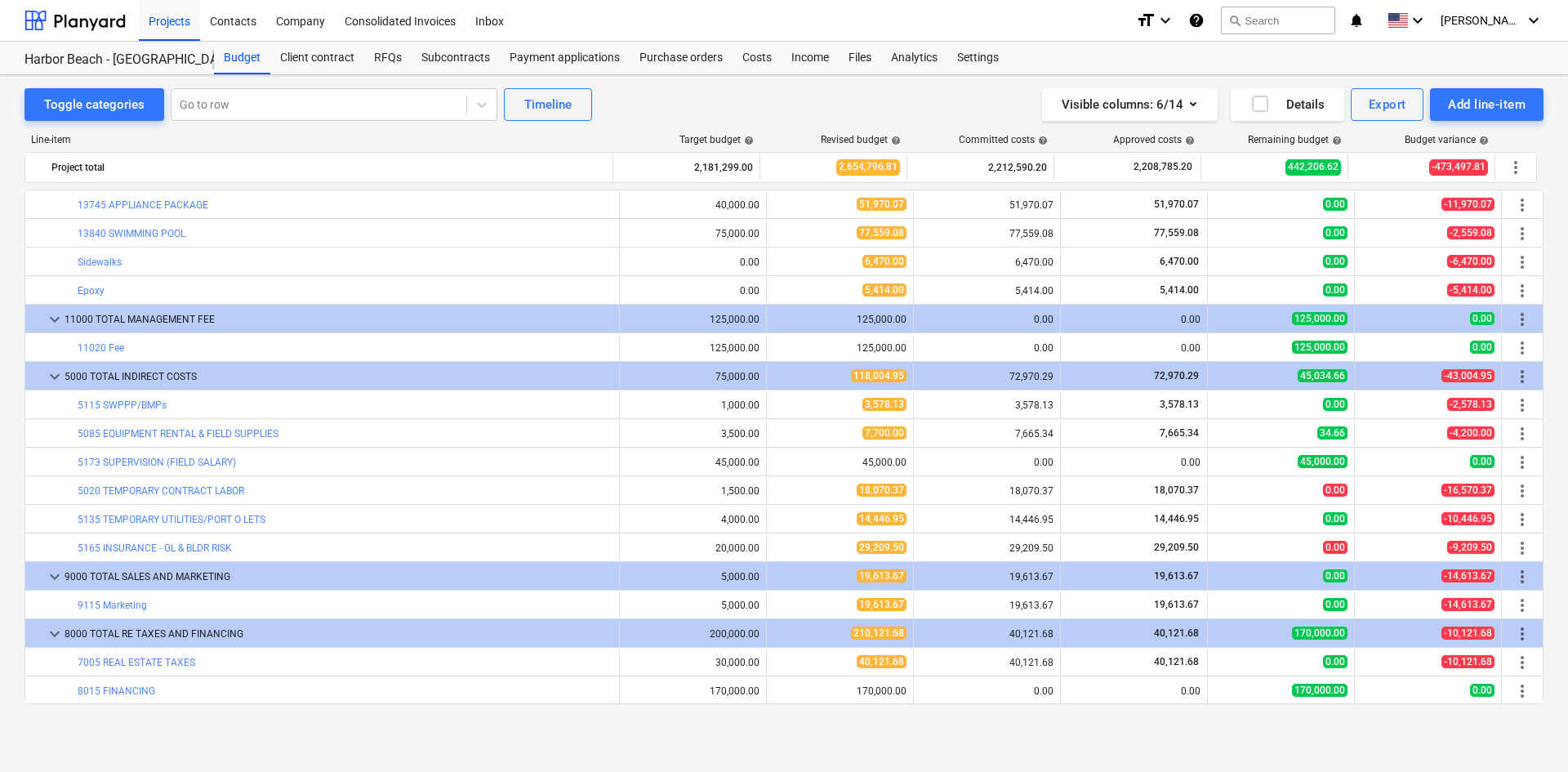
click at [1099, 753] on div "Toggle categories Go to row Timeline Visible columns : 6/14 Details Export Add …" at bounding box center [784, 423] width 1568 height 697
click at [926, 107] on div "Visible columns : 6/14 Details Export Add line-item" at bounding box center [1182, 105] width 724 height 33
click at [0, 352] on div "Toggle categories Go to row Timeline Visible columns : 6/14 Details Export Add …" at bounding box center [784, 406] width 1568 height 662
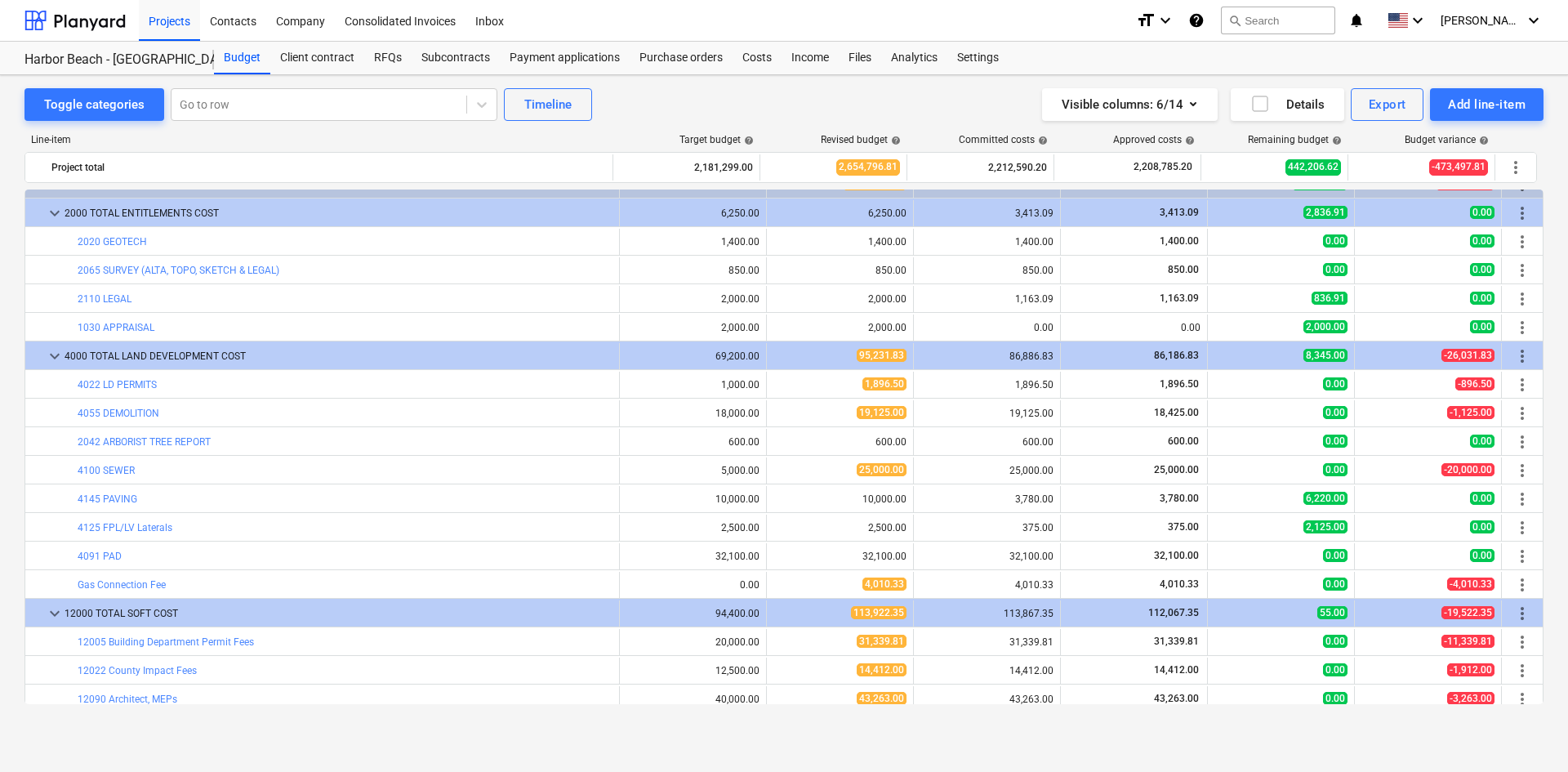
scroll to position [0, 0]
